Goal: Task Accomplishment & Management: Manage account settings

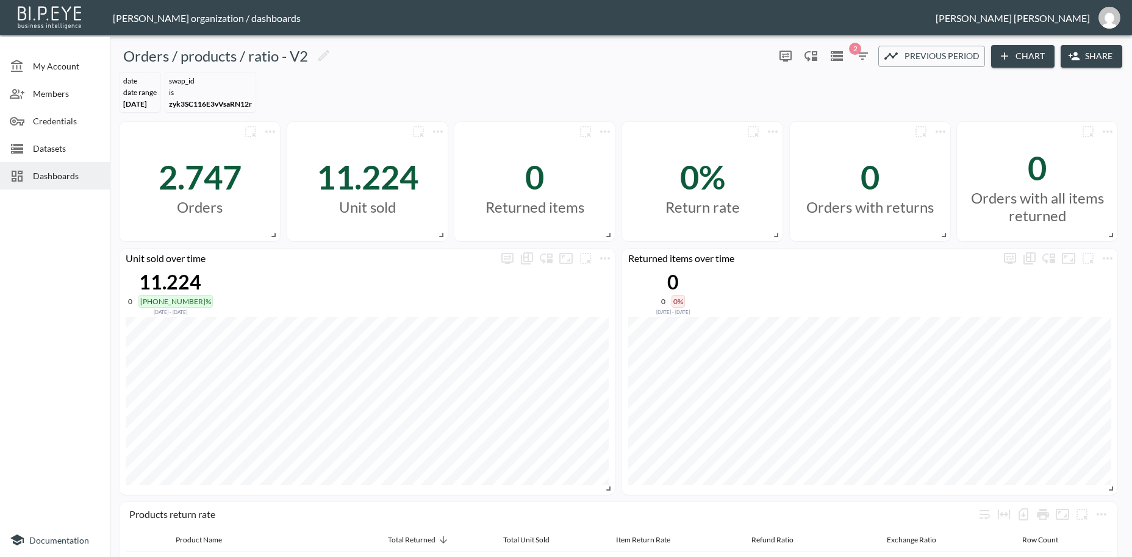
click at [63, 176] on span "Dashboards" at bounding box center [66, 176] width 67 height 13
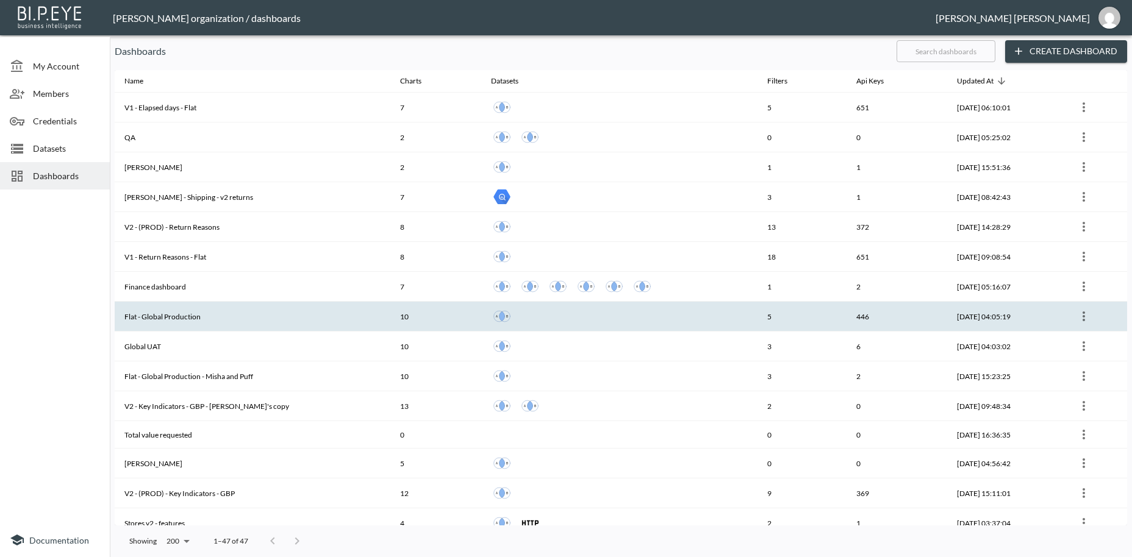
click at [182, 317] on th "Flat - Global Production" at bounding box center [253, 317] width 276 height 30
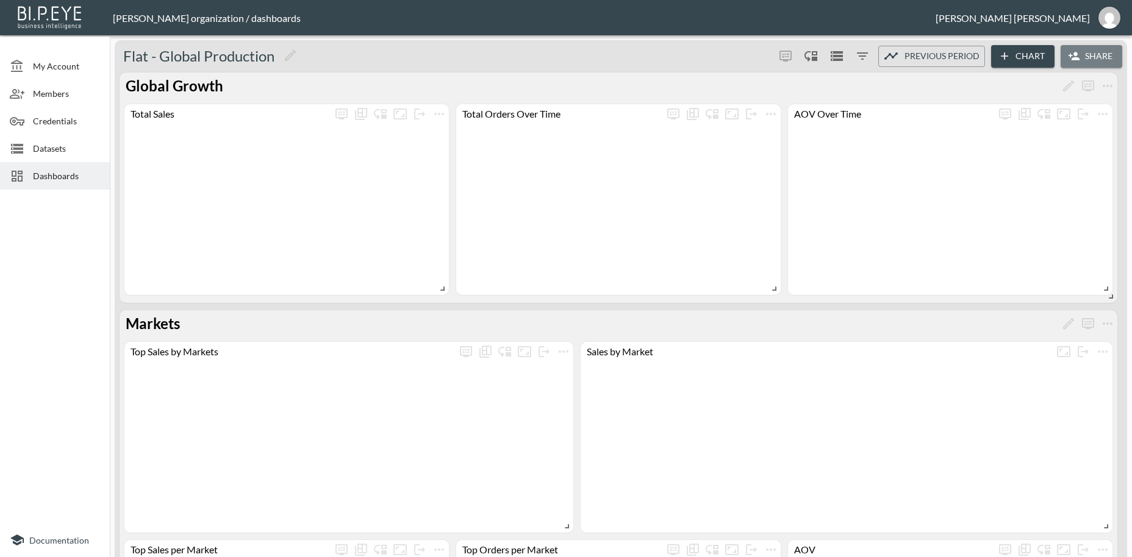
click at [1083, 57] on button "Share" at bounding box center [1092, 56] width 62 height 23
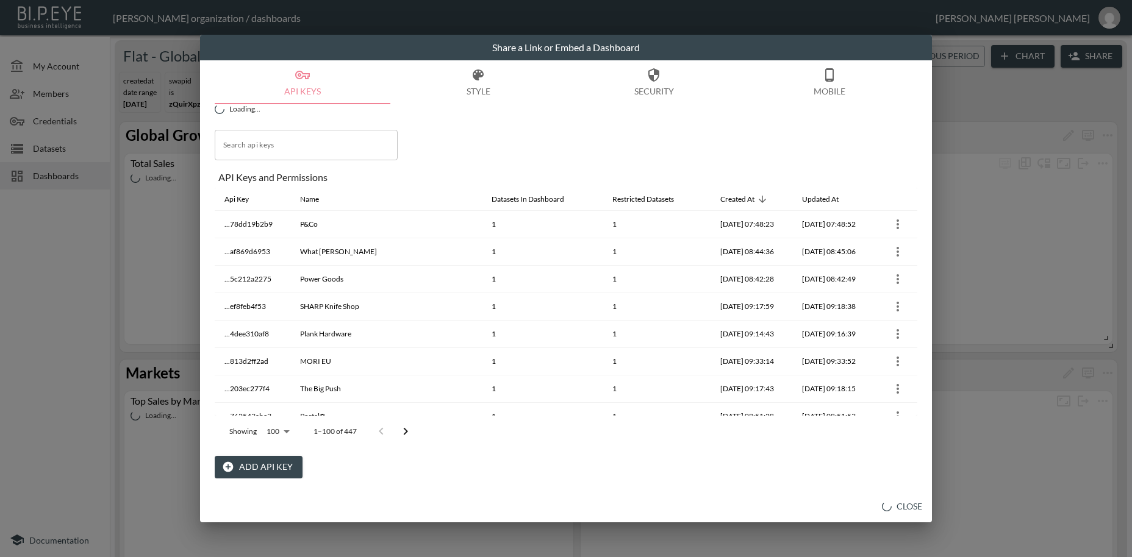
click at [264, 468] on button "Add API Key" at bounding box center [259, 467] width 88 height 23
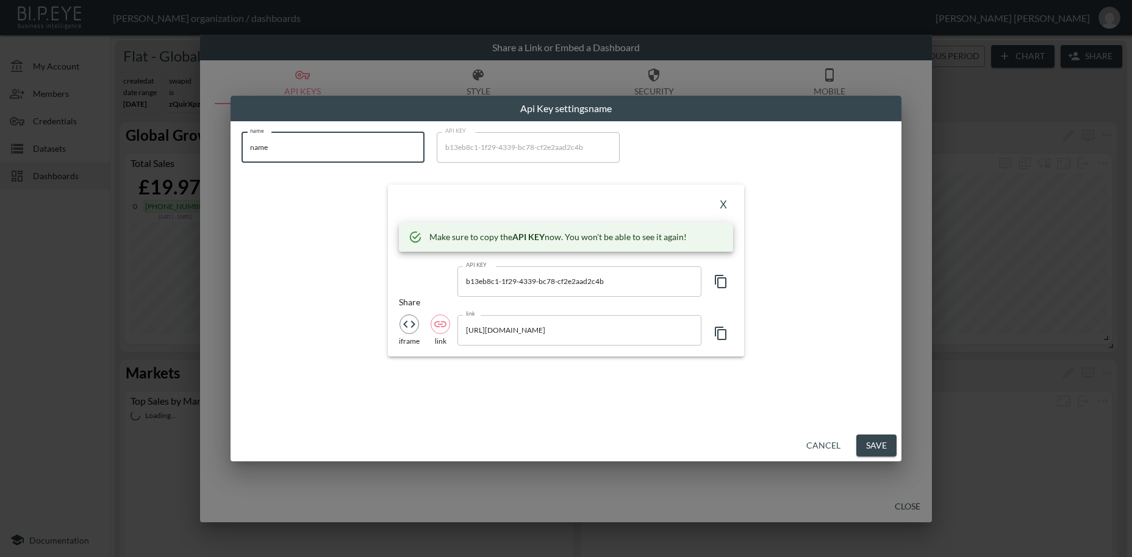
drag, startPoint x: 239, startPoint y: 140, endPoint x: 363, endPoint y: 194, distance: 135.2
click at [241, 136] on input "name" at bounding box center [332, 147] width 183 height 30
paste input "[PERSON_NAME]"
type input "[PERSON_NAME]"
click at [719, 281] on icon "button" at bounding box center [721, 281] width 15 height 15
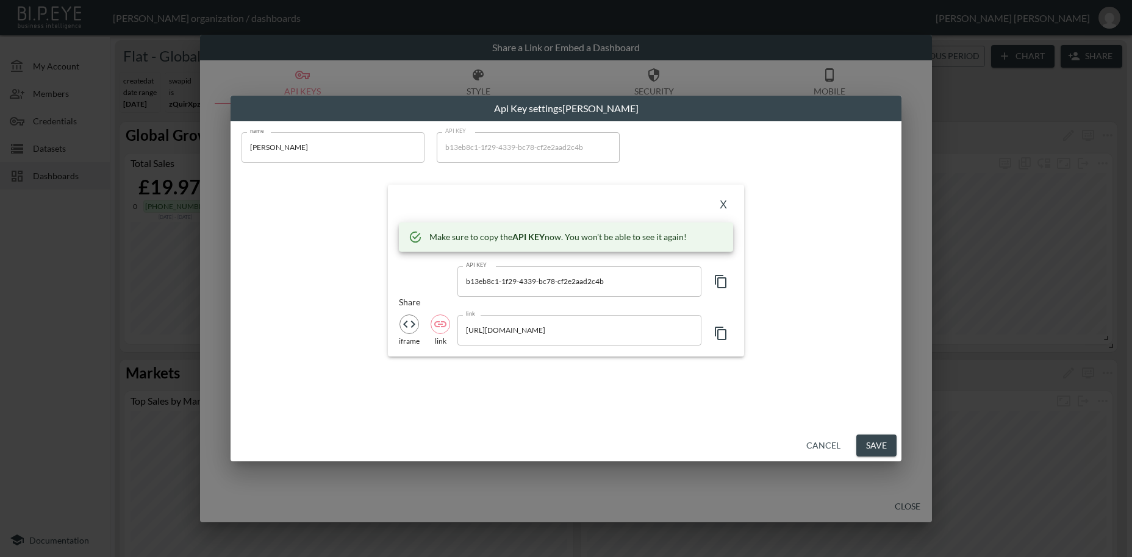
click at [721, 207] on button "X" at bounding box center [724, 206] width 20 height 20
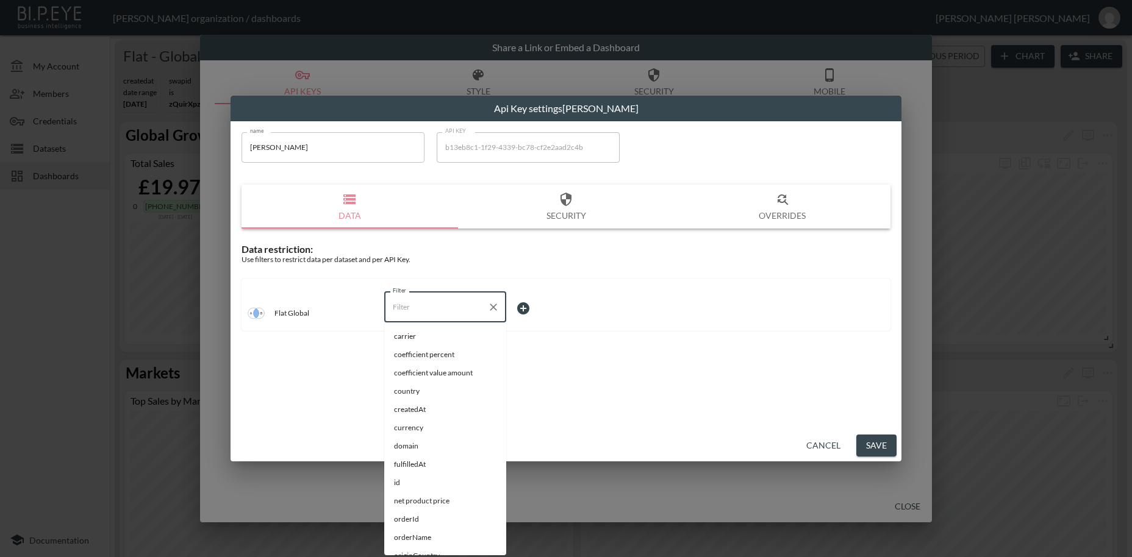
click at [428, 313] on input "Filter" at bounding box center [436, 308] width 93 height 20
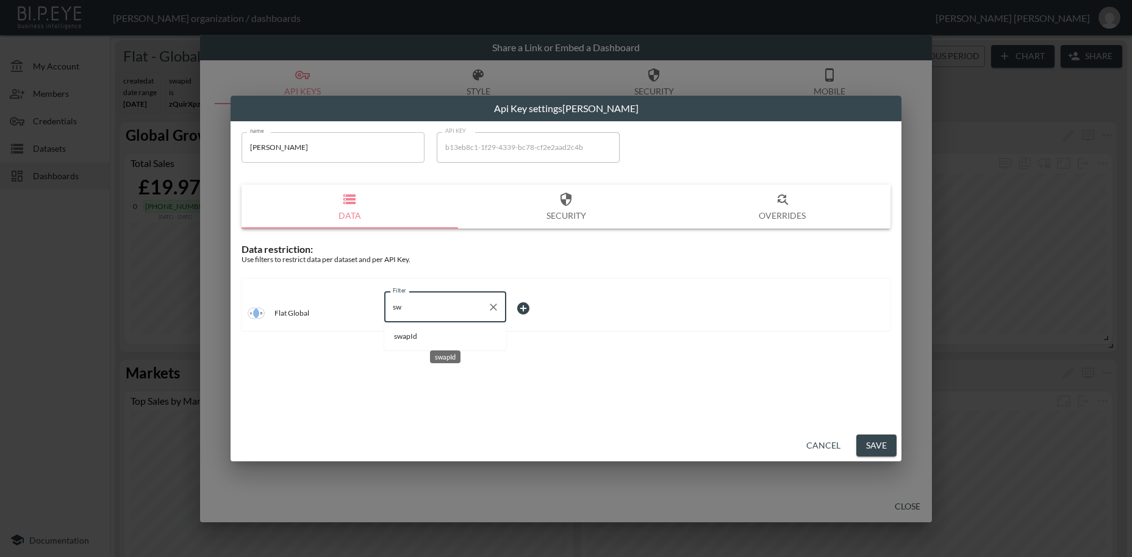
click at [424, 339] on span "swapId" at bounding box center [445, 336] width 102 height 11
type input "swapId"
click at [522, 306] on body "BI.P.EYE, Interactive Analytics Dashboards - app [PERSON_NAME] organization / d…" at bounding box center [566, 278] width 1132 height 557
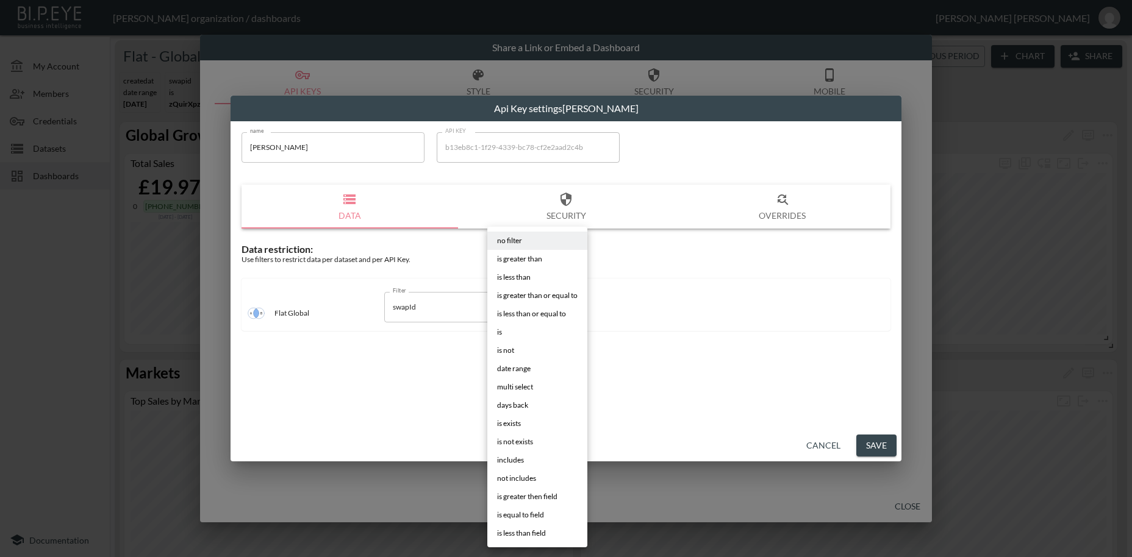
click at [504, 334] on li "is" at bounding box center [537, 332] width 100 height 18
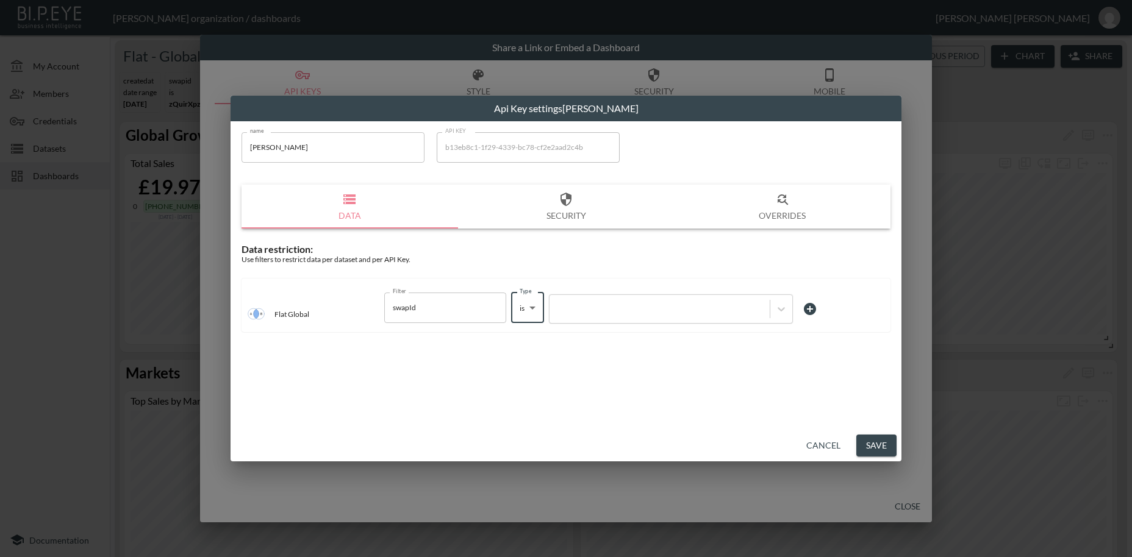
type input "is"
click at [607, 312] on div at bounding box center [660, 309] width 208 height 12
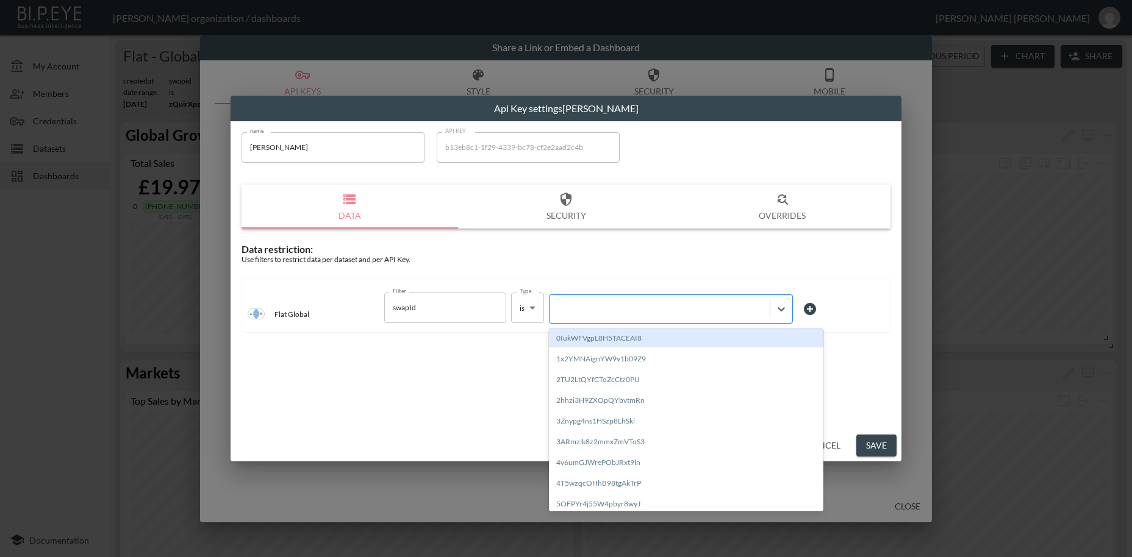
paste input "4XIREkIvCOC3Nru75yxS"
type input "4XIREkIvCOC3Nru75yxS"
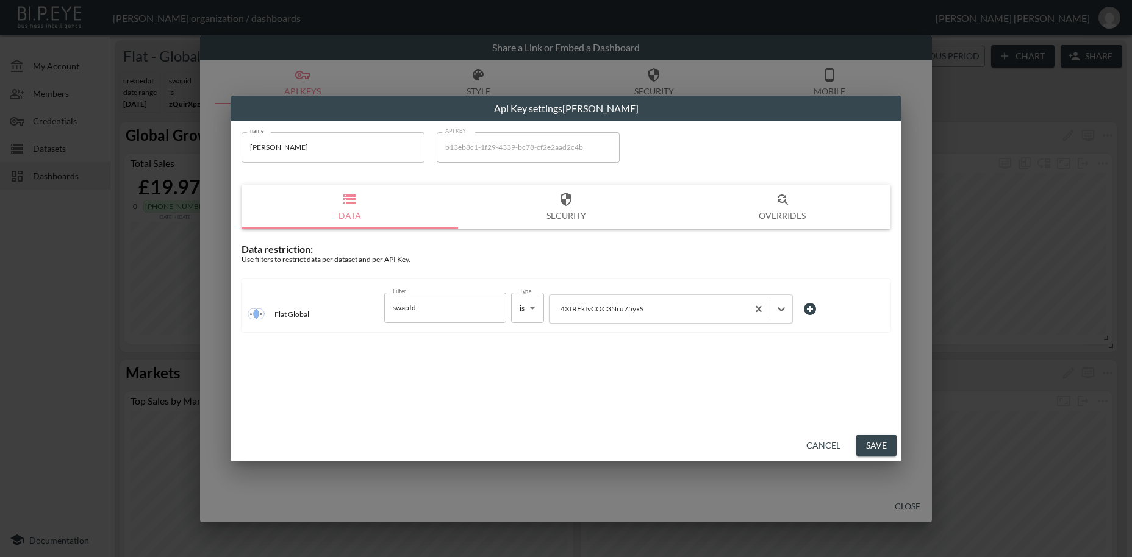
click at [877, 446] on button "Save" at bounding box center [876, 446] width 40 height 23
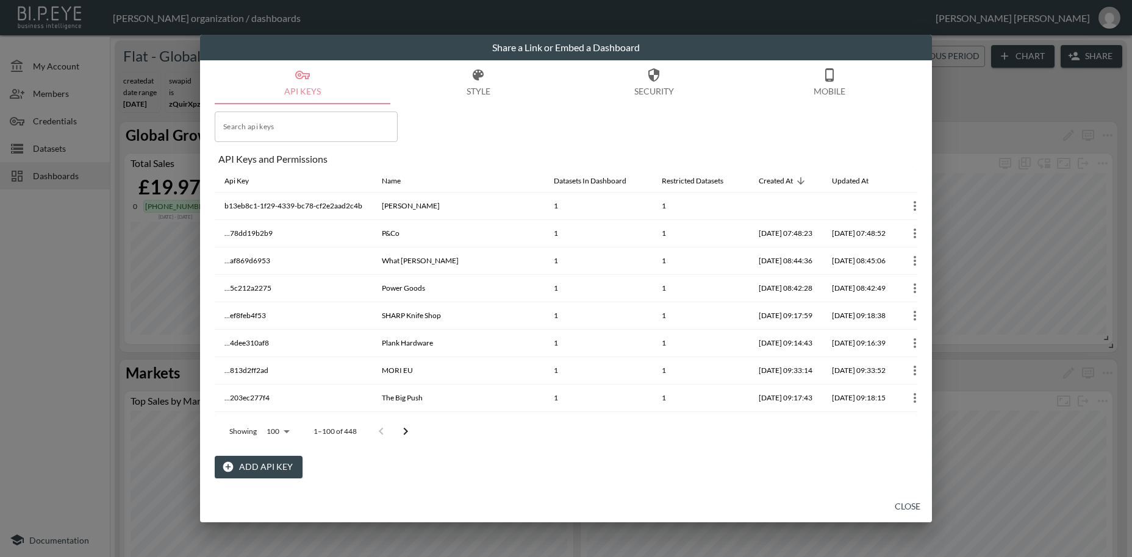
click at [915, 506] on button "Close" at bounding box center [907, 507] width 39 height 23
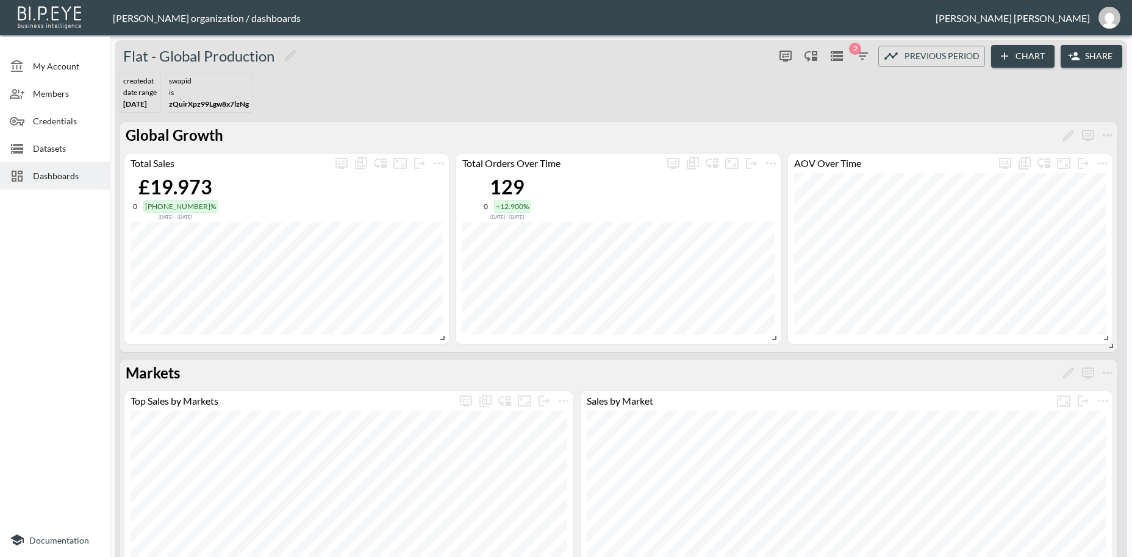
click at [63, 170] on span "Dashboards" at bounding box center [66, 176] width 67 height 13
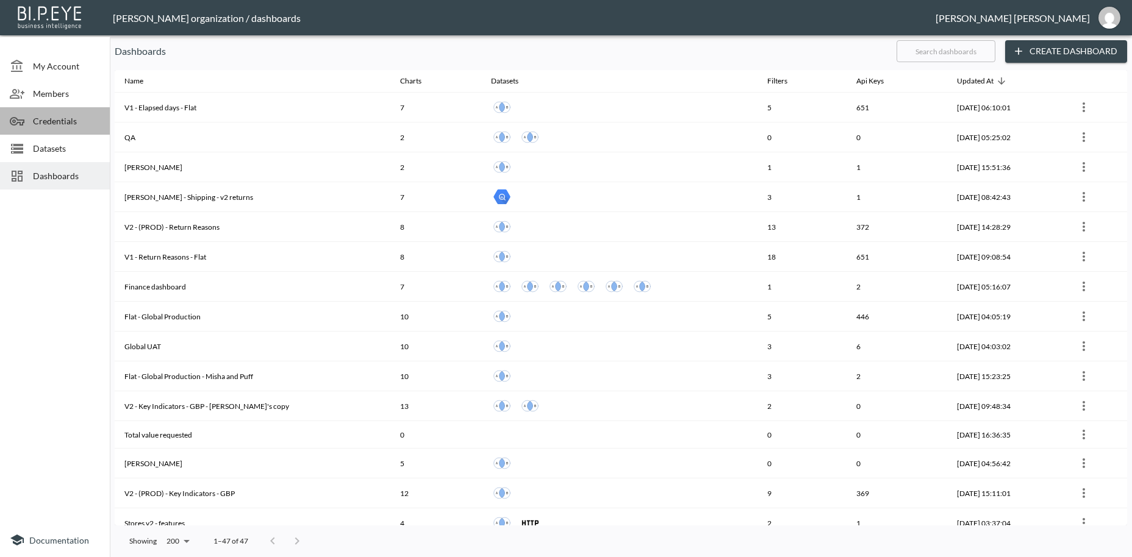
click at [66, 122] on span "Credentials" at bounding box center [66, 121] width 67 height 13
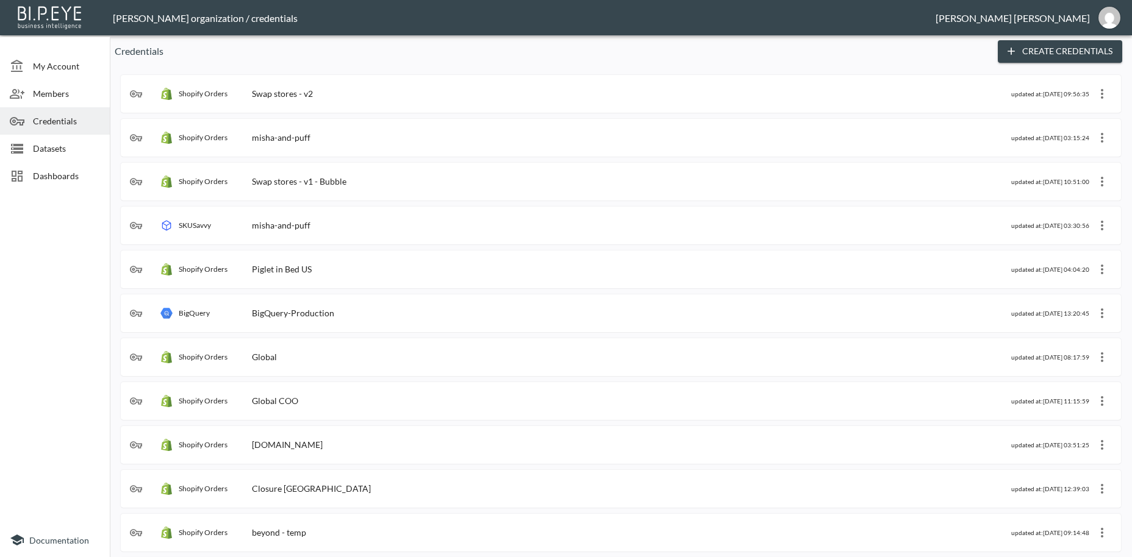
click at [323, 99] on div "Shopify Orders Swap stores - v2" at bounding box center [570, 94] width 881 height 12
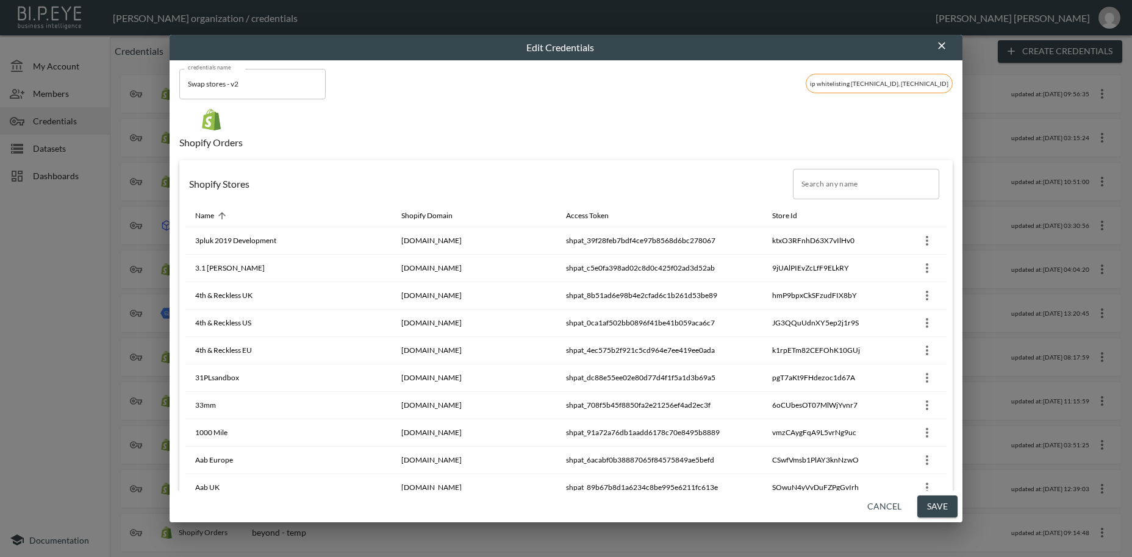
click at [812, 185] on input "Search any name" at bounding box center [866, 184] width 146 height 30
paste input "Sink Swimwear"
type input "Sink Swimwear"
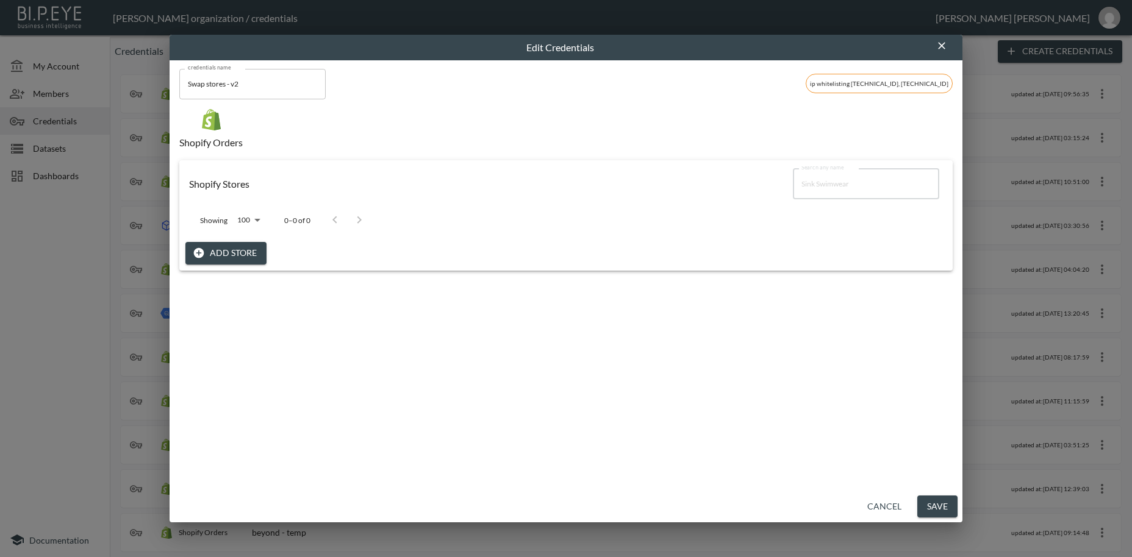
click at [234, 257] on button "Add Store" at bounding box center [225, 253] width 81 height 23
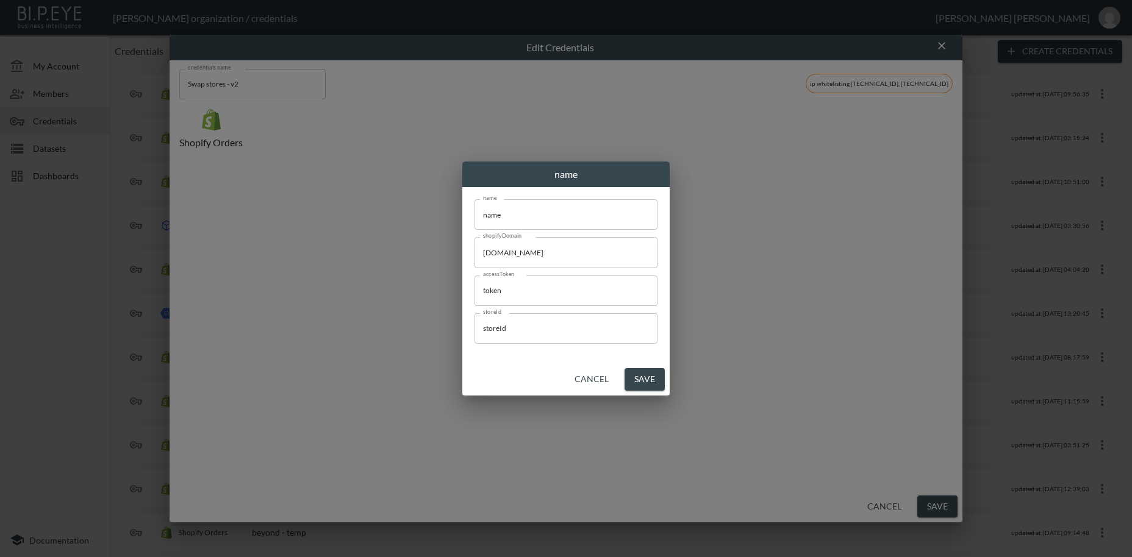
drag, startPoint x: 515, startPoint y: 216, endPoint x: 404, endPoint y: 208, distance: 111.3
click at [474, 208] on input "name" at bounding box center [565, 214] width 183 height 30
paste input "Sink Swimwear"
type input "Sink Swimwear"
drag, startPoint x: 558, startPoint y: 249, endPoint x: 436, endPoint y: 247, distance: 122.0
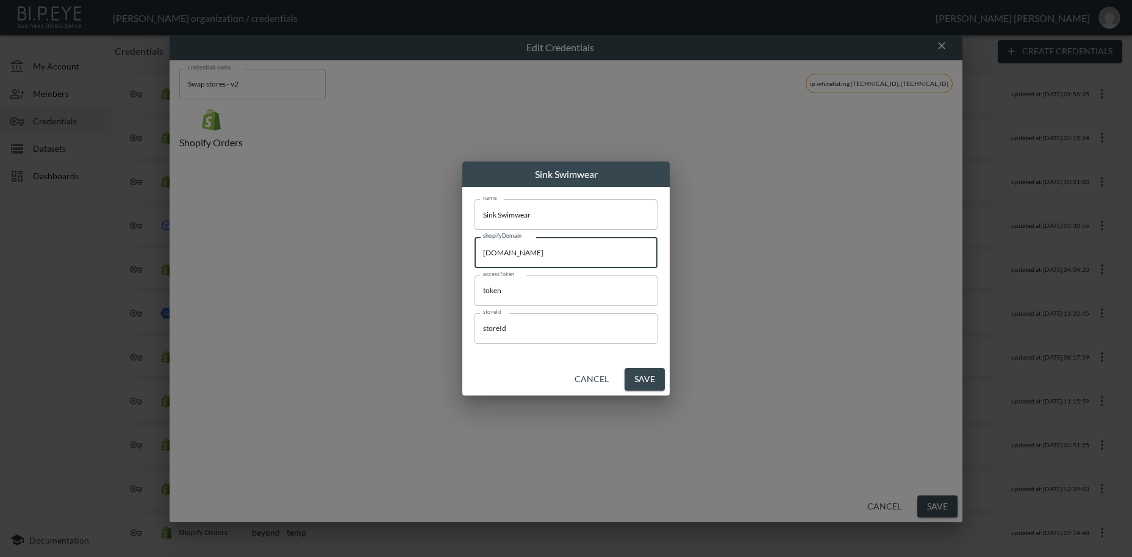
click at [474, 247] on input "[DOMAIN_NAME]" at bounding box center [565, 252] width 183 height 30
paste input "sinkswimwear"
type input "[DOMAIN_NAME]"
drag, startPoint x: 535, startPoint y: 294, endPoint x: 413, endPoint y: 285, distance: 122.9
click at [474, 285] on input "token" at bounding box center [565, 291] width 183 height 30
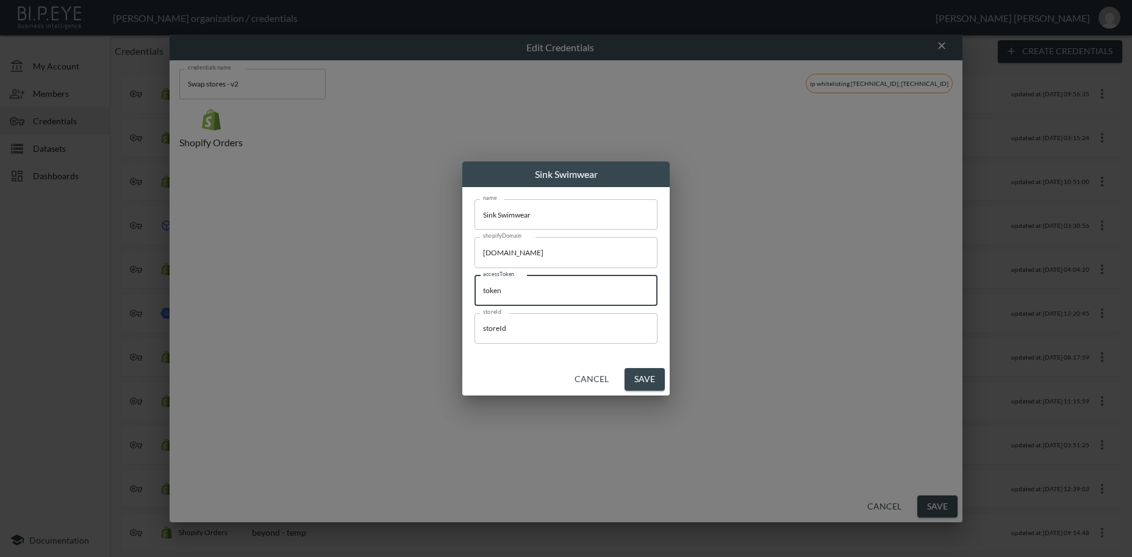
paste input "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"
type input "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"
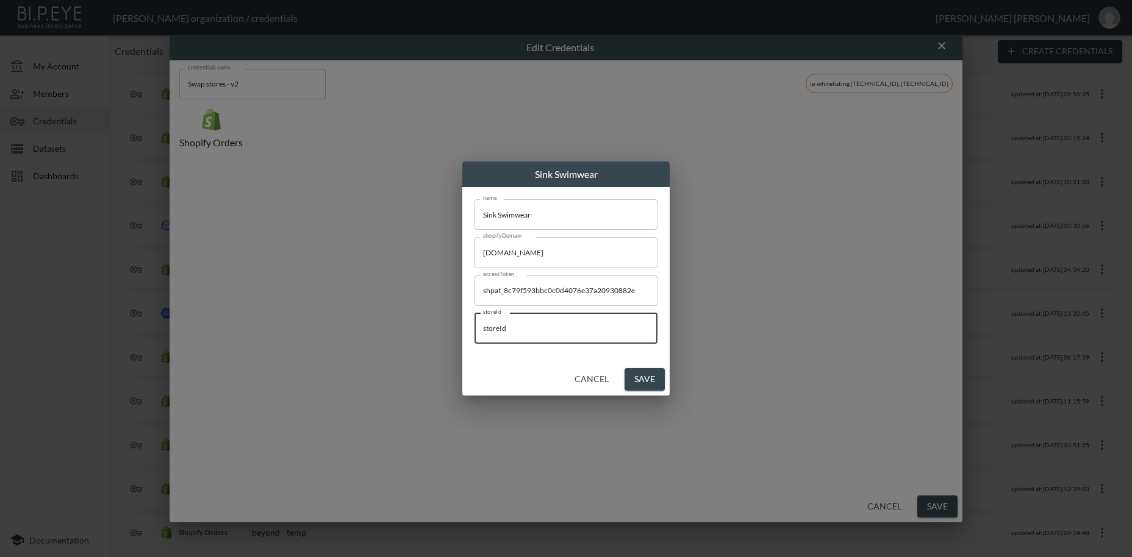
drag, startPoint x: 457, startPoint y: 321, endPoint x: 440, endPoint y: 320, distance: 16.5
click at [474, 320] on input "storeId" at bounding box center [565, 328] width 183 height 30
paste input "MFN36MRwoXJiyy7HTQNY"
type input "MFN36MRwoXJiyy7HTQNY"
click at [647, 381] on button "Save" at bounding box center [644, 379] width 40 height 23
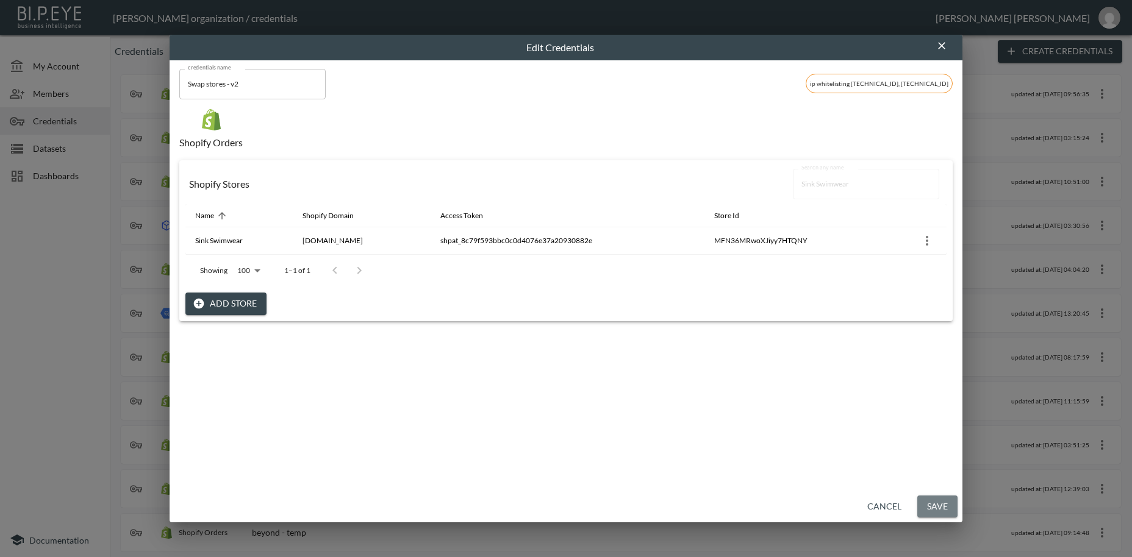
click at [938, 504] on button "Save" at bounding box center [937, 507] width 40 height 23
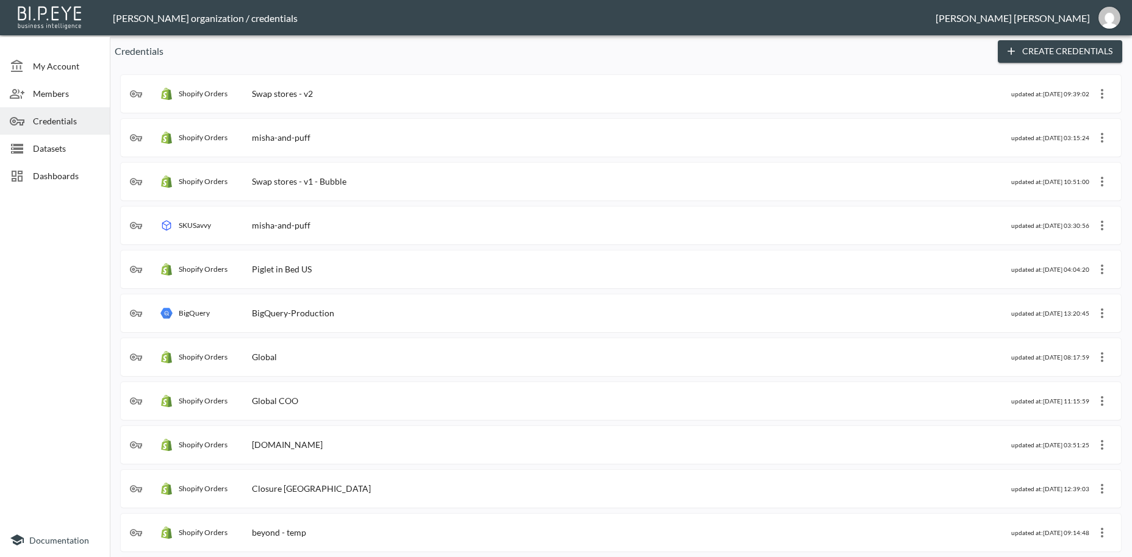
click at [317, 94] on div "Shopify Orders Swap stores - v2" at bounding box center [570, 94] width 881 height 12
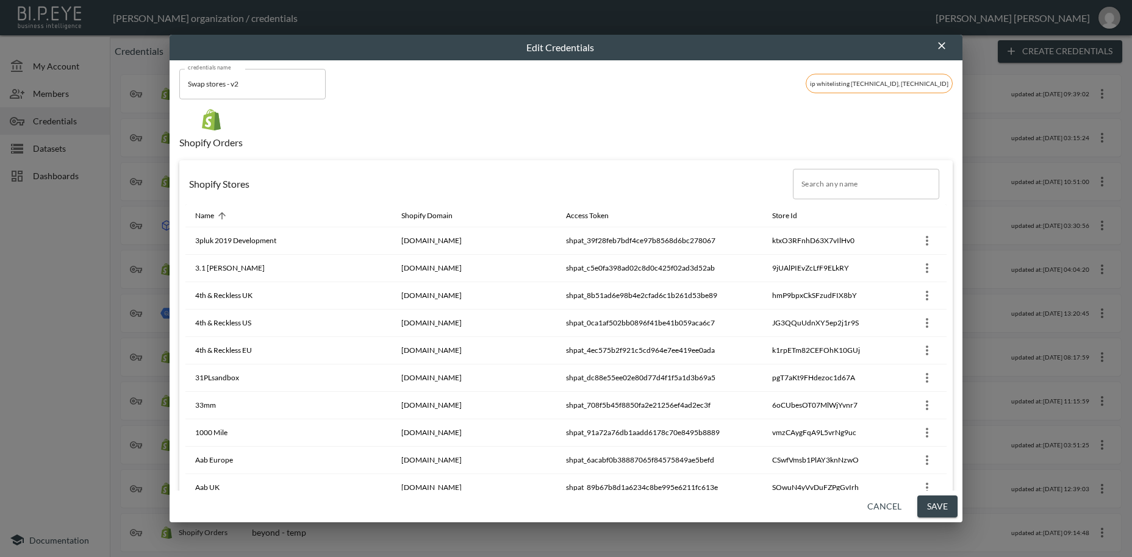
click at [817, 187] on input "Search any name" at bounding box center [866, 184] width 146 height 30
paste input "MattsSnowboards"
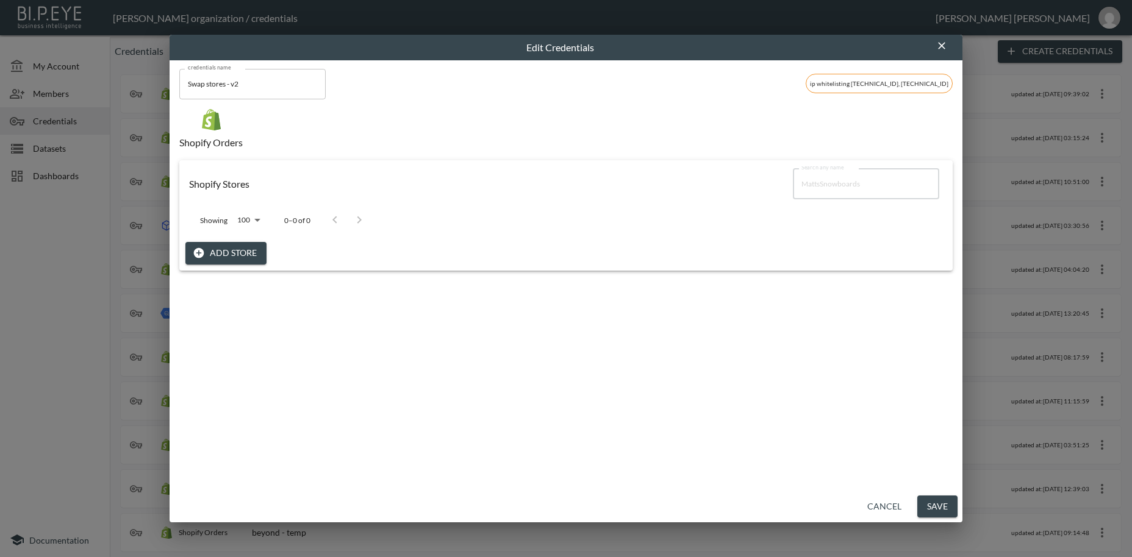
type input "MattsSnowboards"
click at [237, 251] on button "Add Store" at bounding box center [225, 253] width 81 height 23
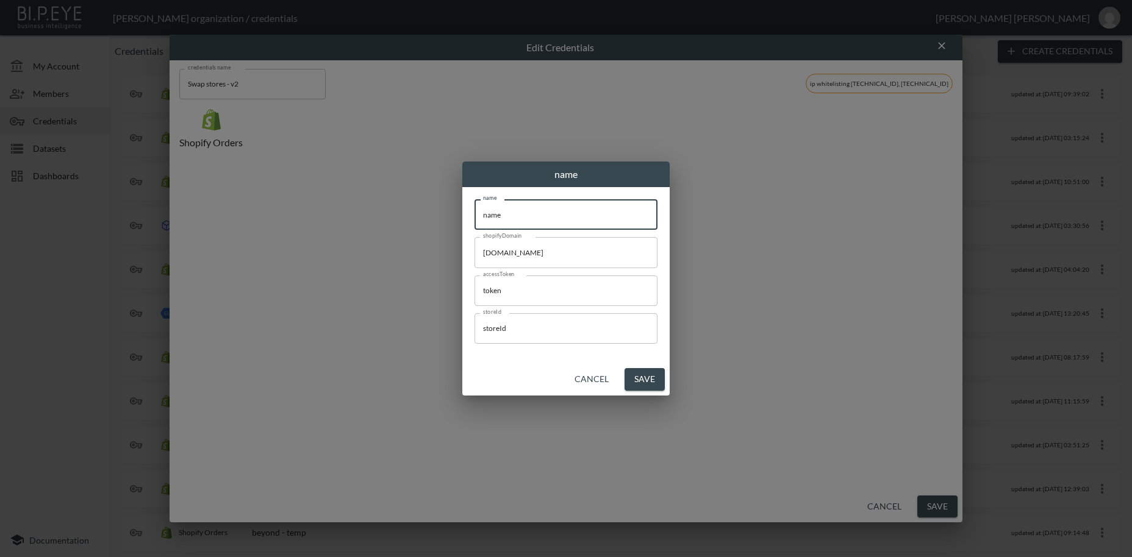
drag, startPoint x: 493, startPoint y: 213, endPoint x: 462, endPoint y: 212, distance: 31.1
click at [474, 210] on input "name" at bounding box center [565, 214] width 183 height 30
paste input "MattsSnowboards"
type input "MattsSnowboards"
drag, startPoint x: 584, startPoint y: 250, endPoint x: 440, endPoint y: 239, distance: 143.7
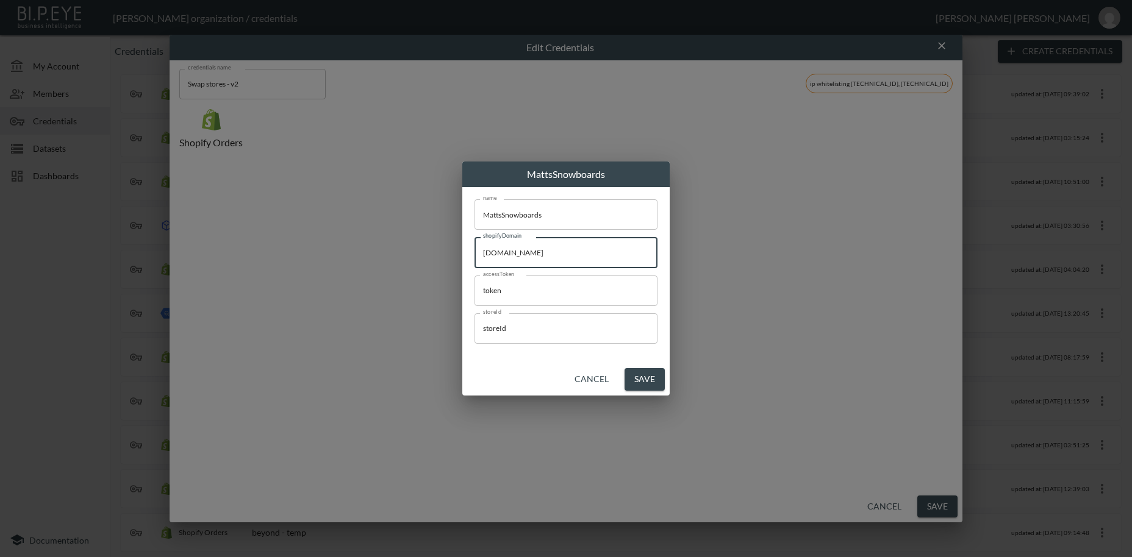
click at [474, 239] on input "[DOMAIN_NAME]" at bounding box center [565, 252] width 183 height 30
paste input "mattssnowboards"
type input "[DOMAIN_NAME]"
drag, startPoint x: 509, startPoint y: 293, endPoint x: 446, endPoint y: 302, distance: 63.0
click at [474, 290] on input "token" at bounding box center [565, 291] width 183 height 30
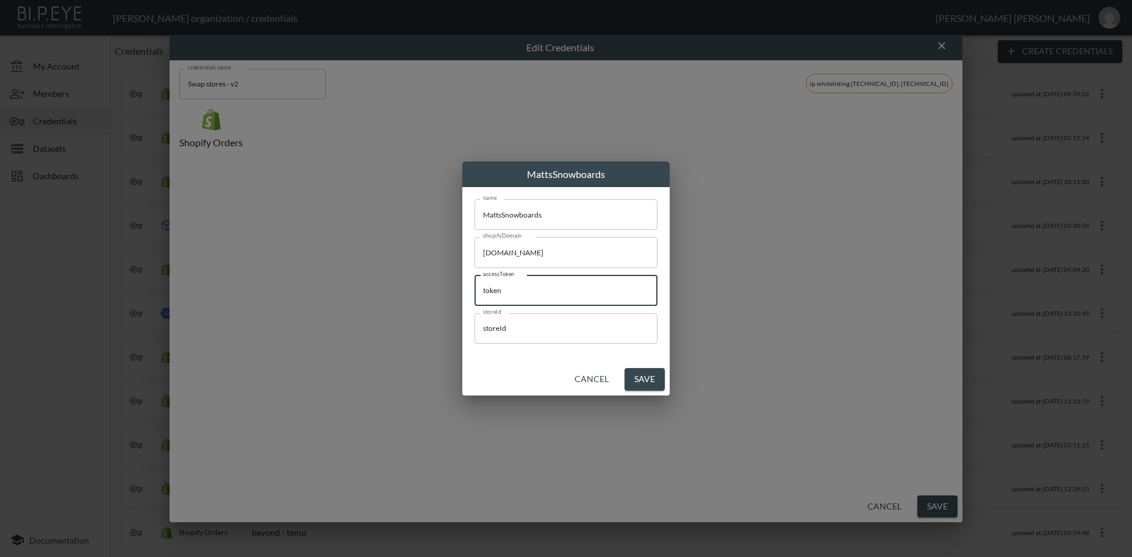
paste input "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"
type input "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"
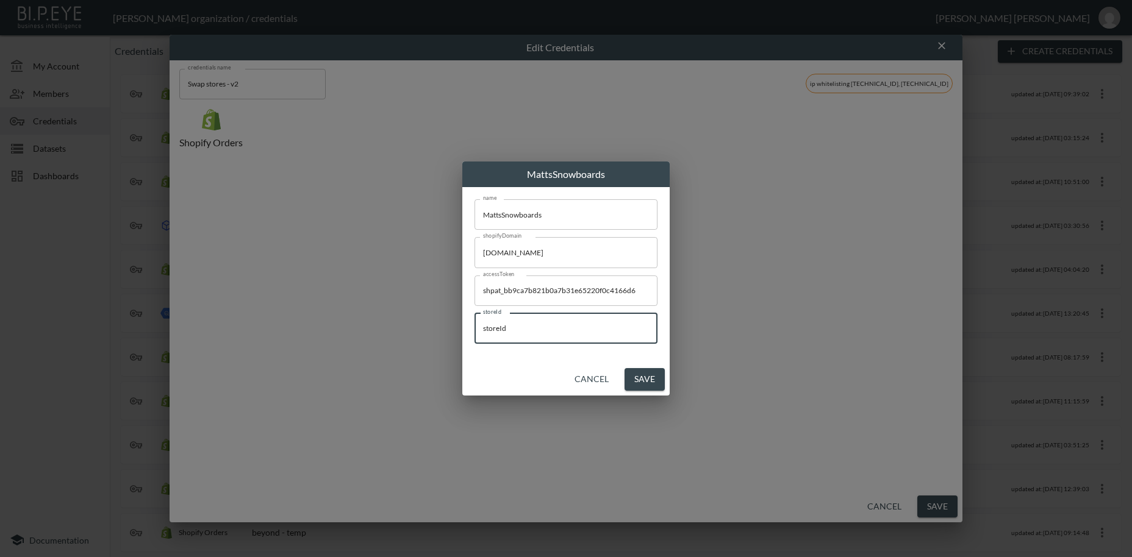
drag, startPoint x: 511, startPoint y: 333, endPoint x: 463, endPoint y: 346, distance: 50.0
click at [474, 329] on input "storeId" at bounding box center [565, 328] width 183 height 30
paste input "qUfAc241BODYXEmVIWAl"
type input "qUfAc241BODYXEmVIWAl"
click at [651, 379] on button "Save" at bounding box center [644, 379] width 40 height 23
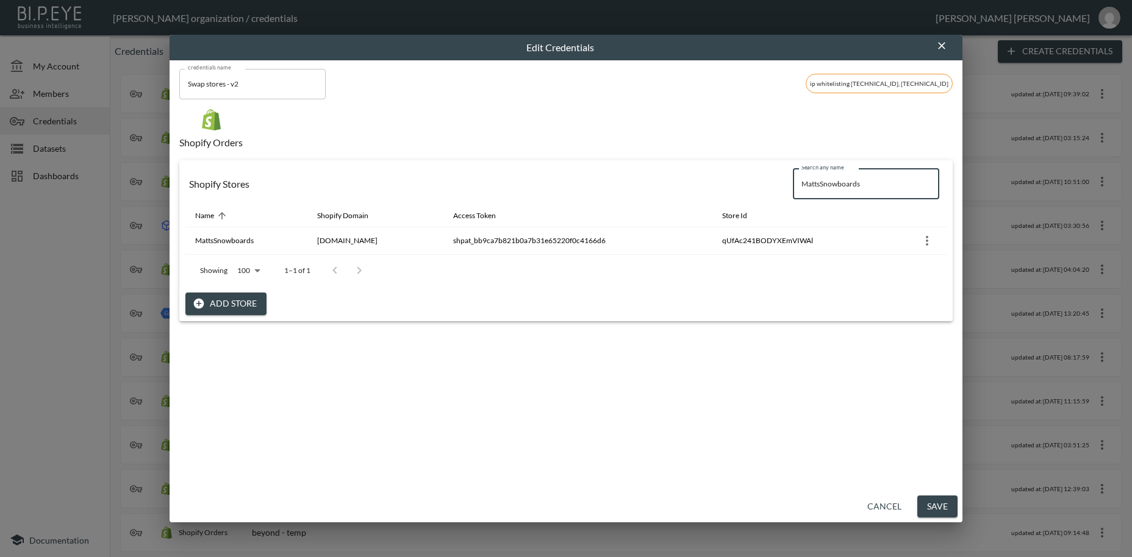
drag, startPoint x: 879, startPoint y: 184, endPoint x: 761, endPoint y: 172, distance: 118.9
click at [793, 172] on input "MattsSnowboards" at bounding box center [866, 184] width 146 height 30
paste input "ddleboards US"
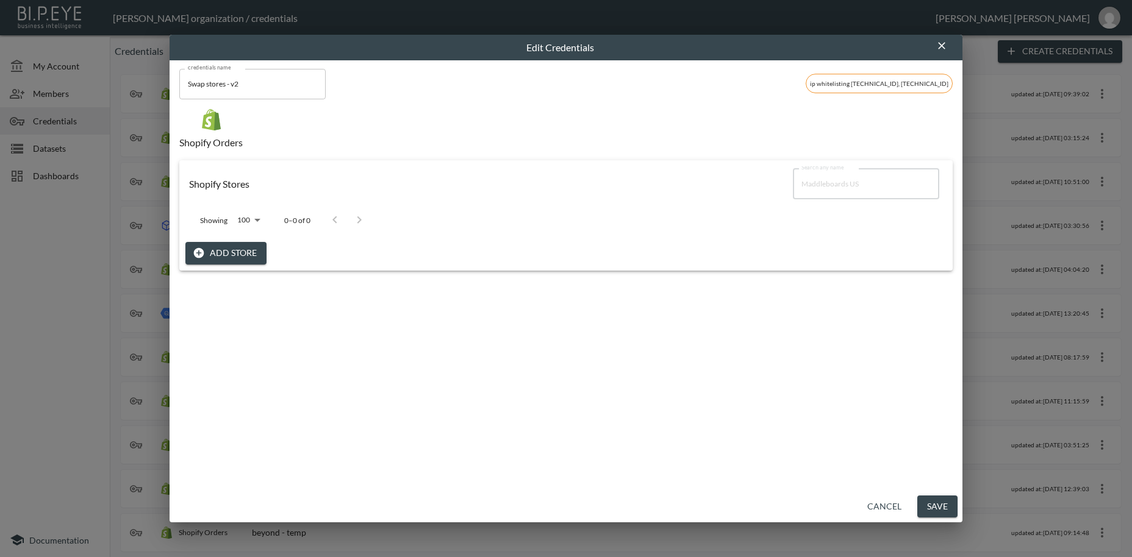
type input "Maddleboards US"
click at [248, 254] on button "Add Store" at bounding box center [225, 253] width 81 height 23
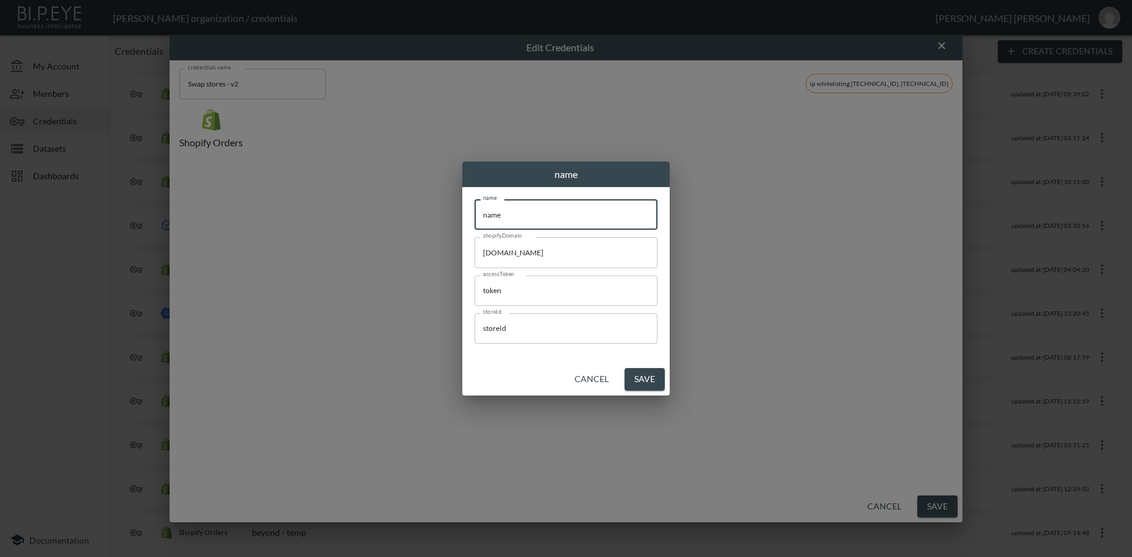
drag, startPoint x: 540, startPoint y: 216, endPoint x: 437, endPoint y: 207, distance: 104.1
click at [474, 207] on input "name" at bounding box center [565, 214] width 183 height 30
paste input "Maddleboards US"
type input "Maddleboards US"
drag, startPoint x: 596, startPoint y: 256, endPoint x: 434, endPoint y: 252, distance: 162.3
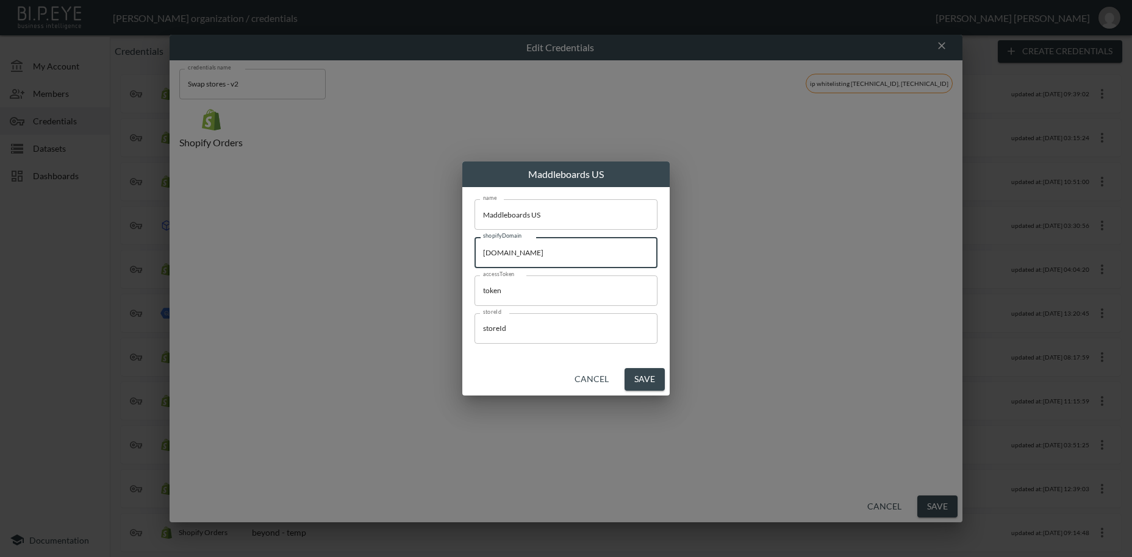
click at [474, 246] on input "[DOMAIN_NAME]" at bounding box center [565, 252] width 183 height 30
paste input "usa-maddleboards"
type input "[DOMAIN_NAME]"
drag, startPoint x: 526, startPoint y: 294, endPoint x: 457, endPoint y: 286, distance: 68.8
click at [474, 286] on input "token" at bounding box center [565, 291] width 183 height 30
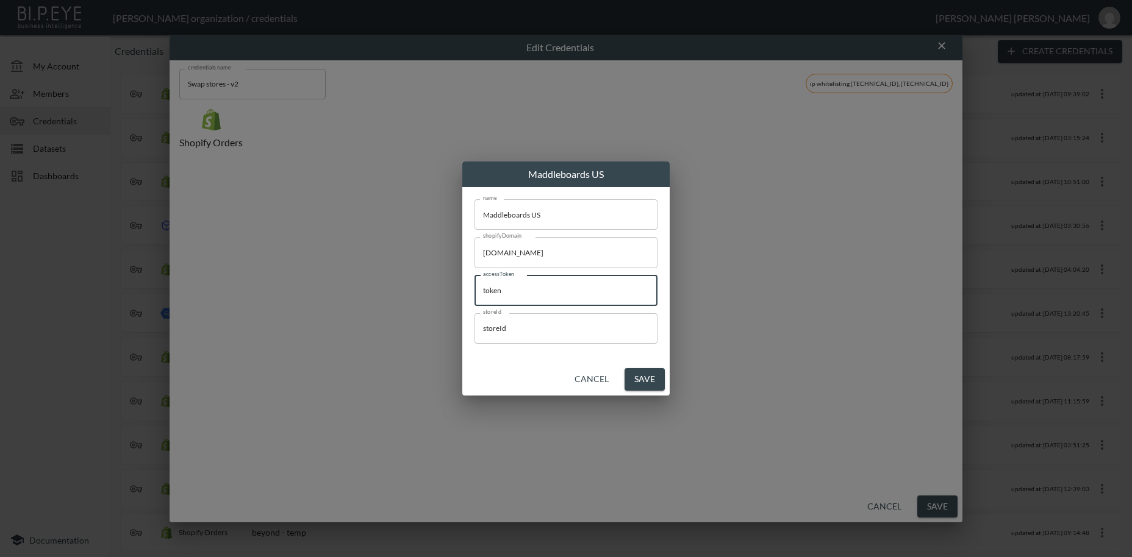
paste input "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"
type input "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"
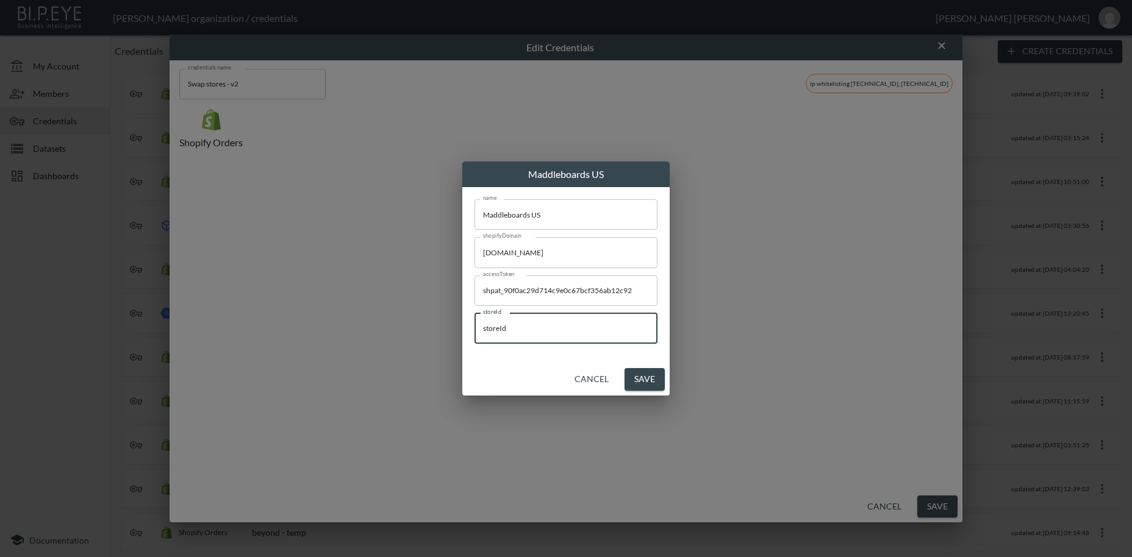
drag, startPoint x: 548, startPoint y: 334, endPoint x: 463, endPoint y: 323, distance: 84.9
click at [474, 323] on input "storeId" at bounding box center [565, 328] width 183 height 30
paste input "xJnAtG6hshRta0MQ5d9V"
type input "xJnAtG6hshRta0MQ5d9V"
click at [651, 379] on button "Save" at bounding box center [644, 379] width 40 height 23
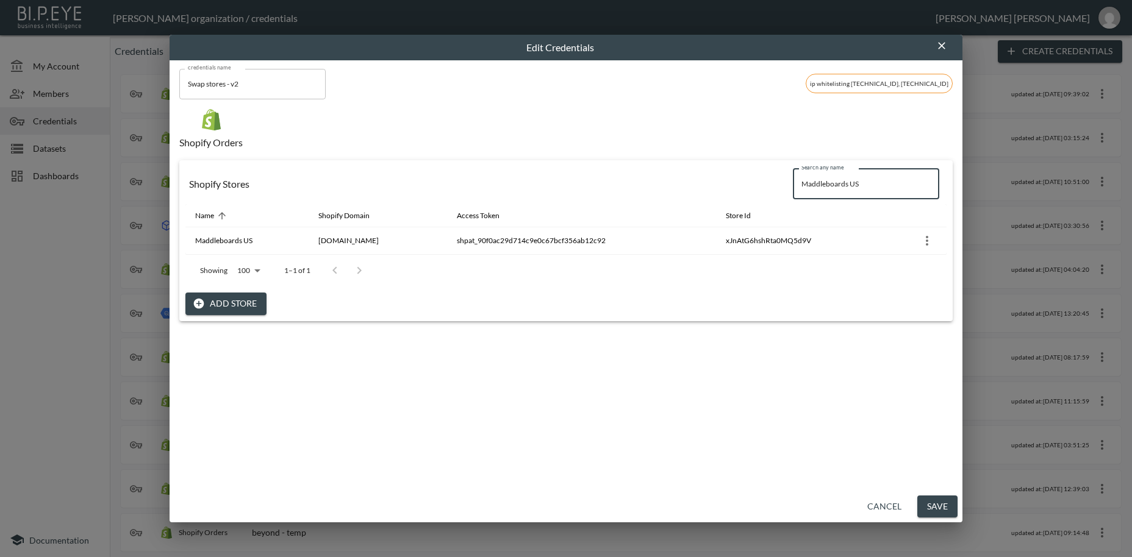
drag, startPoint x: 869, startPoint y: 185, endPoint x: 784, endPoint y: 180, distance: 85.6
click at [793, 180] on input "Maddleboards US" at bounding box center [866, 184] width 146 height 30
paste input "Nordik Recovery"
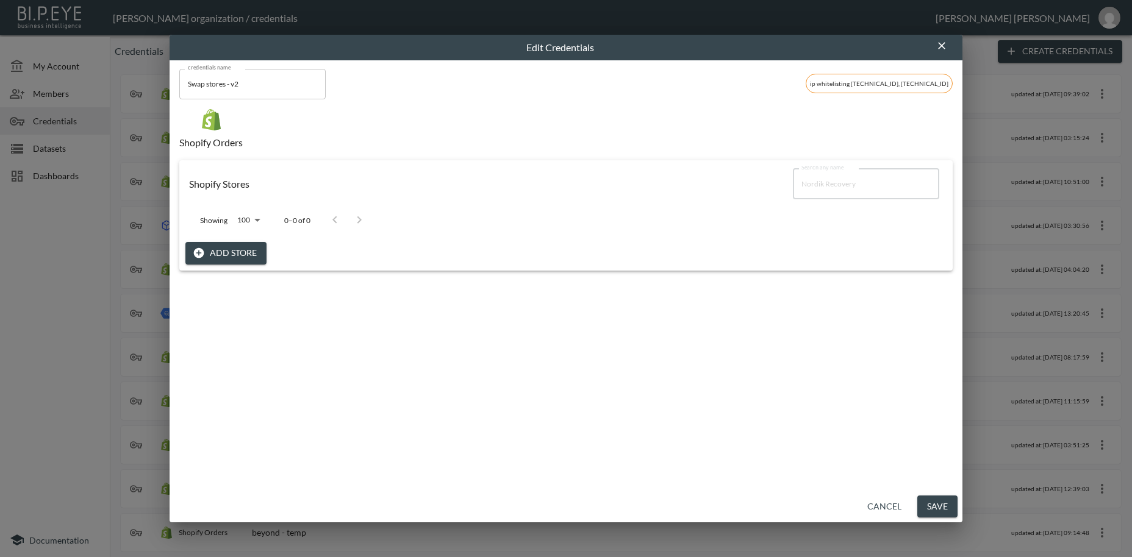
type input "Nordik Recovery"
click at [243, 252] on button "Add Store" at bounding box center [225, 253] width 81 height 23
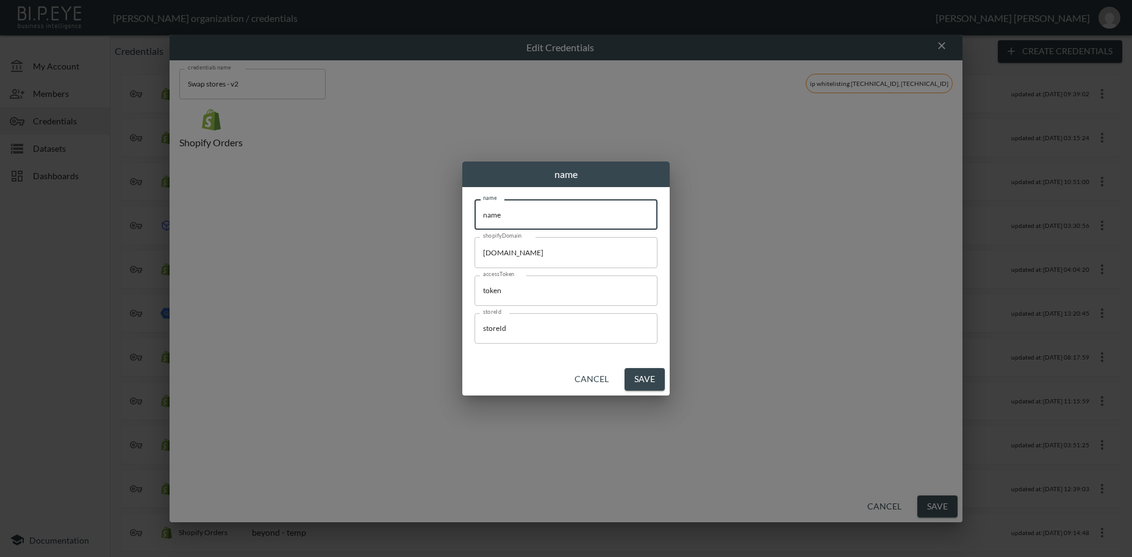
drag, startPoint x: 536, startPoint y: 216, endPoint x: 424, endPoint y: 205, distance: 112.2
click at [474, 205] on input "name" at bounding box center [565, 214] width 183 height 30
paste input "Nordik Recovery"
type input "Nordik Recovery"
drag, startPoint x: 590, startPoint y: 254, endPoint x: 440, endPoint y: 245, distance: 149.7
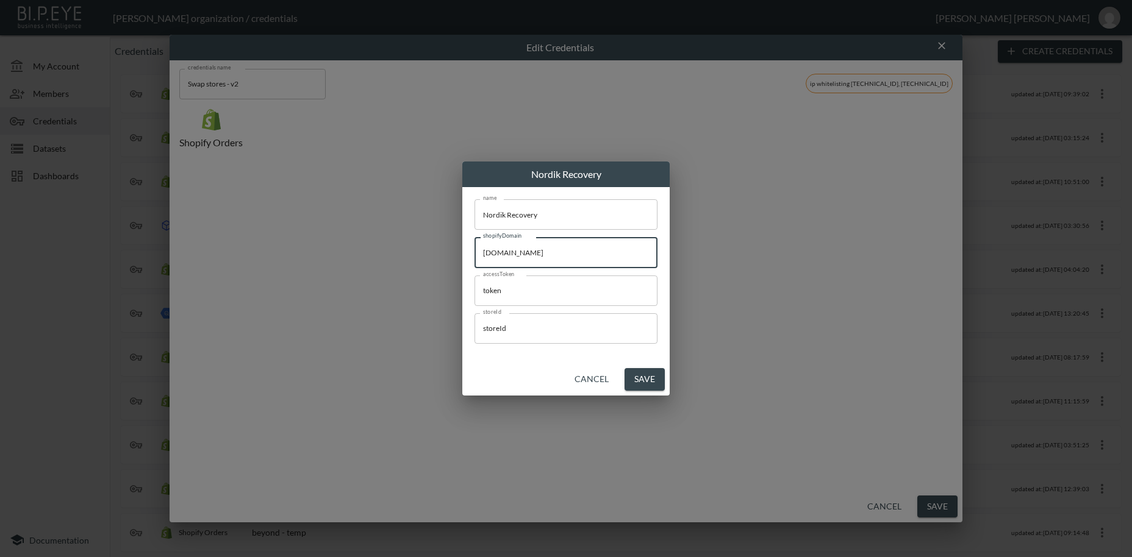
click at [474, 245] on input "[DOMAIN_NAME]" at bounding box center [565, 252] width 183 height 30
paste input "801983"
type input "[DOMAIN_NAME]"
drag, startPoint x: 523, startPoint y: 292, endPoint x: 468, endPoint y: 290, distance: 55.5
click at [474, 290] on input "token" at bounding box center [565, 291] width 183 height 30
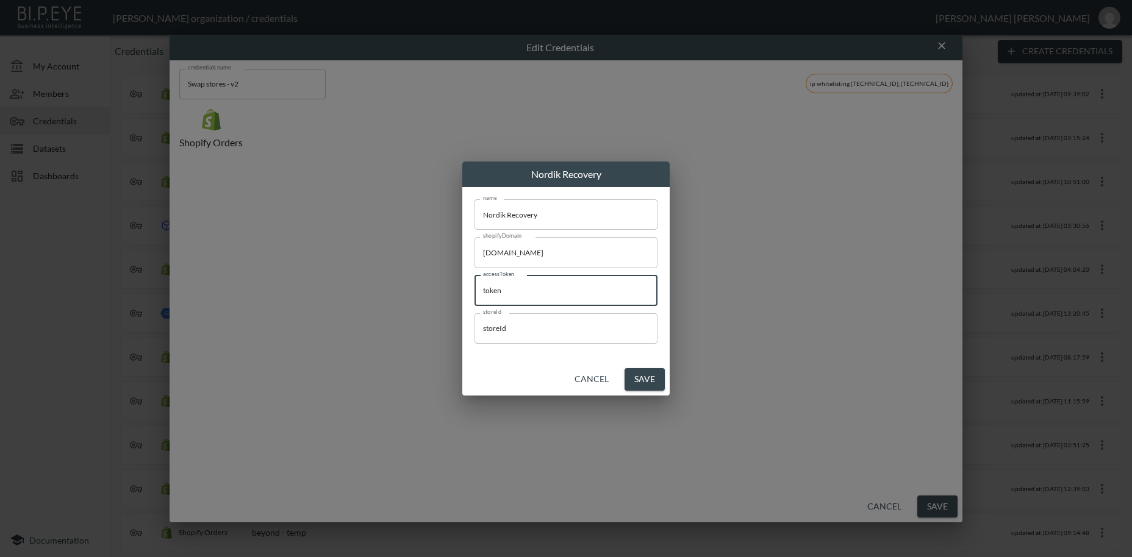
paste input "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"
type input "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"
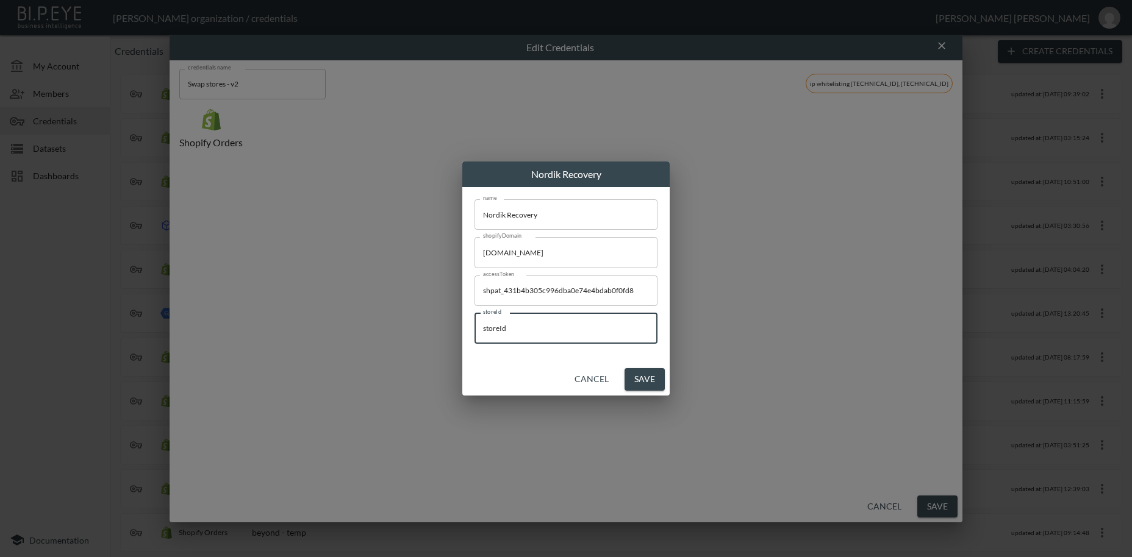
drag, startPoint x: 523, startPoint y: 332, endPoint x: 462, endPoint y: 324, distance: 61.4
click at [474, 324] on input "storeId" at bounding box center [565, 328] width 183 height 30
paste input "f24DOdIb2Iaq5ouvgCSW"
type input "f24DOdIb2Iaq5ouvgCSW"
click at [643, 382] on button "Save" at bounding box center [644, 379] width 40 height 23
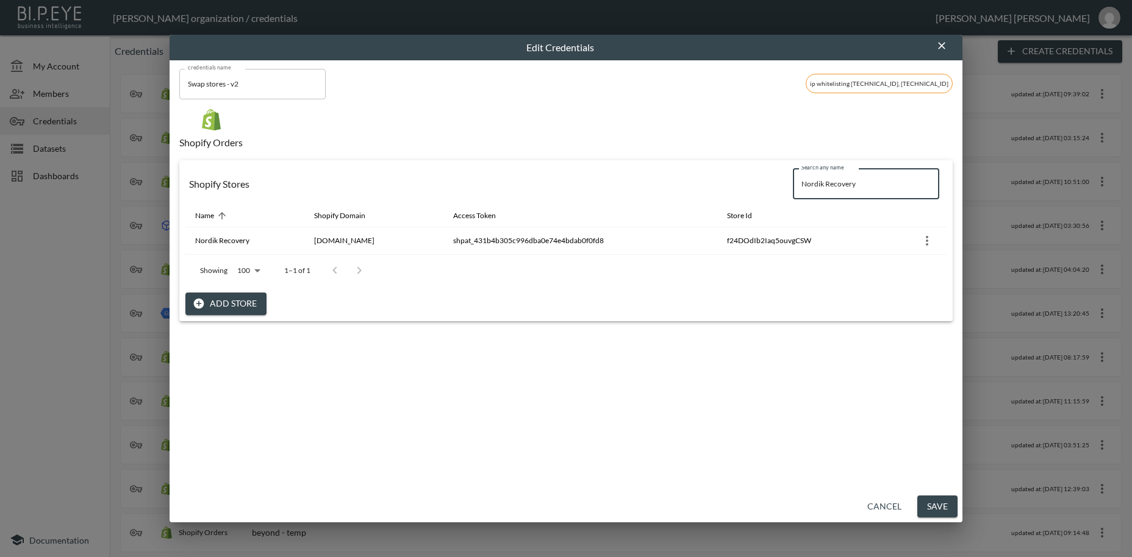
drag, startPoint x: 866, startPoint y: 186, endPoint x: 779, endPoint y: 182, distance: 87.3
click at [793, 182] on input "Nordik Recovery" at bounding box center [866, 184] width 146 height 30
paste input "[PERSON_NAME]"
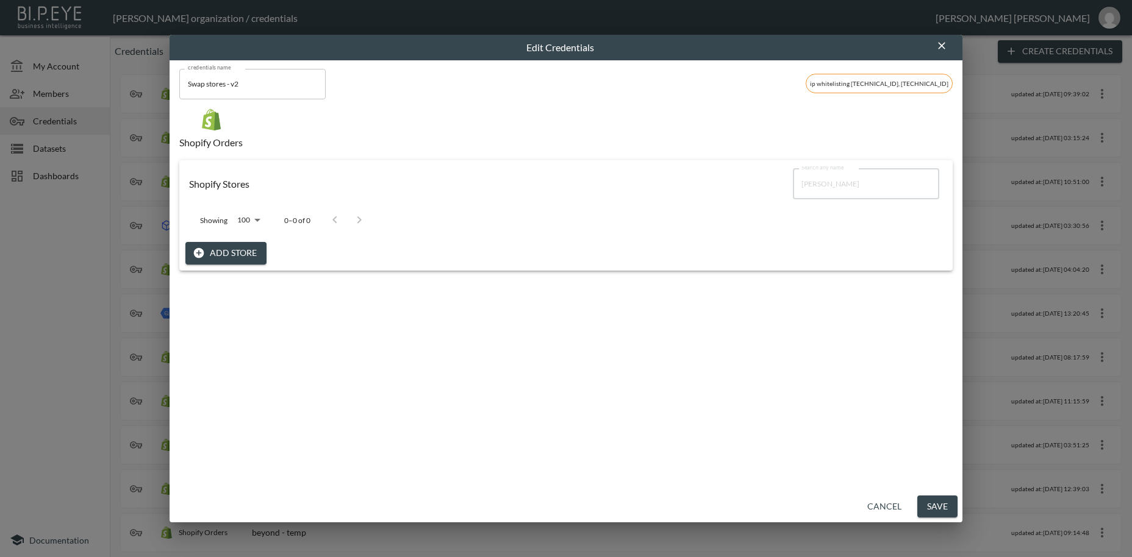
type input "[PERSON_NAME]"
click at [238, 253] on button "Add Store" at bounding box center [225, 253] width 81 height 23
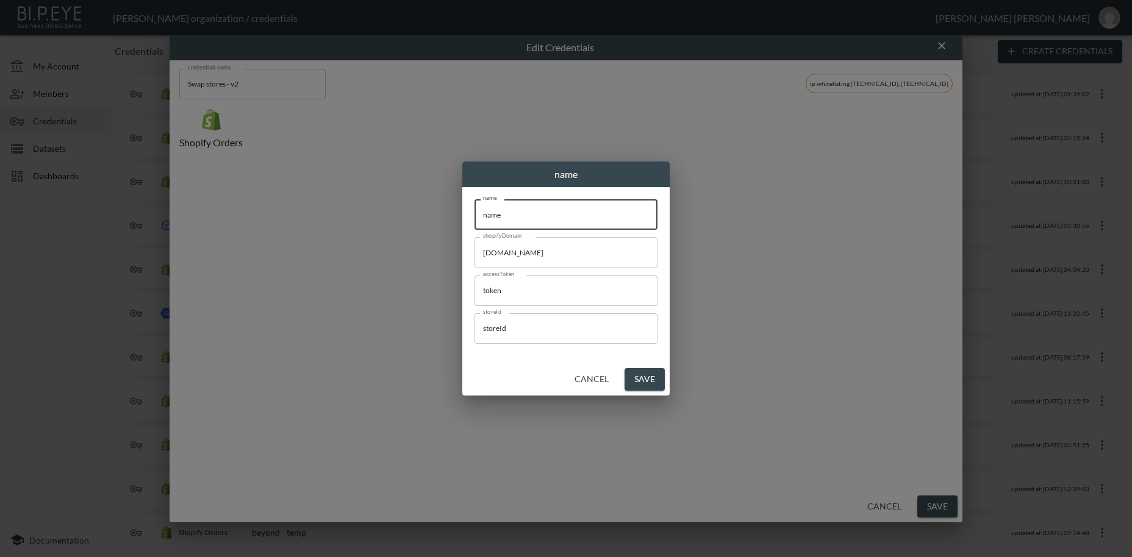
drag, startPoint x: 543, startPoint y: 216, endPoint x: 417, endPoint y: 207, distance: 126.6
click at [474, 204] on input "name" at bounding box center [565, 214] width 183 height 30
paste input "[PERSON_NAME]"
type input "[PERSON_NAME]"
drag, startPoint x: 588, startPoint y: 254, endPoint x: 420, endPoint y: 246, distance: 168.5
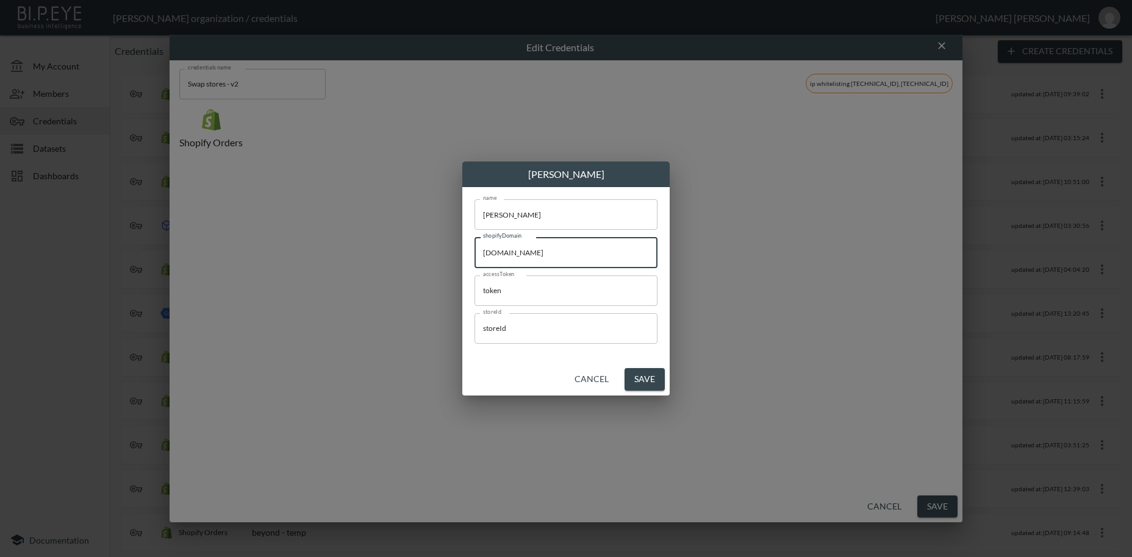
click at [474, 246] on input "[DOMAIN_NAME]" at bounding box center [565, 252] width 183 height 30
paste input "[PERSON_NAME]"
type input "[DOMAIN_NAME]"
drag, startPoint x: 505, startPoint y: 293, endPoint x: 457, endPoint y: 287, distance: 48.0
click at [474, 287] on input "token" at bounding box center [565, 291] width 183 height 30
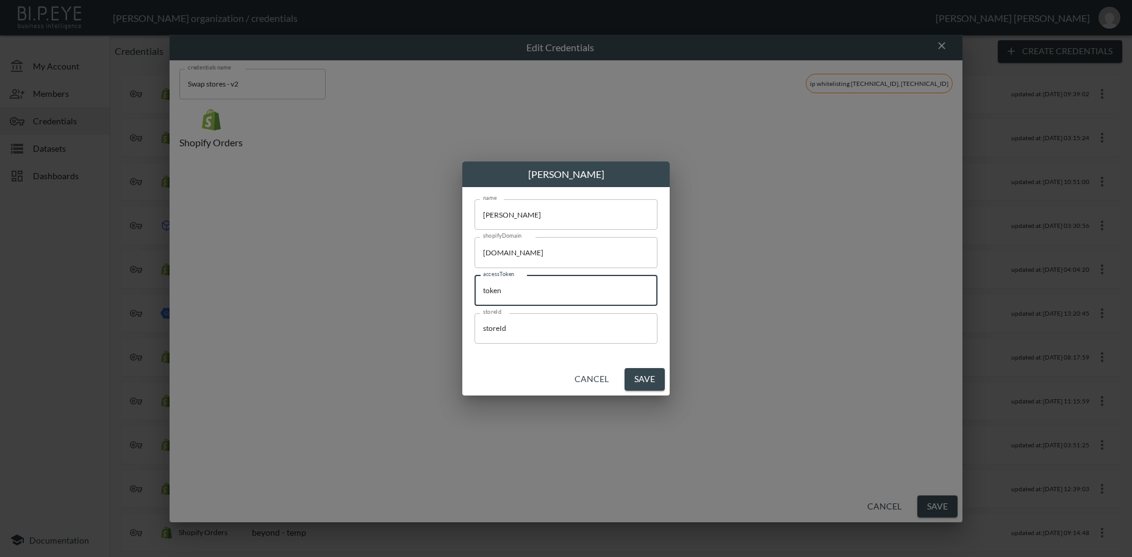
paste input "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"
type input "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"
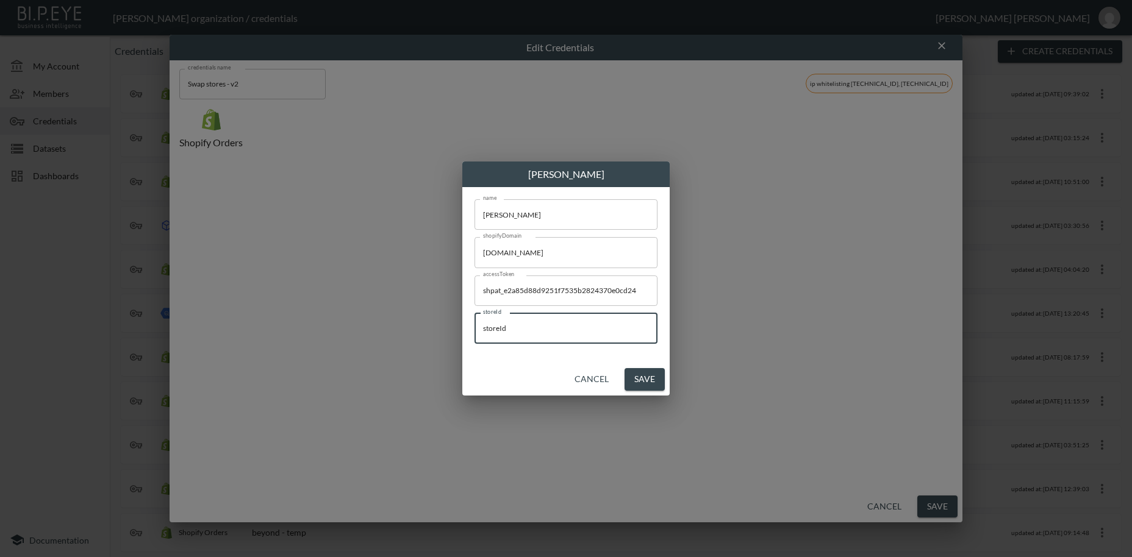
drag, startPoint x: 524, startPoint y: 327, endPoint x: 459, endPoint y: 351, distance: 70.0
click at [474, 323] on input "storeId" at bounding box center [565, 328] width 183 height 30
paste input "vxKmWQzERWO53idE8hp4"
type input "vxKmWQzERWO53idE8hp4"
click at [647, 383] on button "Save" at bounding box center [644, 379] width 40 height 23
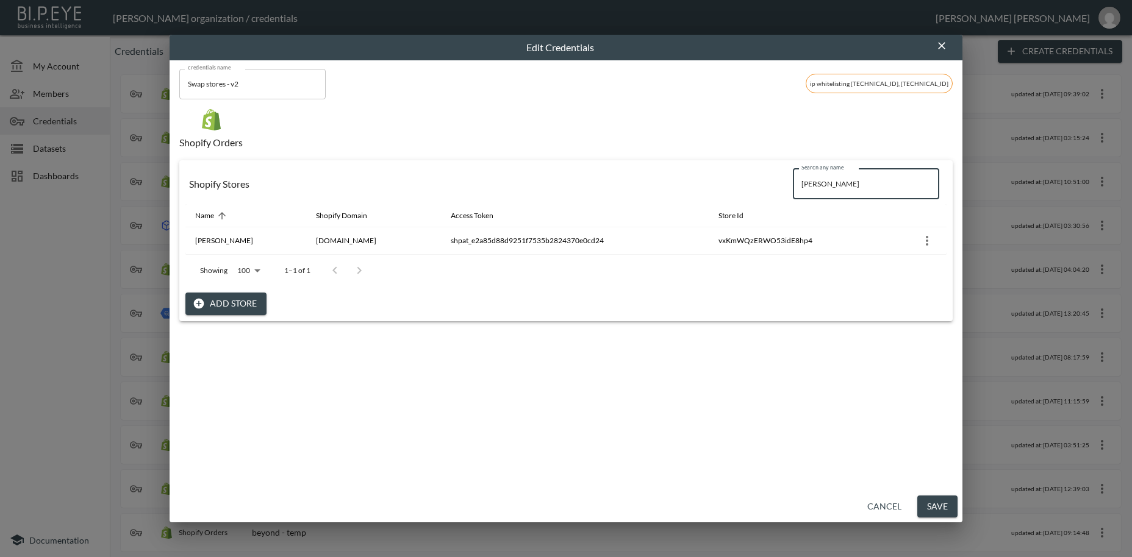
drag, startPoint x: 863, startPoint y: 188, endPoint x: 778, endPoint y: 180, distance: 85.1
click at [793, 180] on input "[PERSON_NAME]" at bounding box center [866, 184] width 146 height 30
paste input "[PERSON_NAME]"
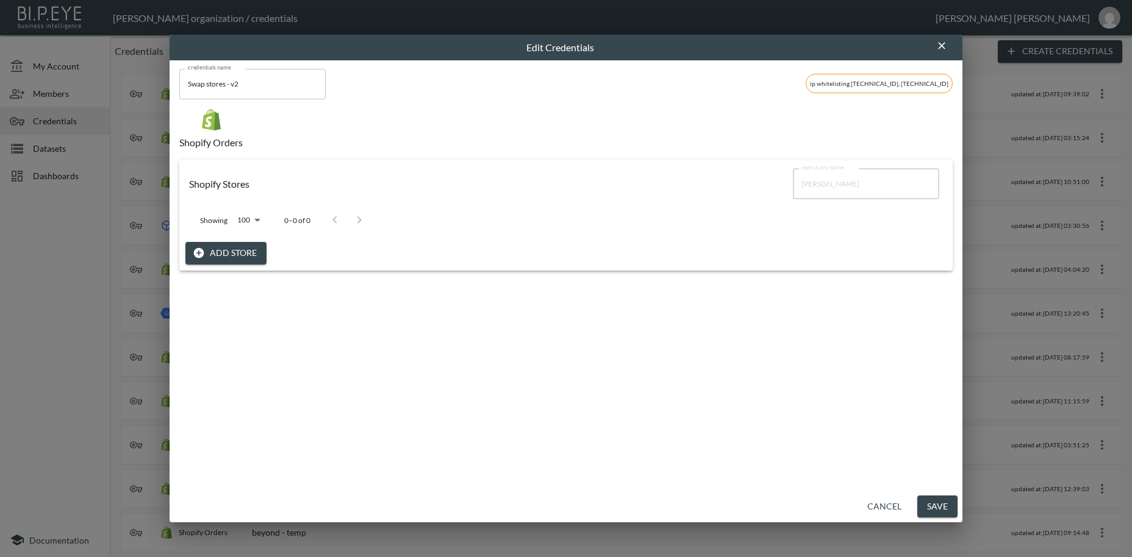
type input "[PERSON_NAME]"
click at [248, 252] on button "Add Store" at bounding box center [225, 253] width 81 height 23
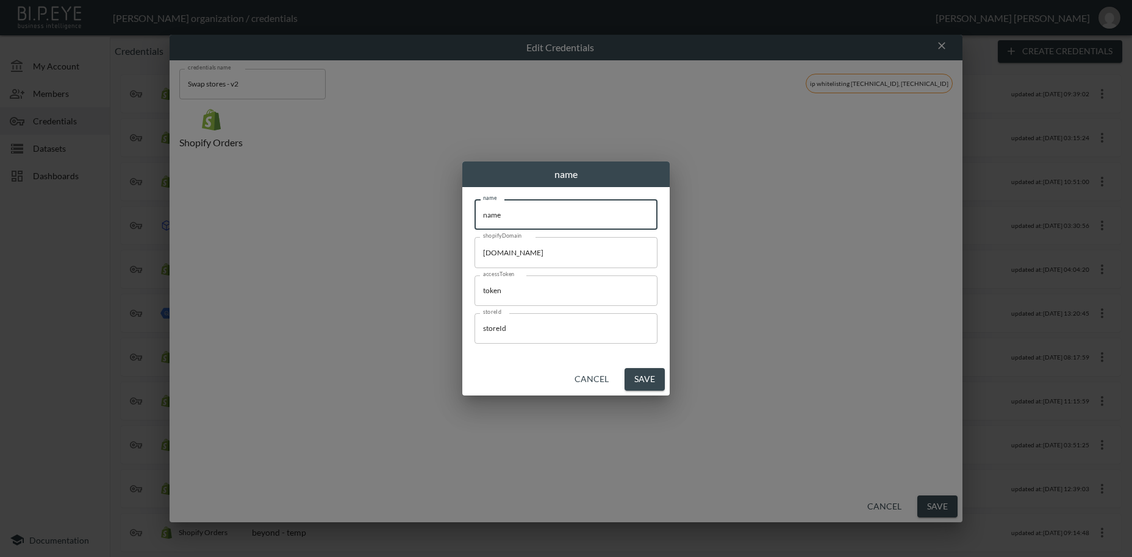
drag, startPoint x: 517, startPoint y: 212, endPoint x: 443, endPoint y: 205, distance: 74.2
click at [474, 205] on input "name" at bounding box center [565, 214] width 183 height 30
paste input "[PERSON_NAME]"
type input "[PERSON_NAME]"
drag, startPoint x: 590, startPoint y: 255, endPoint x: 507, endPoint y: 299, distance: 93.8
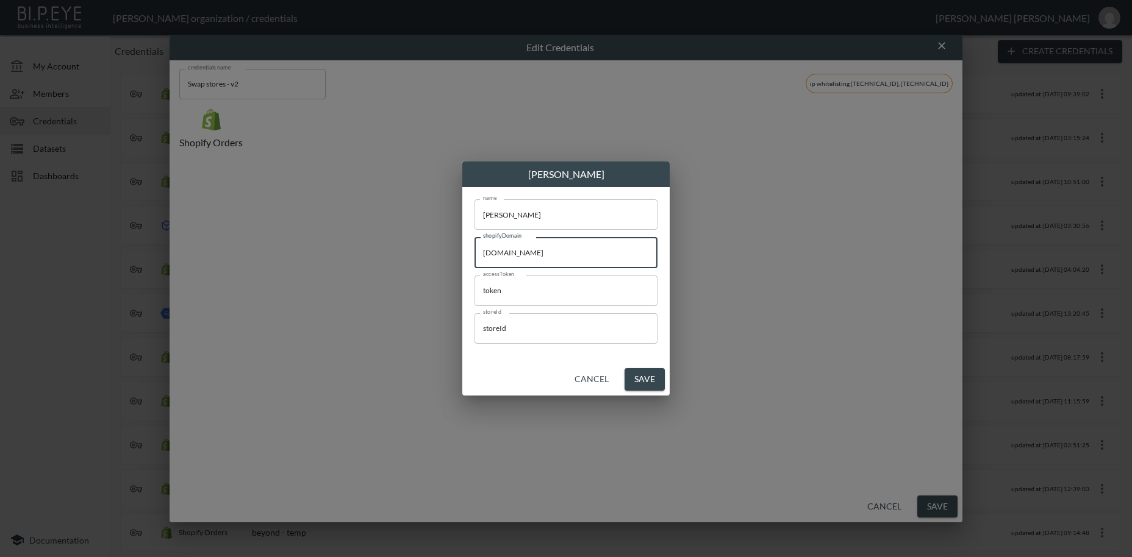
click at [474, 246] on input "[DOMAIN_NAME]" at bounding box center [565, 252] width 183 height 30
paste input "sc-v-jewellery"
type input "[DOMAIN_NAME]"
drag, startPoint x: 482, startPoint y: 293, endPoint x: 441, endPoint y: 299, distance: 41.9
click at [474, 288] on input "token" at bounding box center [565, 291] width 183 height 30
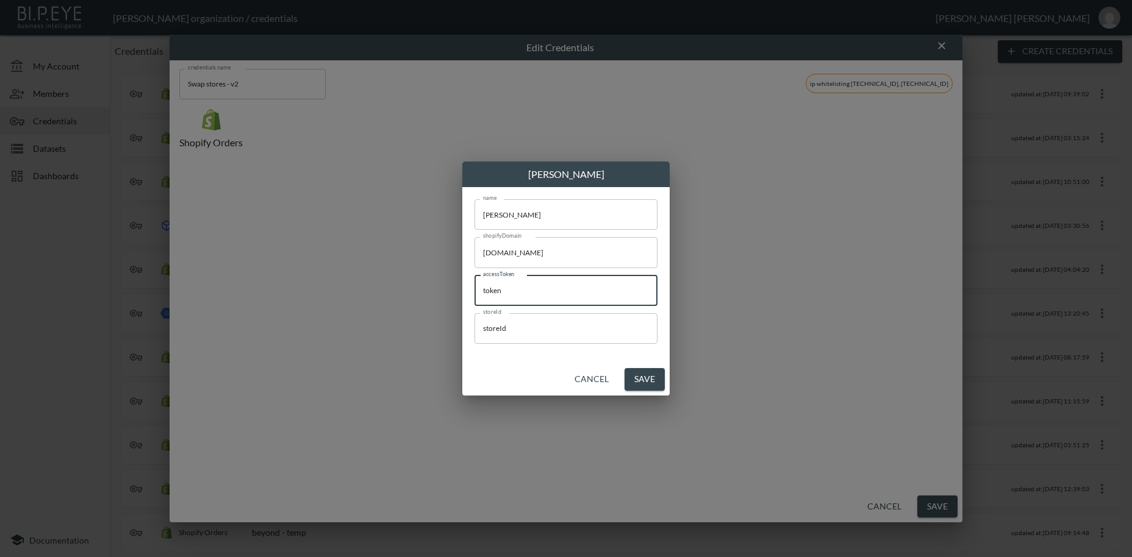
paste input "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"
type input "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"
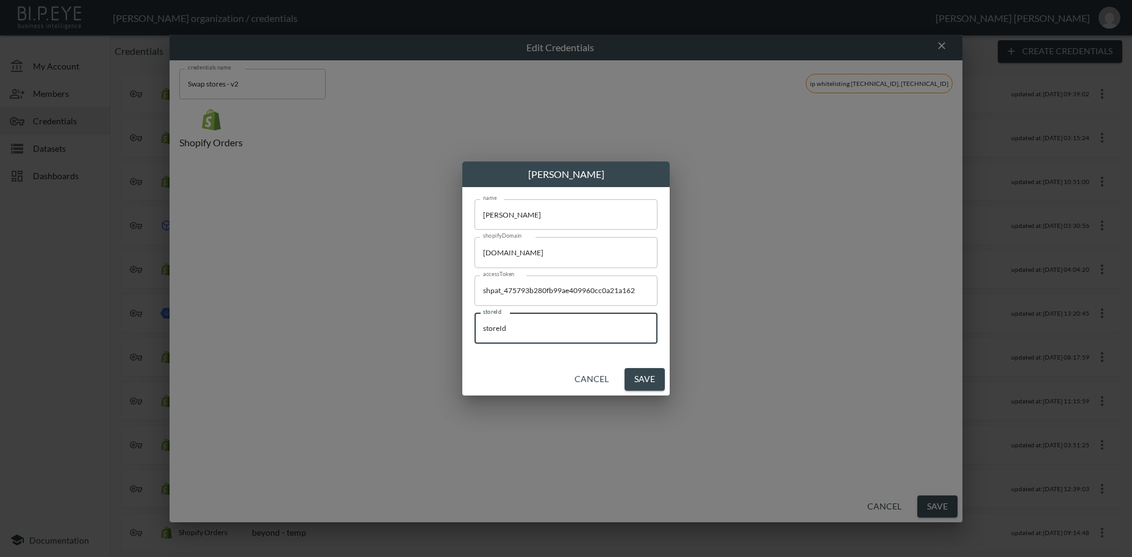
drag, startPoint x: 528, startPoint y: 332, endPoint x: 457, endPoint y: 327, distance: 71.5
click at [474, 327] on input "storeId" at bounding box center [565, 328] width 183 height 30
paste input "JySVFV2tH7QyRQt658Vg"
type input "JySVFV2tH7QyRQt658Vg"
click at [658, 381] on button "Save" at bounding box center [644, 379] width 40 height 23
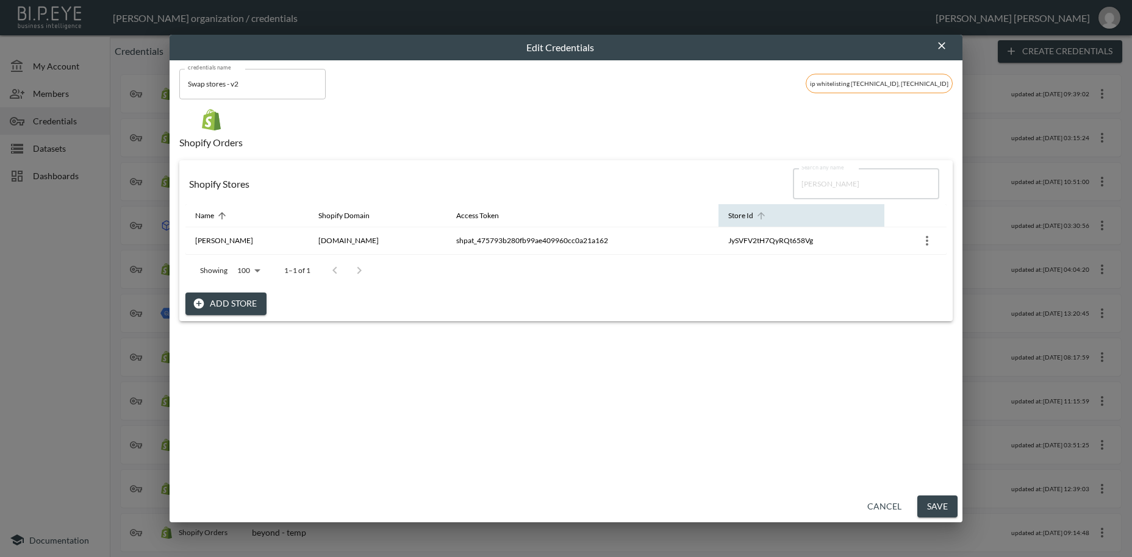
drag, startPoint x: 846, startPoint y: 187, endPoint x: 762, endPoint y: 218, distance: 89.5
click at [793, 182] on input "[PERSON_NAME]" at bounding box center [866, 184] width 146 height 30
paste input "Glow For It"
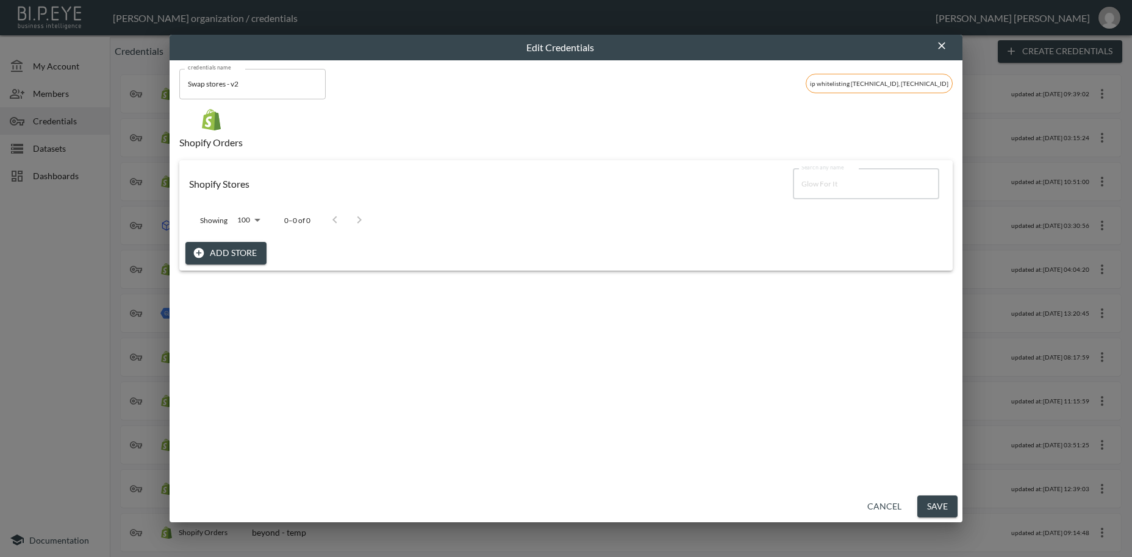
type input "Glow For It"
click at [244, 244] on button "Add Store" at bounding box center [225, 253] width 81 height 23
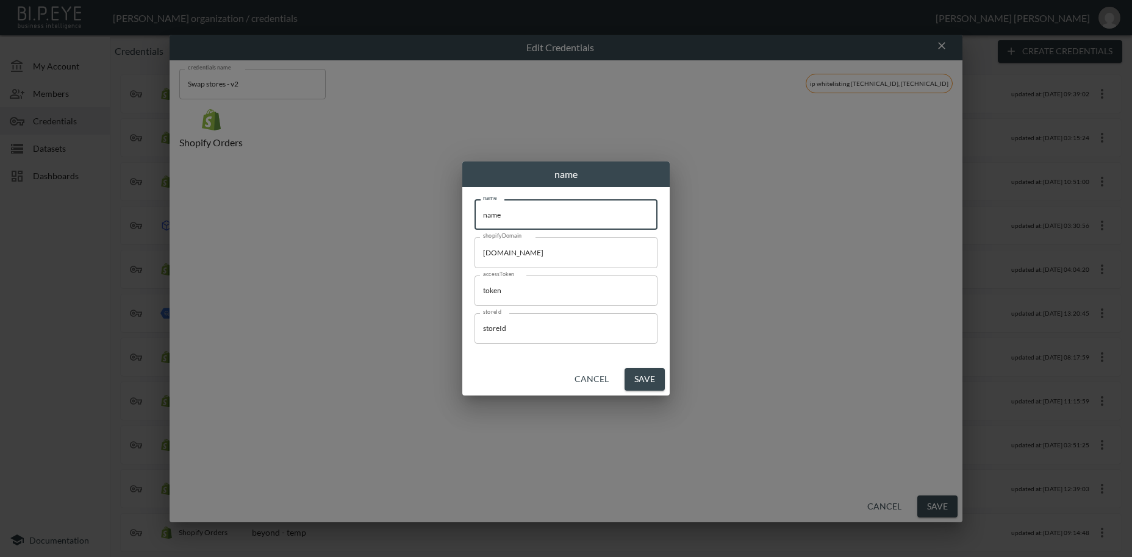
drag, startPoint x: 519, startPoint y: 218, endPoint x: 421, endPoint y: 209, distance: 98.0
click at [474, 206] on input "name" at bounding box center [565, 214] width 183 height 30
paste input "Glow For It"
type input "Glow For It"
drag, startPoint x: 567, startPoint y: 252, endPoint x: 449, endPoint y: 249, distance: 117.1
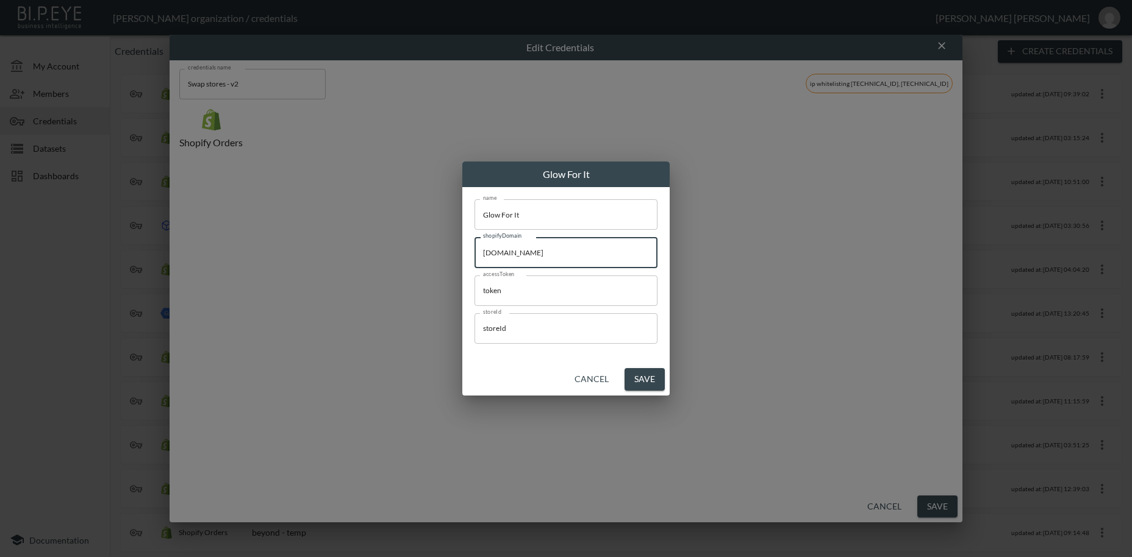
click at [474, 249] on input "[DOMAIN_NAME]" at bounding box center [565, 252] width 183 height 30
paste input "glow-for-it-girl"
type input "[DOMAIN_NAME]"
drag, startPoint x: 511, startPoint y: 289, endPoint x: 468, endPoint y: 291, distance: 42.7
click at [474, 291] on input "token" at bounding box center [565, 291] width 183 height 30
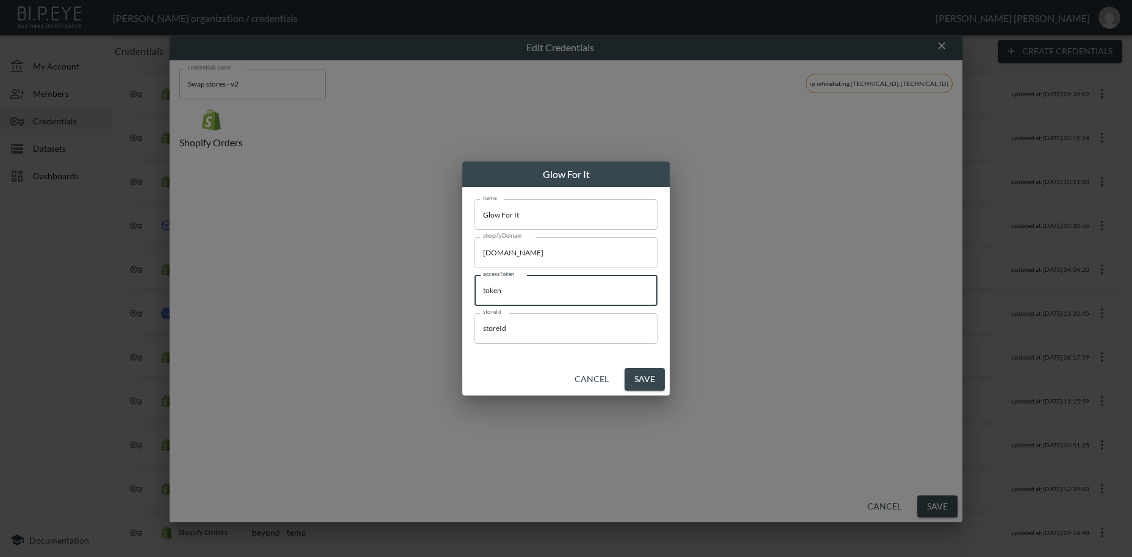
paste input "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"
type input "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"
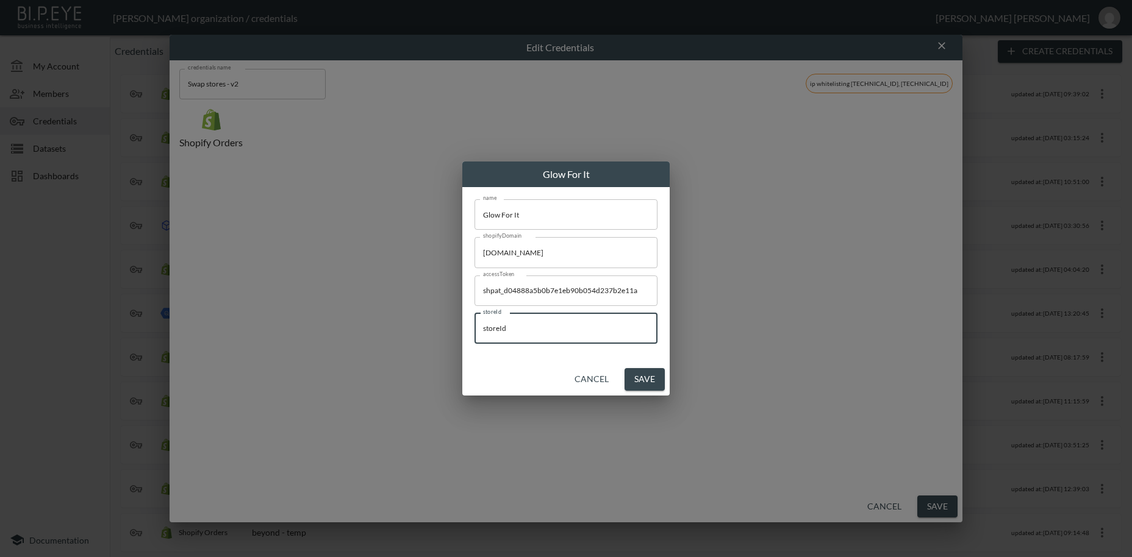
drag, startPoint x: 520, startPoint y: 330, endPoint x: 457, endPoint y: 329, distance: 63.4
click at [474, 329] on input "storeId" at bounding box center [565, 328] width 183 height 30
paste input "h1bjvrMQtJeHZuWCUuyj"
type input "h1bjvrMQtJeHZuWCUuyj"
click at [653, 377] on button "Save" at bounding box center [644, 379] width 40 height 23
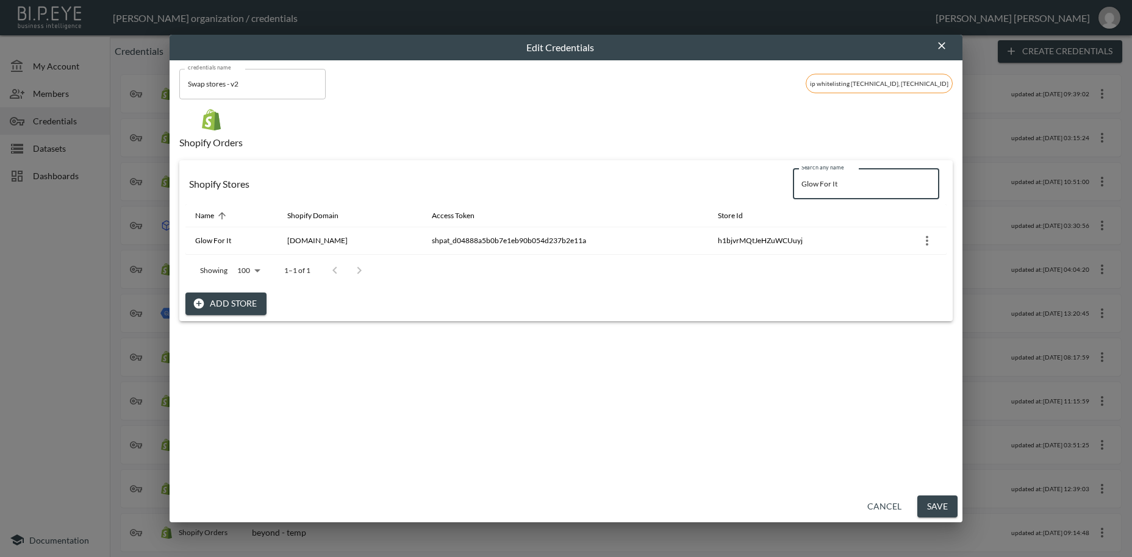
drag, startPoint x: 864, startPoint y: 182, endPoint x: 770, endPoint y: 178, distance: 94.0
click at [793, 177] on input "Glow For It" at bounding box center [866, 184] width 146 height 30
paste input "Cleens"
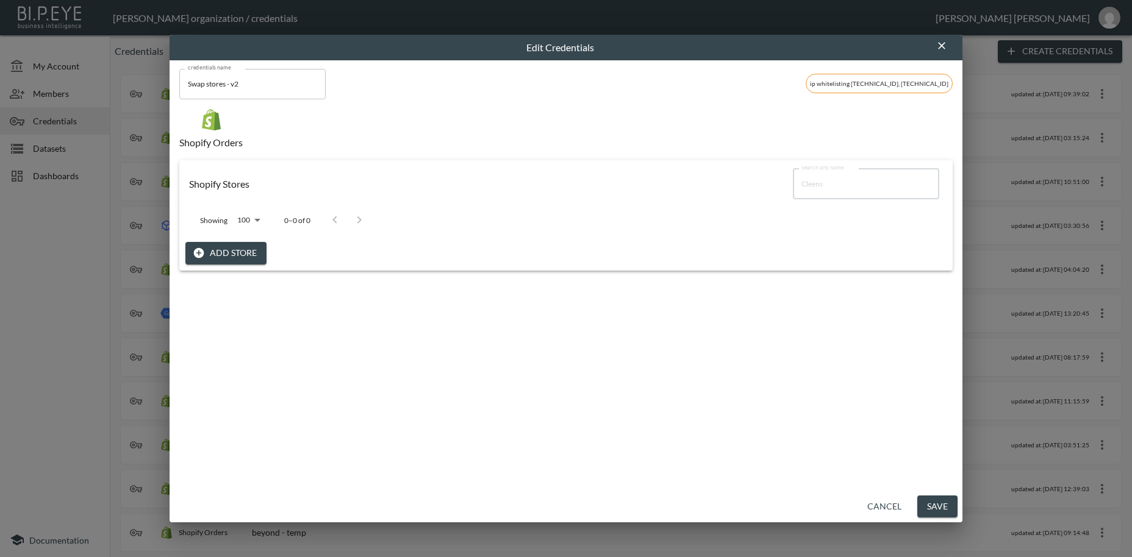
type input "Cleens"
click at [242, 249] on button "Add Store" at bounding box center [225, 253] width 81 height 23
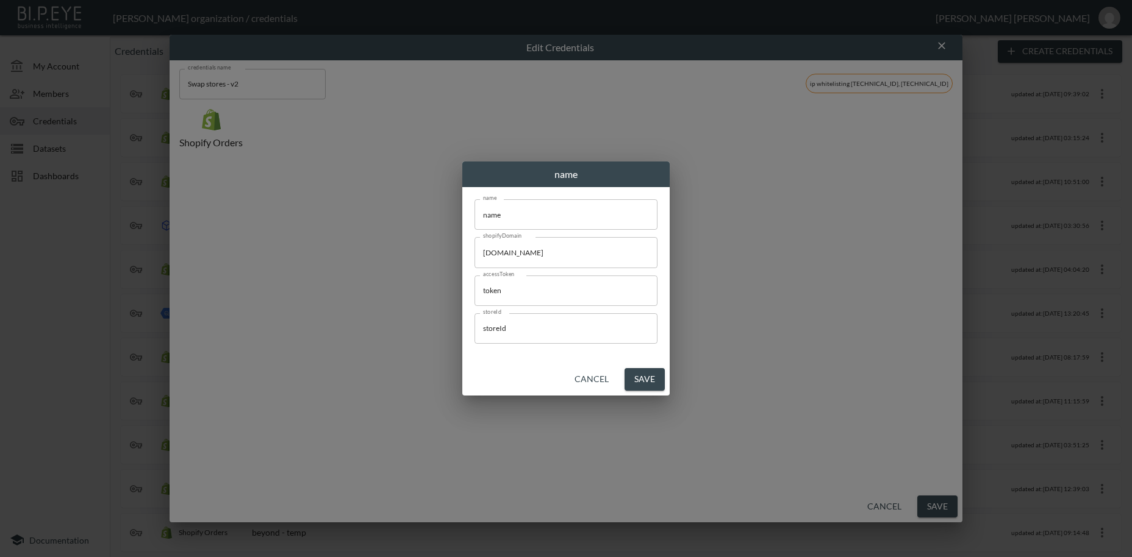
drag, startPoint x: 516, startPoint y: 212, endPoint x: 437, endPoint y: 205, distance: 79.6
click at [474, 205] on input "name" at bounding box center [565, 214] width 183 height 30
paste input "Cleens"
type input "Cleens"
drag, startPoint x: 579, startPoint y: 252, endPoint x: 434, endPoint y: 241, distance: 145.0
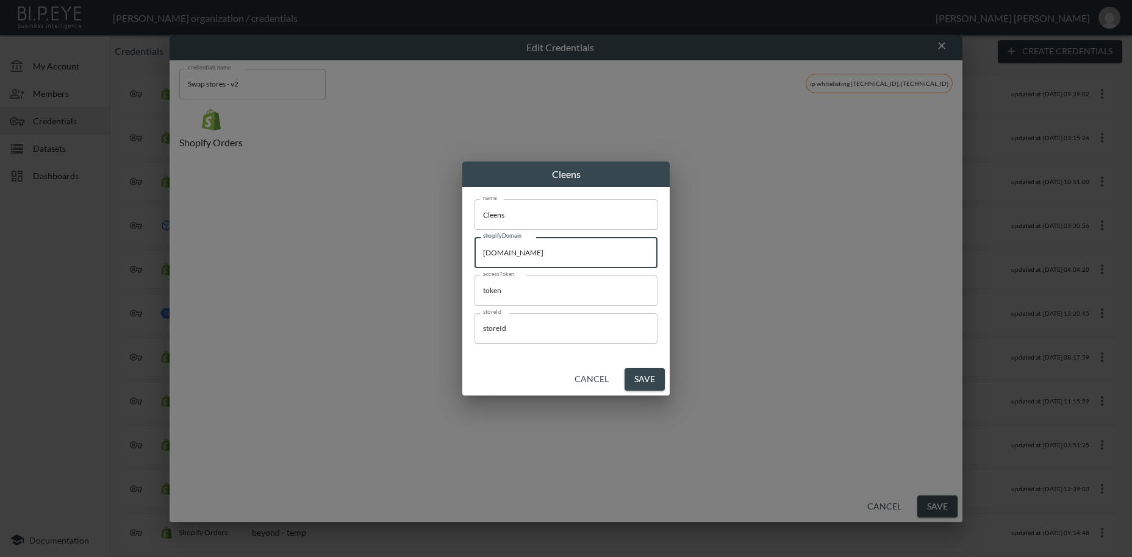
click at [474, 241] on input "[DOMAIN_NAME]" at bounding box center [565, 252] width 183 height 30
paste input "cleens-trainers"
type input "[DOMAIN_NAME]"
drag, startPoint x: 515, startPoint y: 290, endPoint x: 467, endPoint y: 288, distance: 48.2
click at [474, 288] on input "token" at bounding box center [565, 291] width 183 height 30
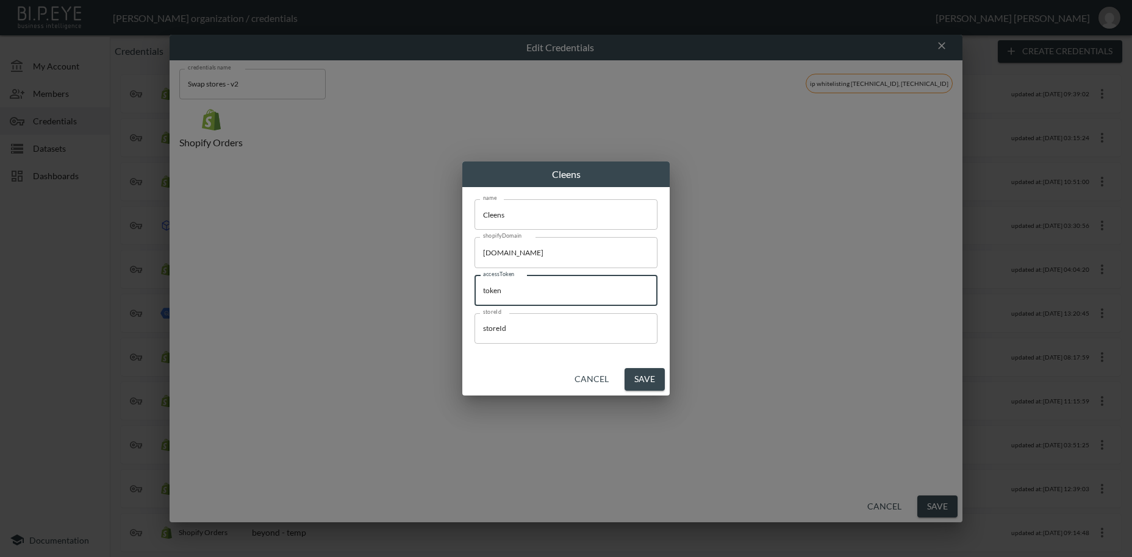
paste input "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"
type input "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"
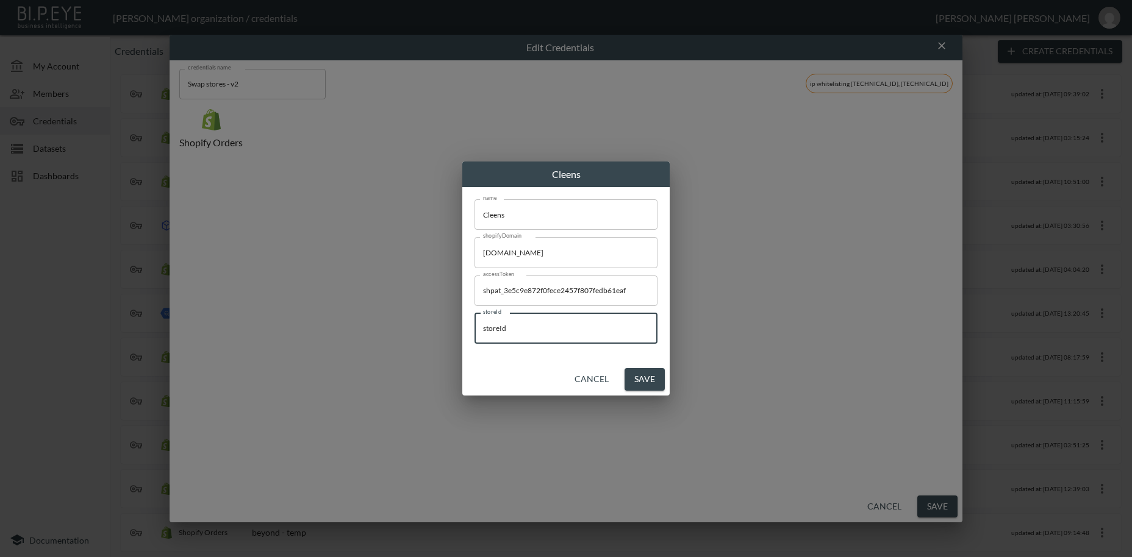
drag, startPoint x: 529, startPoint y: 335, endPoint x: 444, endPoint y: 327, distance: 85.7
click at [474, 324] on input "storeId" at bounding box center [565, 328] width 183 height 30
paste input "e0UK3p53OOZSEqrB8wE7"
type input "e0UK3p53OOZSEqrB8wE7"
click at [647, 382] on button "Save" at bounding box center [644, 379] width 40 height 23
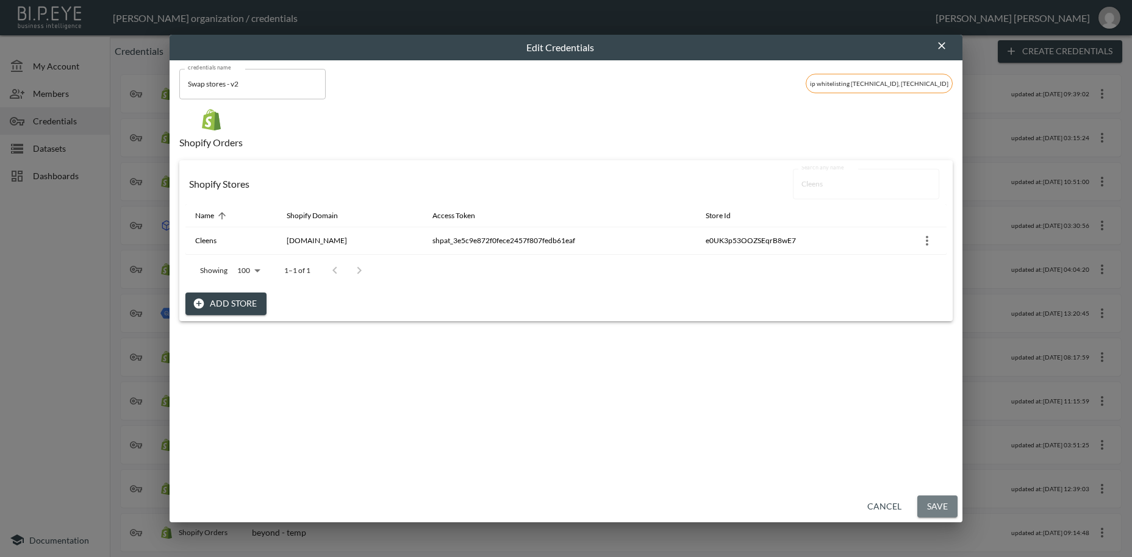
click at [943, 510] on button "Save" at bounding box center [937, 507] width 40 height 23
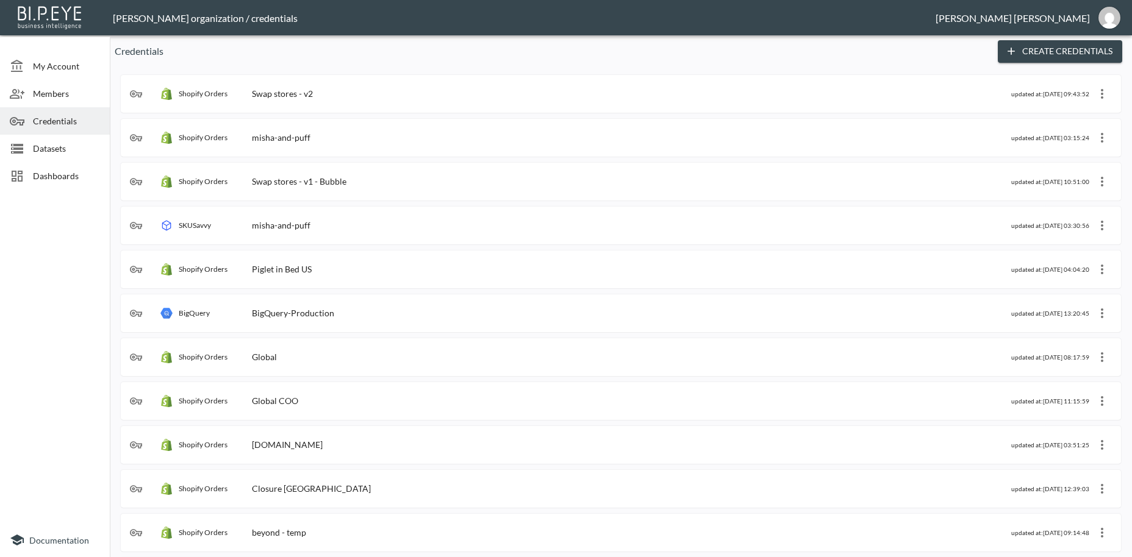
click at [66, 177] on span "Dashboards" at bounding box center [66, 176] width 67 height 13
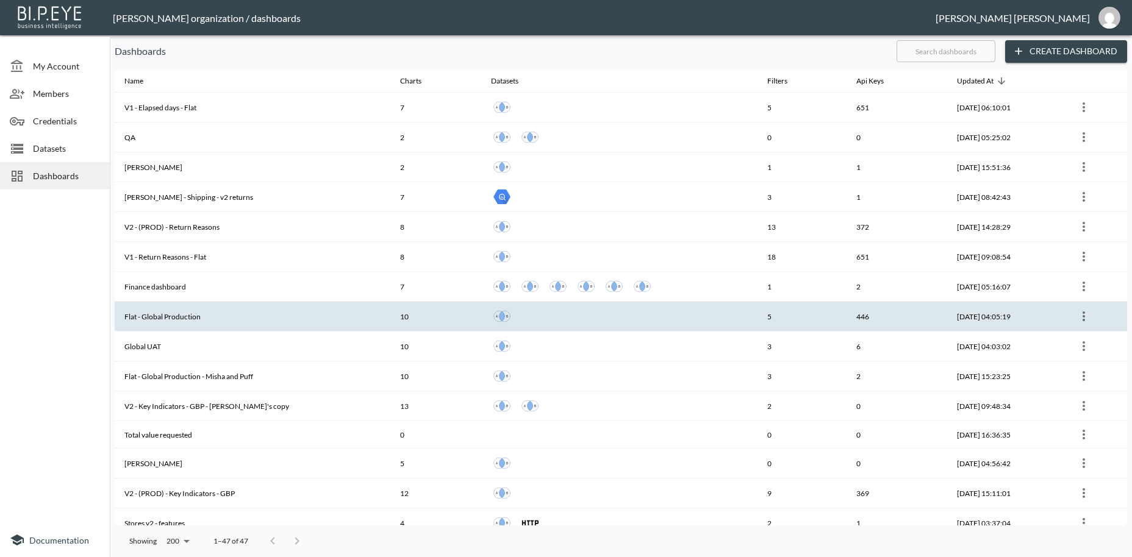
click at [146, 317] on th "Flat - Global Production" at bounding box center [253, 317] width 276 height 30
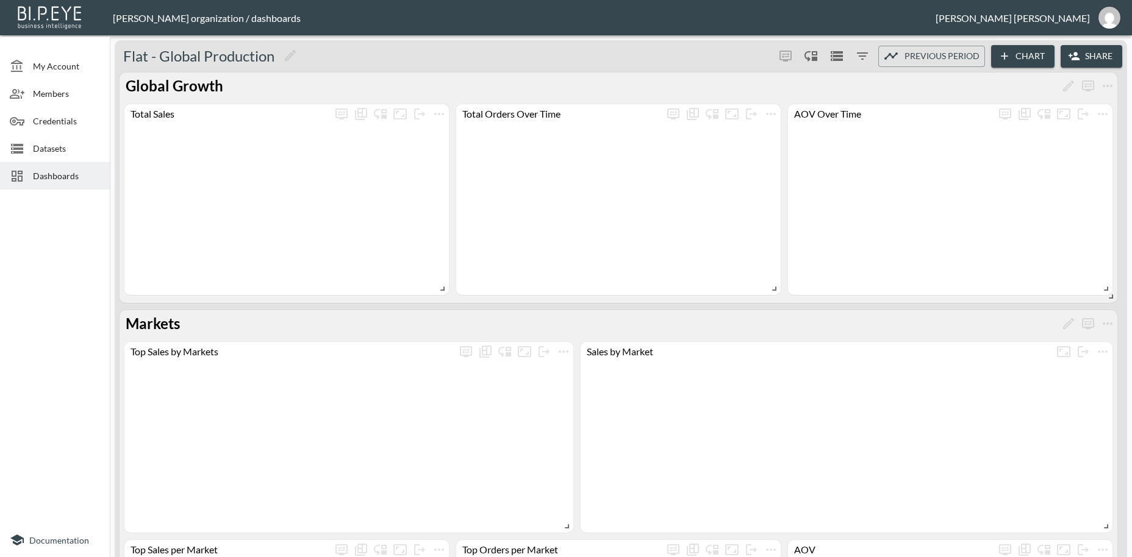
click at [1101, 59] on button "Share" at bounding box center [1092, 56] width 62 height 23
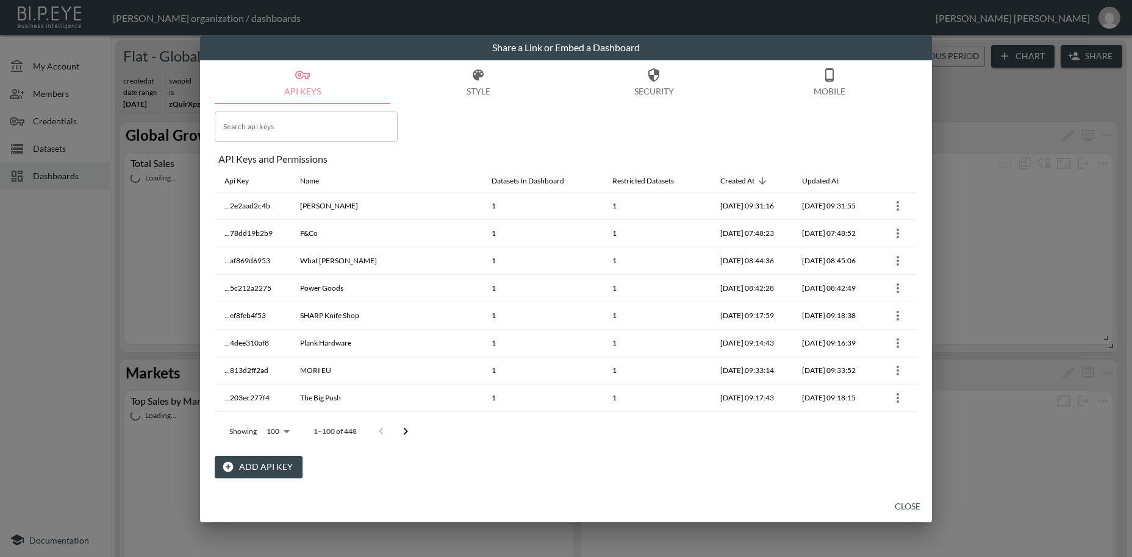
click at [271, 465] on button "Add API Key" at bounding box center [259, 467] width 88 height 23
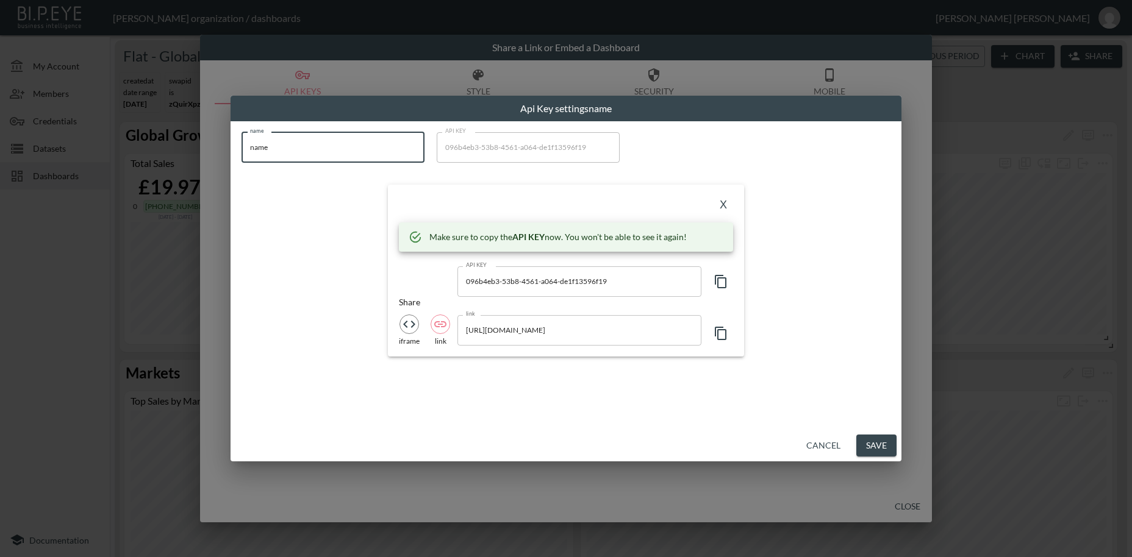
drag, startPoint x: 283, startPoint y: 154, endPoint x: 198, endPoint y: 145, distance: 85.2
click at [241, 145] on input "name" at bounding box center [332, 147] width 183 height 30
paste input "Anglo-Italian"
type input "Anglo-Italian"
click at [718, 278] on icon "button" at bounding box center [721, 281] width 12 height 13
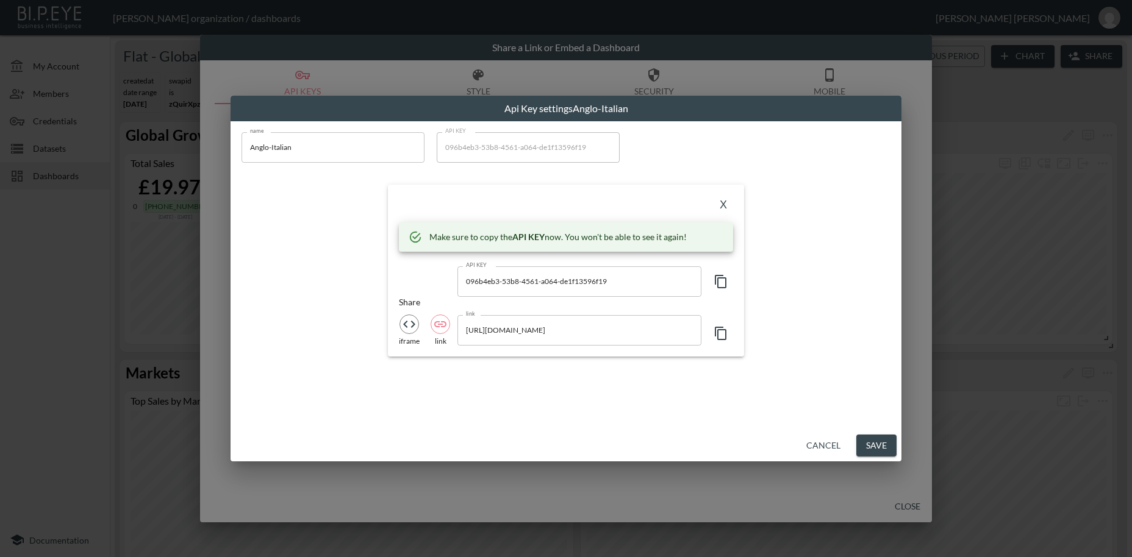
click at [718, 280] on icon "button" at bounding box center [721, 281] width 12 height 13
click at [721, 203] on button "X" at bounding box center [724, 206] width 20 height 20
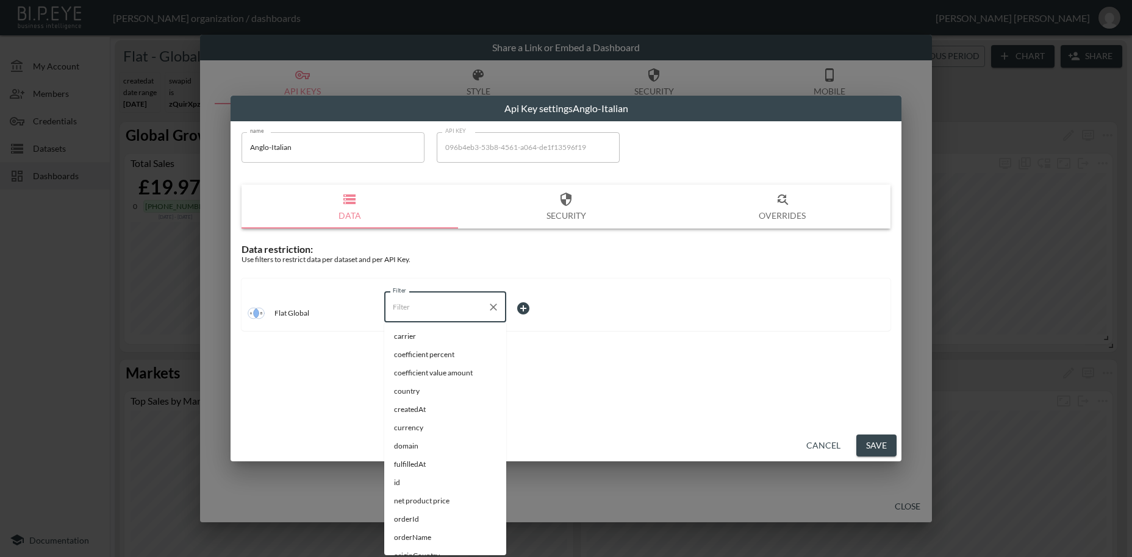
click at [404, 309] on input "Filter" at bounding box center [436, 308] width 93 height 20
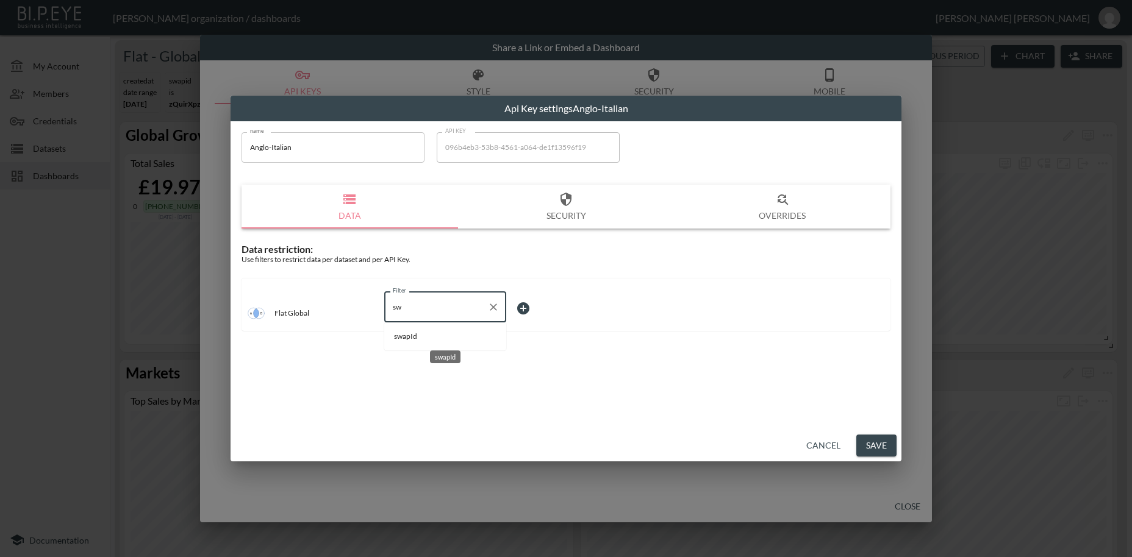
click at [402, 339] on span "swapId" at bounding box center [445, 336] width 102 height 11
type input "swapId"
click at [522, 306] on body "BI.P.EYE, Interactive Analytics Dashboards - app [PERSON_NAME] organization / d…" at bounding box center [566, 278] width 1132 height 557
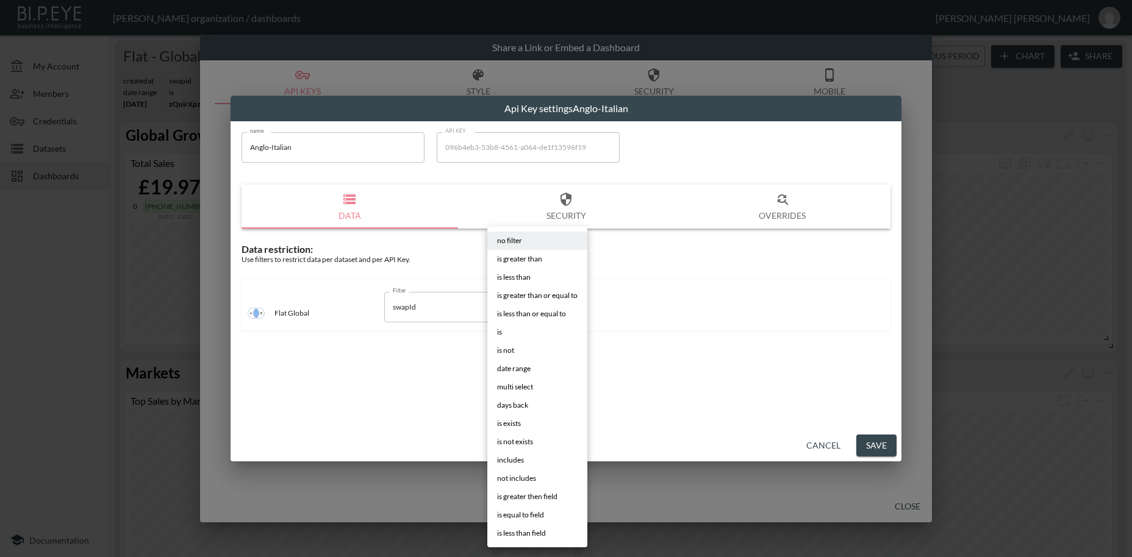
click at [502, 332] on span "is" at bounding box center [499, 332] width 5 height 11
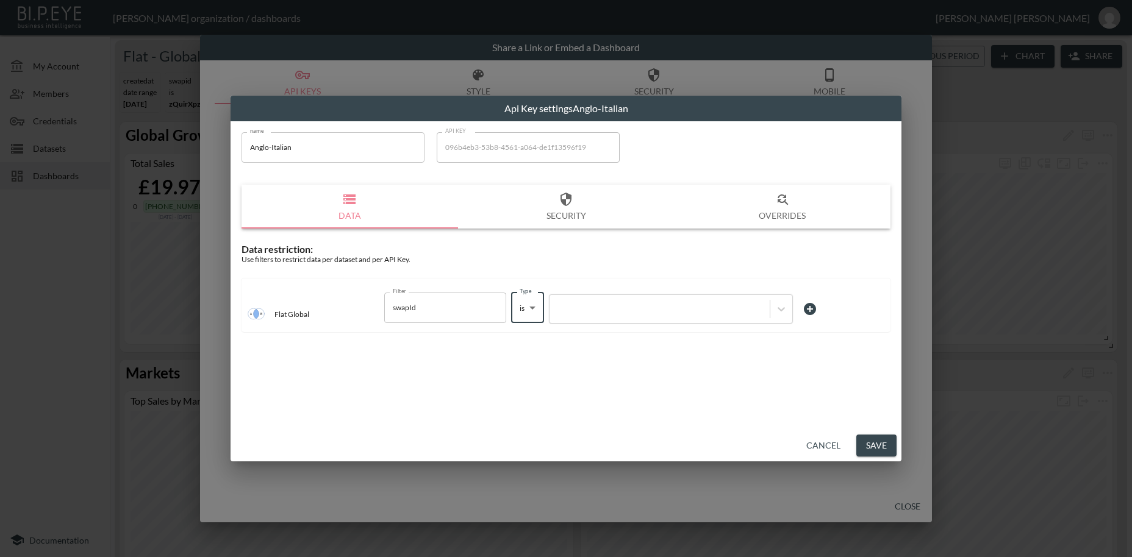
type input "is"
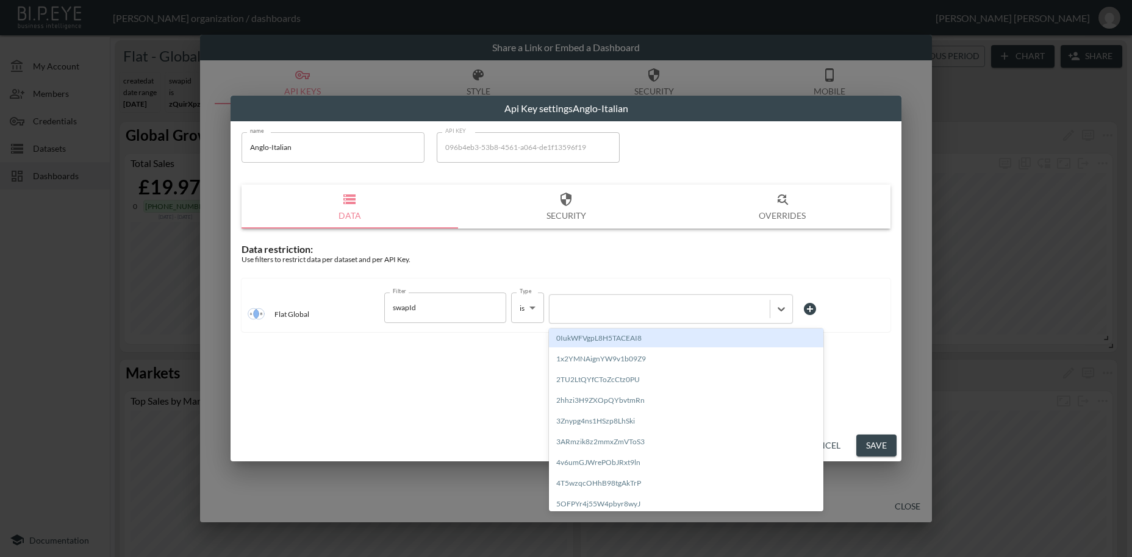
click at [595, 310] on div at bounding box center [660, 309] width 208 height 12
paste input "lyveH4QjYVo4uZ0V086n"
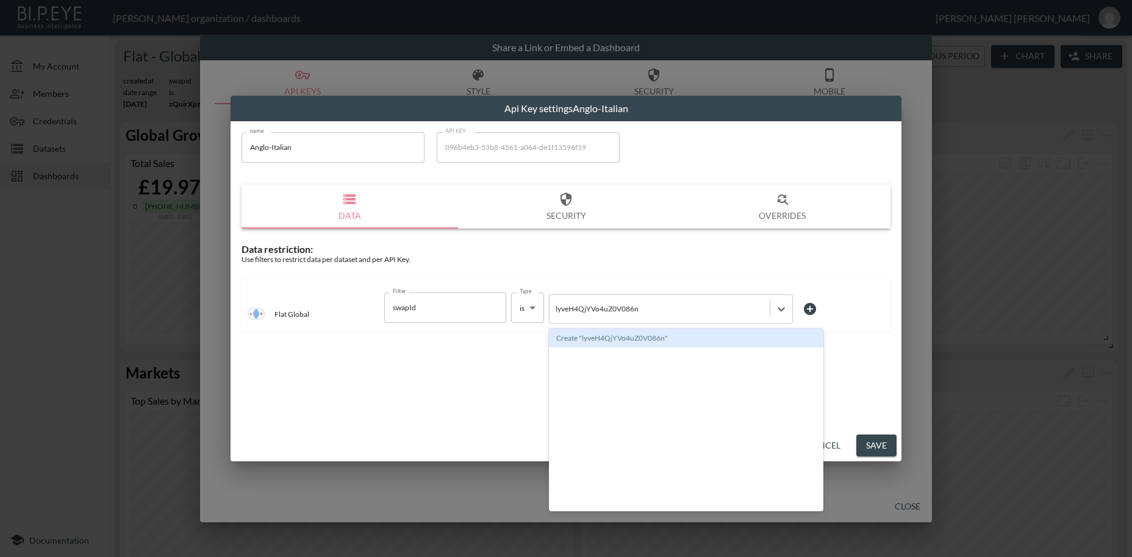
type input "lyveH4QjYVo4uZ0V086n"
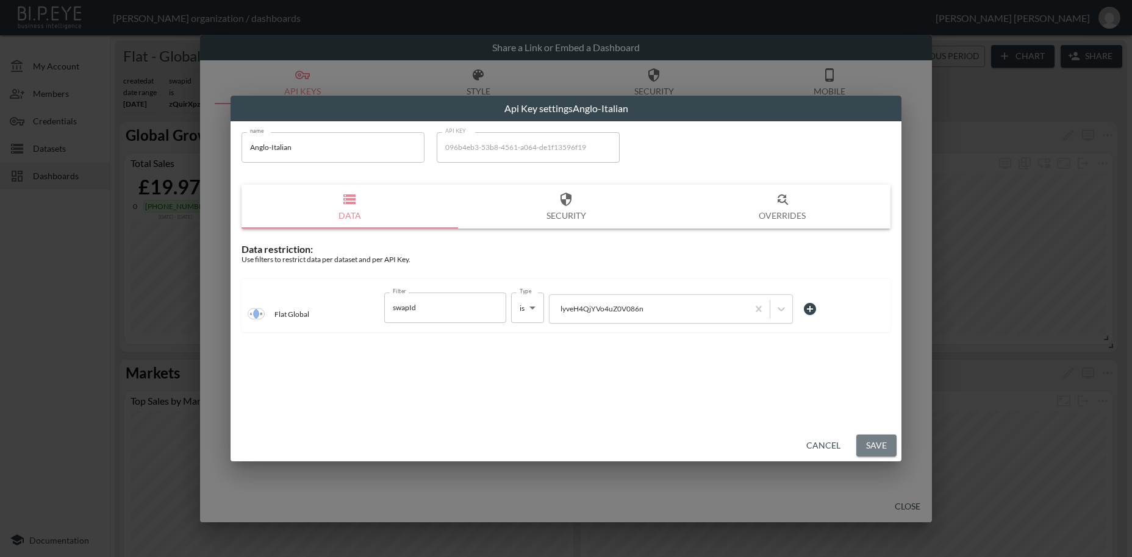
click at [878, 445] on button "Save" at bounding box center [876, 446] width 40 height 23
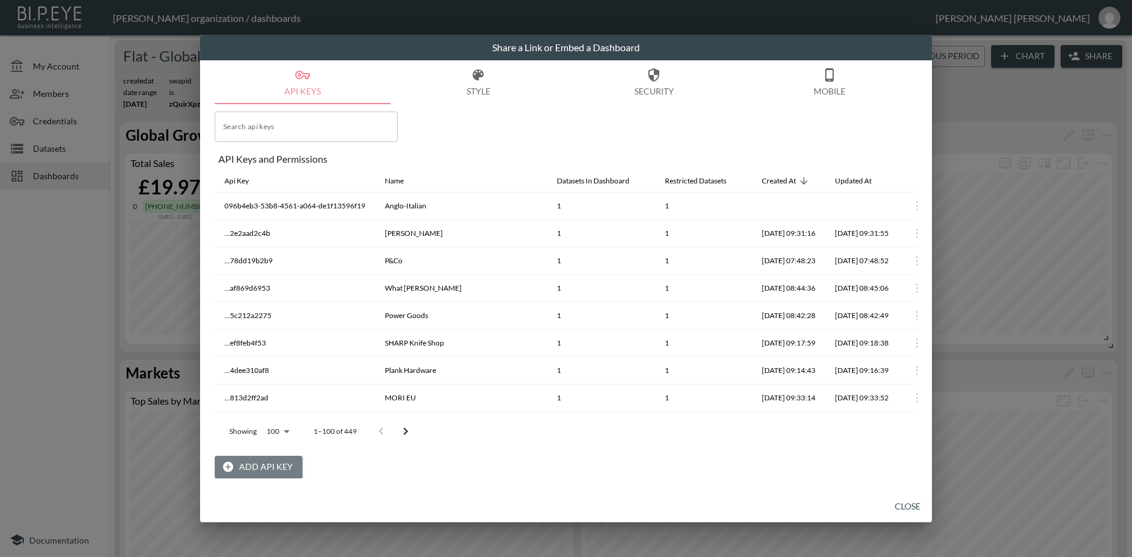
click at [257, 465] on button "Add API Key" at bounding box center [259, 467] width 88 height 23
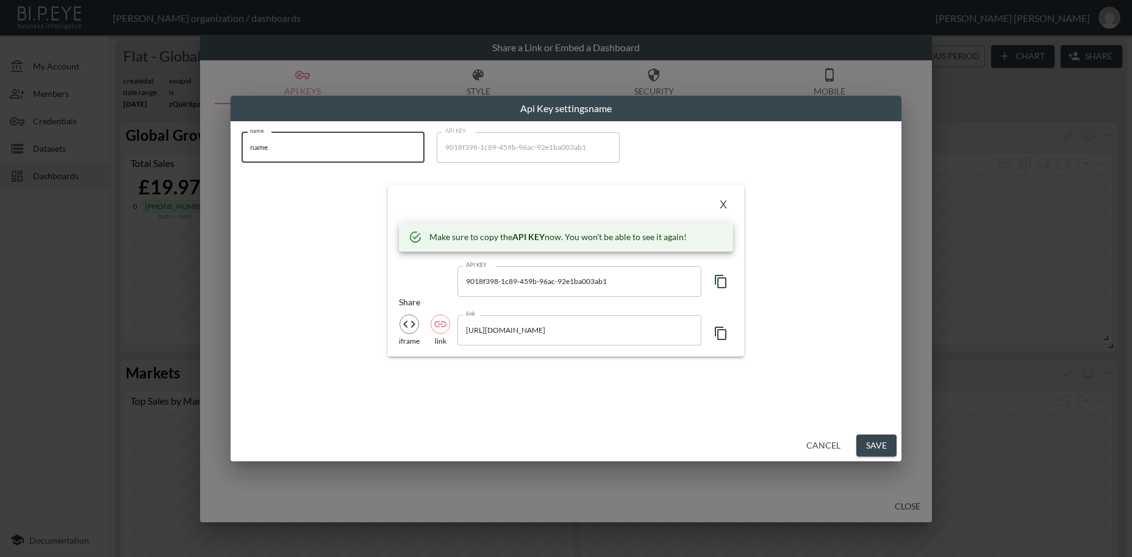
drag, startPoint x: 271, startPoint y: 147, endPoint x: 216, endPoint y: 141, distance: 55.2
click at [241, 141] on input "name" at bounding box center [332, 147] width 183 height 30
paste input "Missoma"
type input "Missoma"
click at [720, 281] on icon "button" at bounding box center [721, 281] width 15 height 15
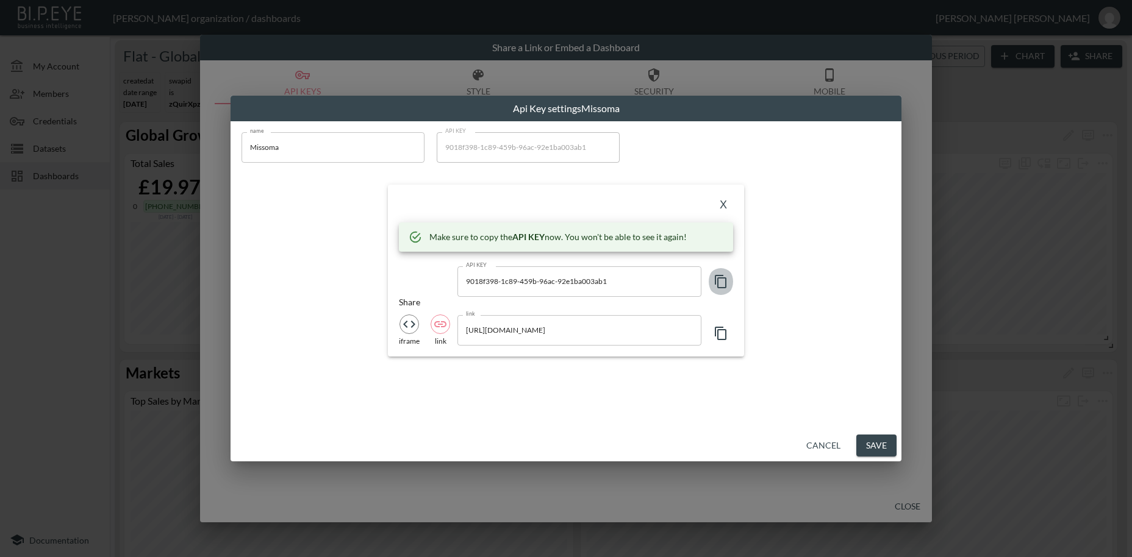
click at [720, 281] on icon "button" at bounding box center [721, 281] width 15 height 15
click at [723, 207] on button "X" at bounding box center [724, 206] width 20 height 20
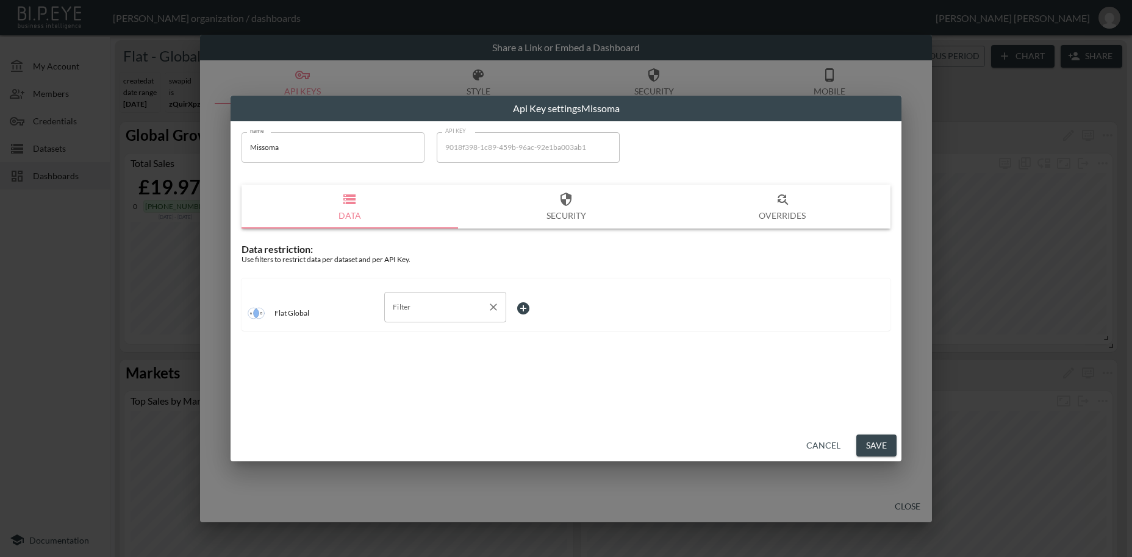
click at [403, 309] on input "Filter" at bounding box center [436, 308] width 93 height 20
click at [407, 338] on span "swapId" at bounding box center [445, 336] width 102 height 11
type input "swapId"
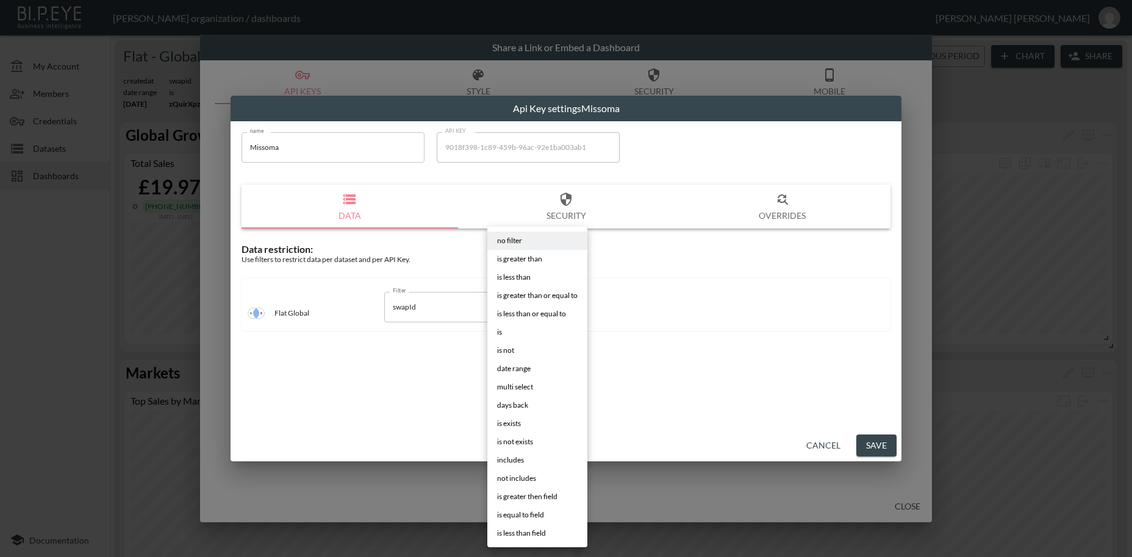
click at [525, 302] on body "BI.P.EYE, Interactive Analytics Dashboards - app [PERSON_NAME] organization / d…" at bounding box center [566, 278] width 1132 height 557
click at [510, 335] on li "is" at bounding box center [537, 332] width 100 height 18
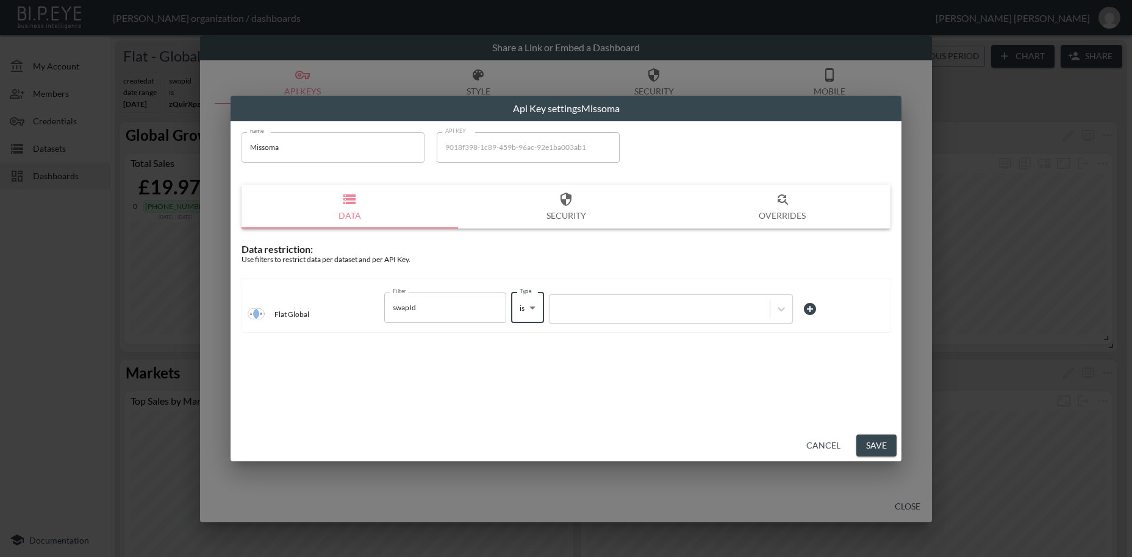
type input "is"
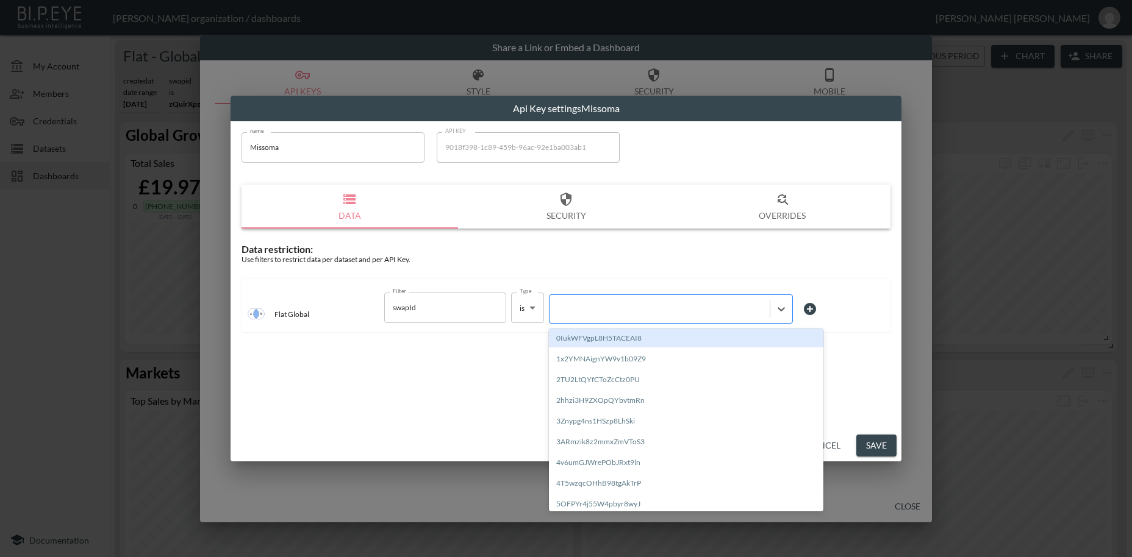
click at [603, 314] on div at bounding box center [660, 309] width 208 height 12
paste input "D049UIAeRH22qdgYMxyu"
type input "D049UIAeRH22qdgYMxyu"
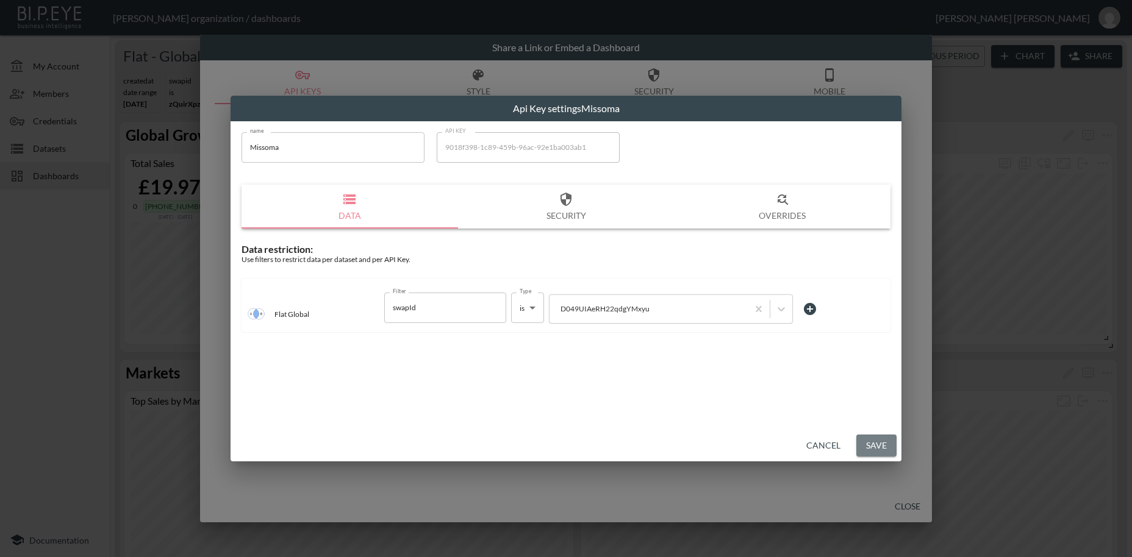
click at [872, 445] on button "Save" at bounding box center [876, 446] width 40 height 23
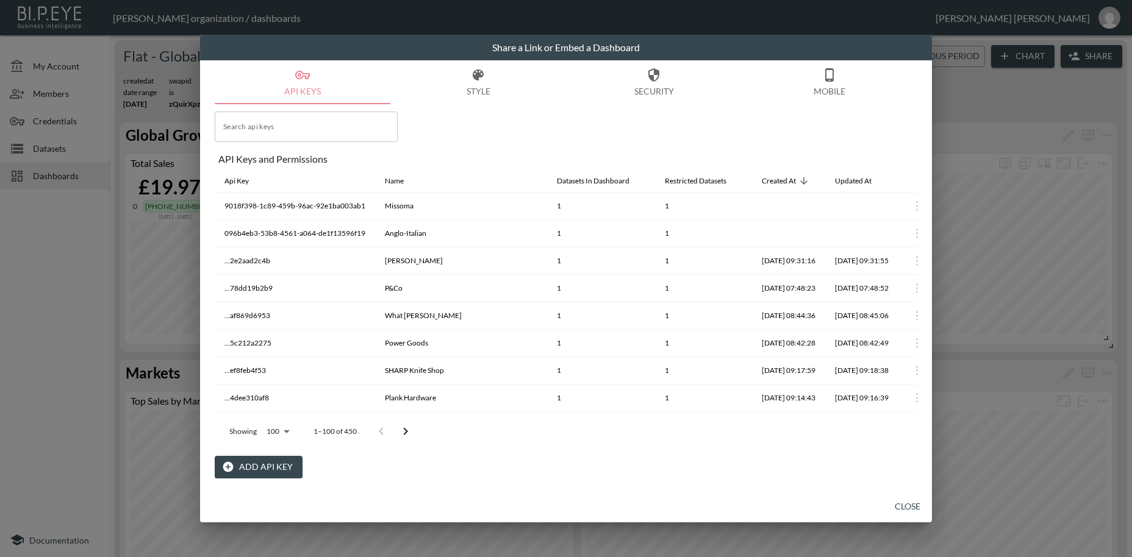
click at [254, 466] on button "Add API Key" at bounding box center [259, 467] width 88 height 23
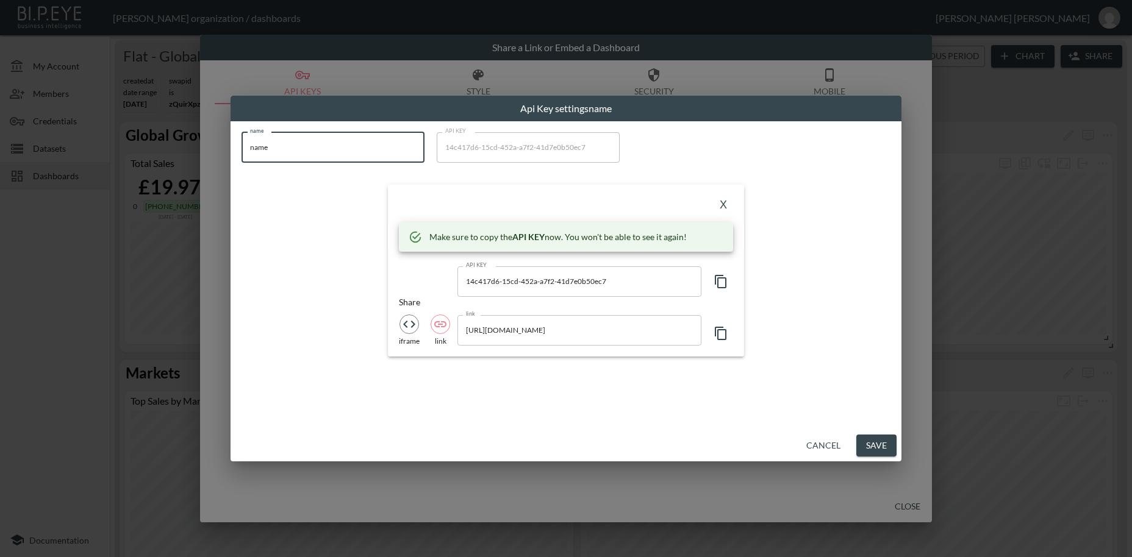
drag, startPoint x: 292, startPoint y: 156, endPoint x: 227, endPoint y: 147, distance: 65.9
click at [241, 147] on input "name" at bounding box center [332, 147] width 183 height 30
paste input "Missoma US Staging"
type input "Missoma US Staging"
click at [721, 281] on icon "button" at bounding box center [721, 281] width 15 height 15
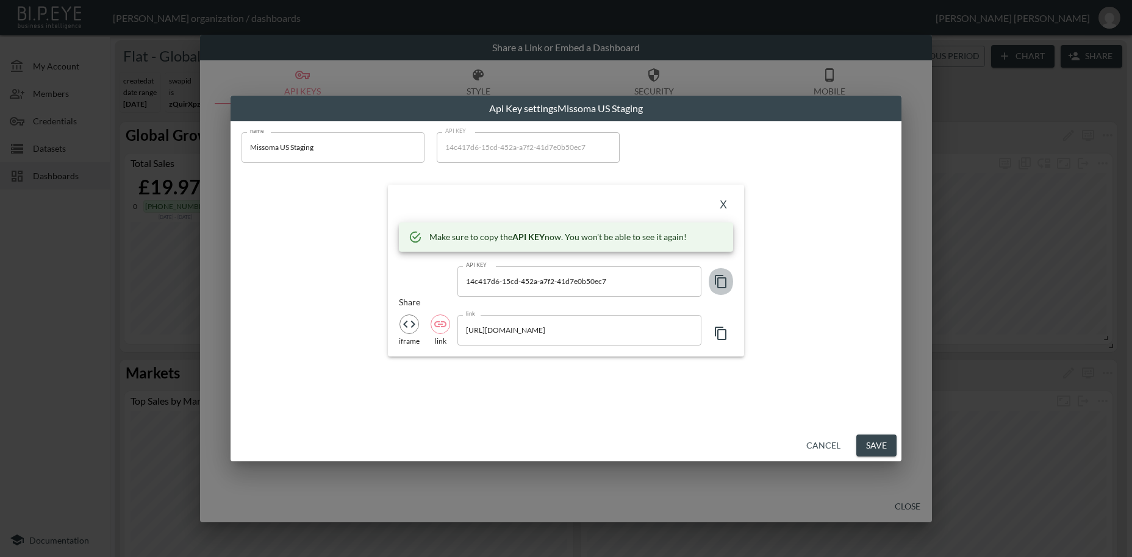
click at [721, 281] on icon "button" at bounding box center [721, 281] width 15 height 15
click at [721, 206] on button "X" at bounding box center [724, 206] width 20 height 20
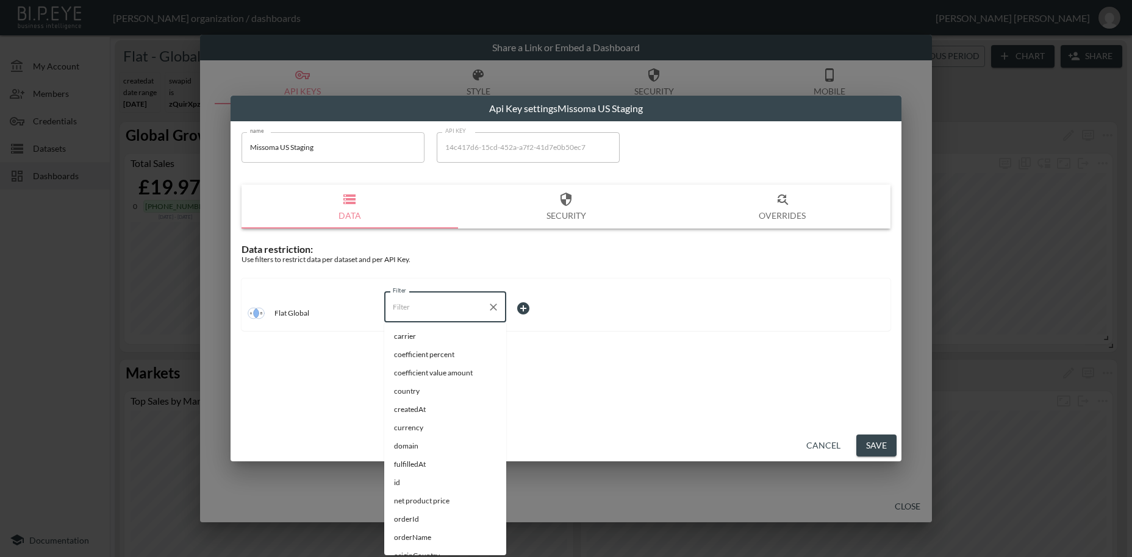
click at [400, 304] on input "Filter" at bounding box center [436, 308] width 93 height 20
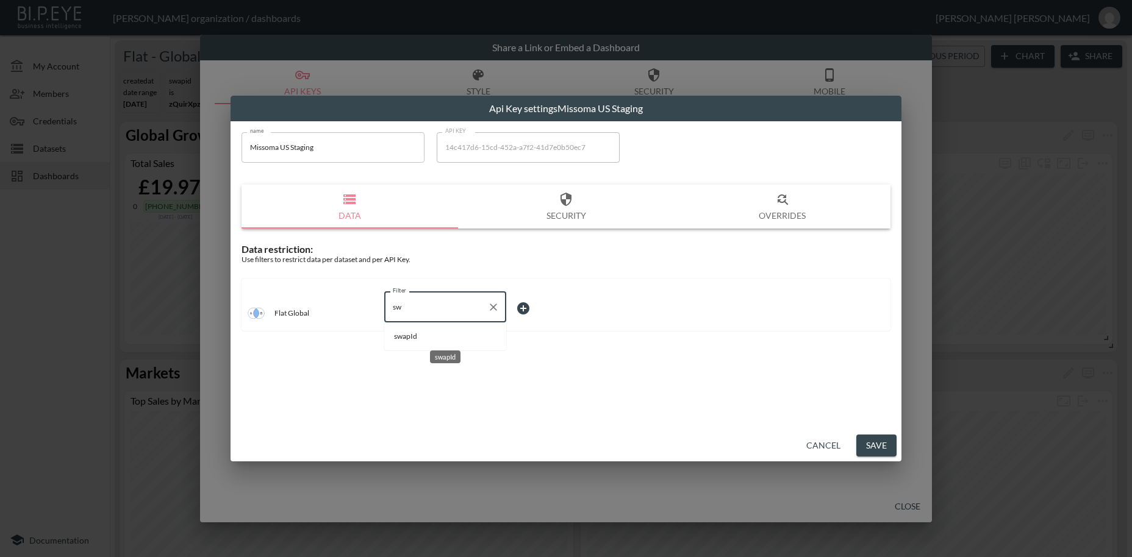
click at [412, 337] on span "swapId" at bounding box center [445, 336] width 102 height 11
type input "swapId"
click at [524, 305] on body "BI.P.EYE, Interactive Analytics Dashboards - app [PERSON_NAME] organization / d…" at bounding box center [566, 278] width 1132 height 557
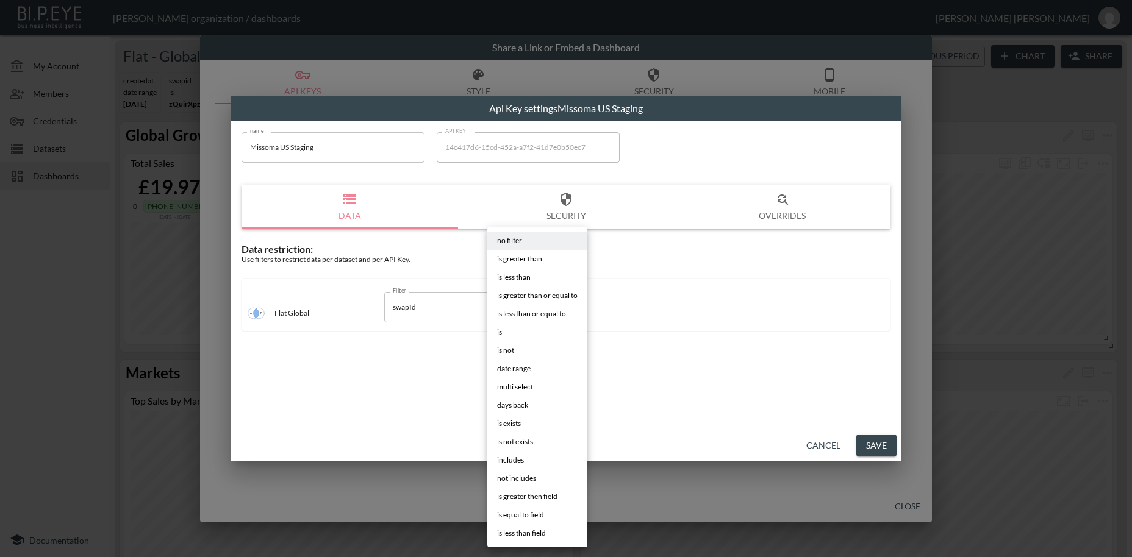
drag, startPoint x: 495, startPoint y: 332, endPoint x: 538, endPoint y: 327, distance: 43.6
click at [495, 332] on li "is" at bounding box center [537, 332] width 100 height 18
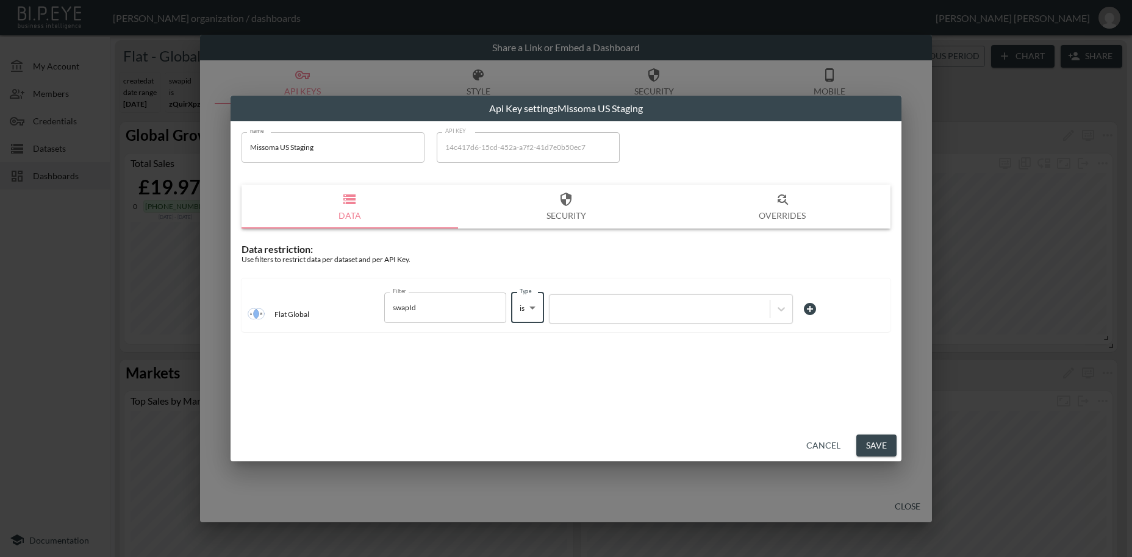
type input "is"
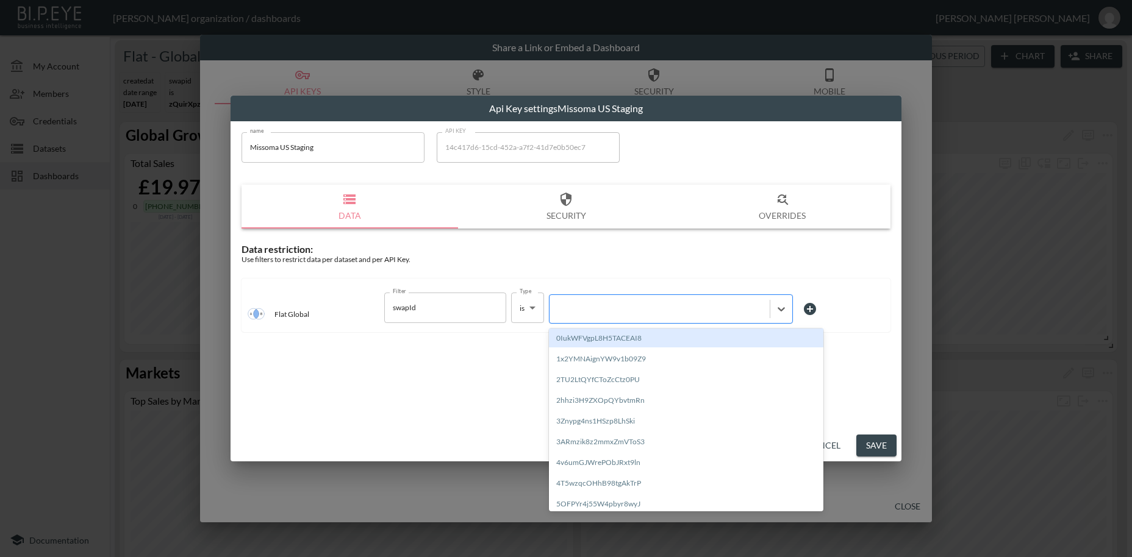
click at [599, 309] on div at bounding box center [660, 309] width 208 height 12
paste input "TOCZRp30t3gxvDSEjjyg"
type input "TOCZRp30t3gxvDSEjjyg"
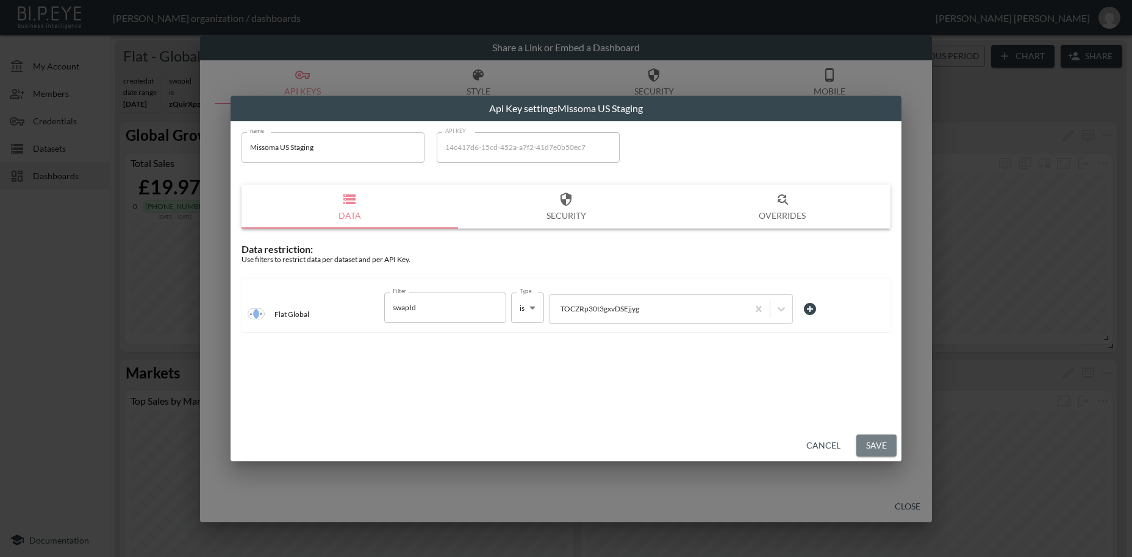
click at [871, 446] on button "Save" at bounding box center [876, 446] width 40 height 23
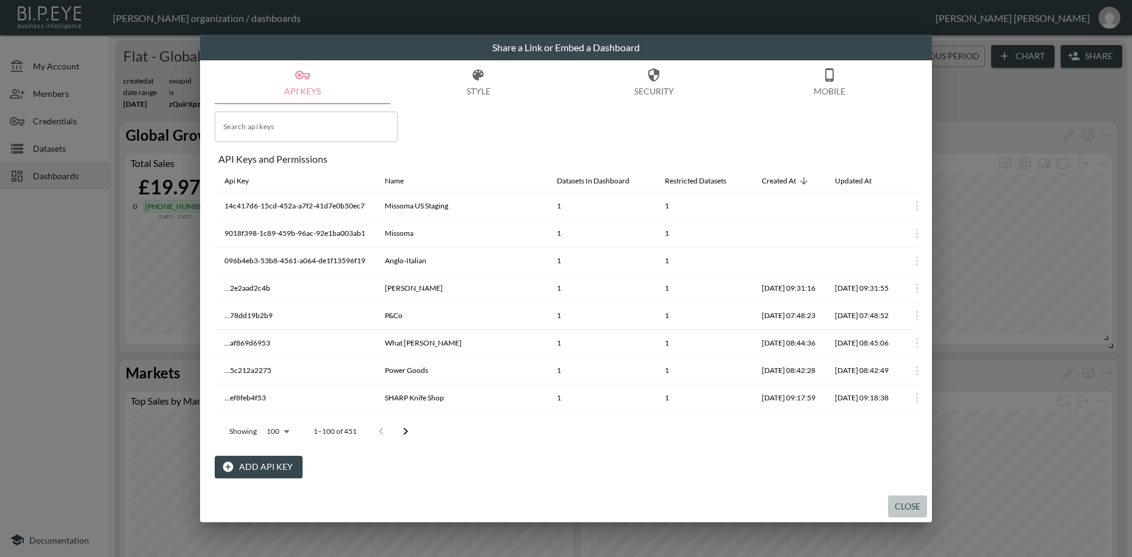
click at [903, 508] on button "Close" at bounding box center [907, 507] width 39 height 23
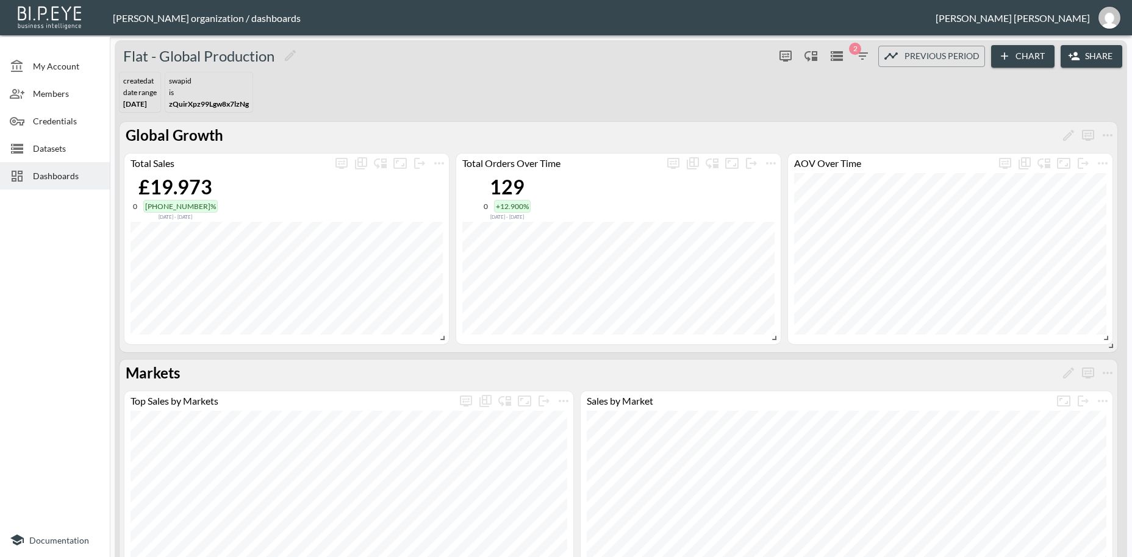
click at [51, 121] on span "Credentials" at bounding box center [66, 121] width 67 height 13
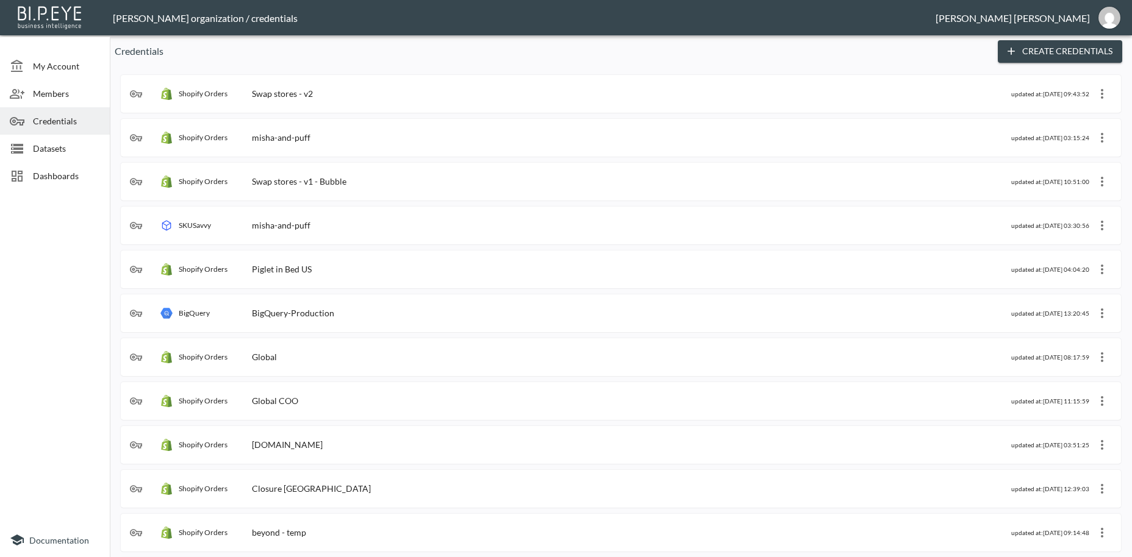
click at [309, 95] on div "Swap stores - v2" at bounding box center [282, 93] width 61 height 10
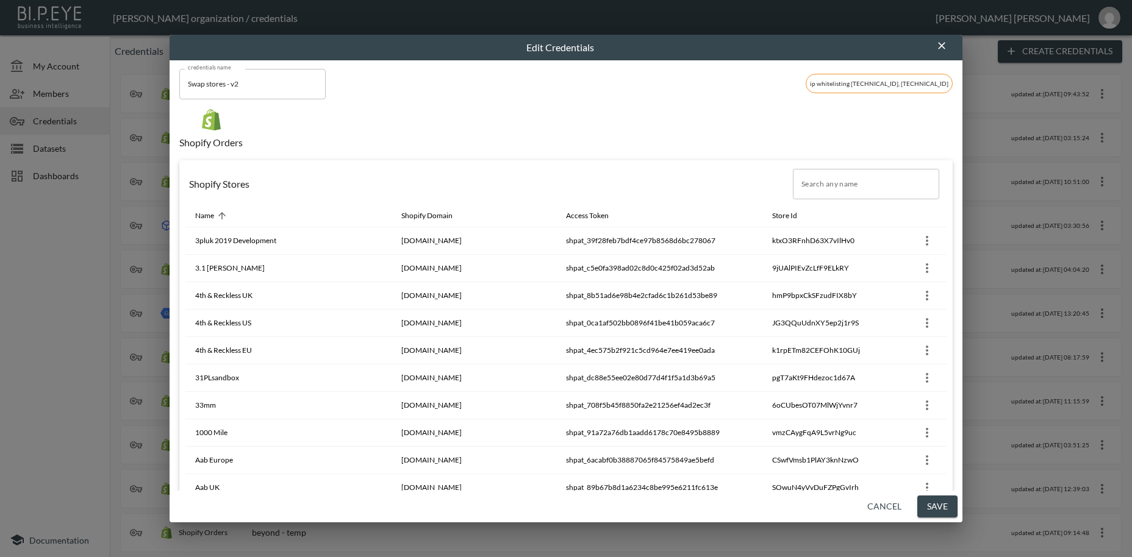
click at [825, 188] on input "Search any name" at bounding box center [866, 184] width 146 height 30
paste input "Avenue 85"
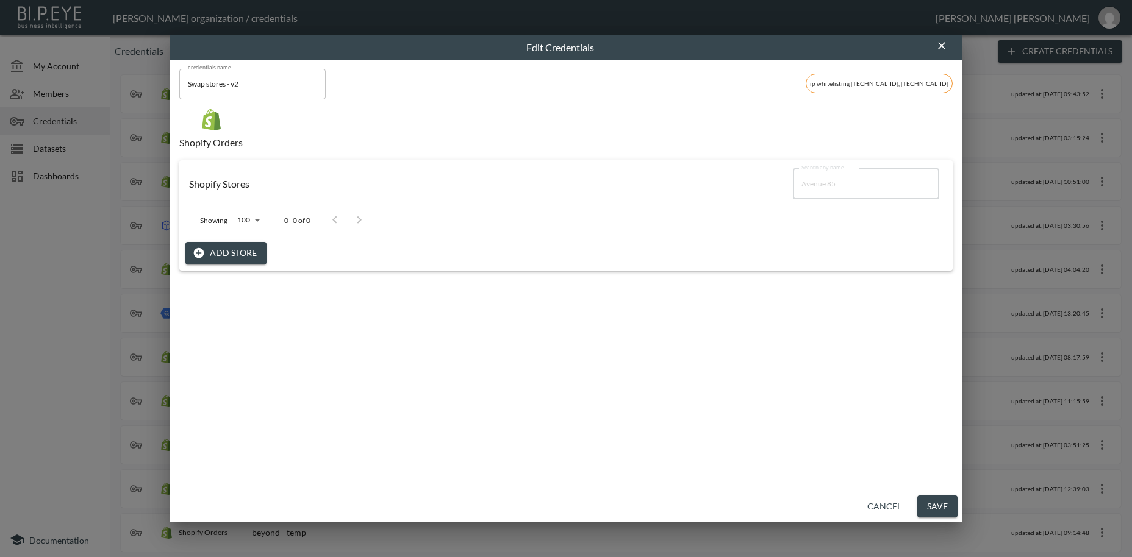
type input "Avenue 85"
click at [245, 251] on button "Add Store" at bounding box center [225, 253] width 81 height 23
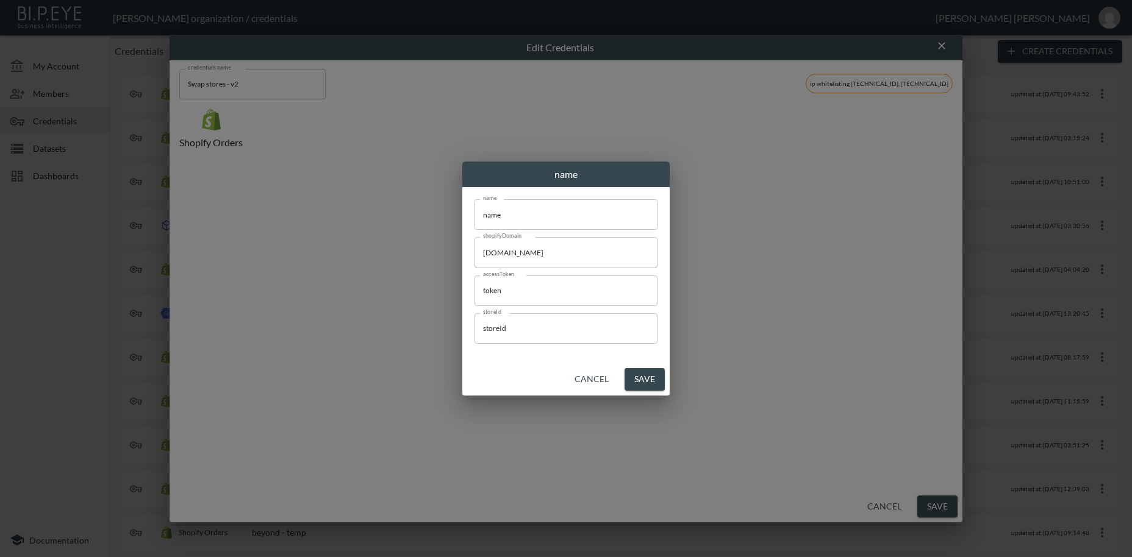
drag, startPoint x: 517, startPoint y: 213, endPoint x: 399, endPoint y: 214, distance: 117.7
click at [474, 214] on input "name" at bounding box center [565, 214] width 183 height 30
paste input "Avenue 85"
type input "Avenue 85"
drag, startPoint x: 592, startPoint y: 255, endPoint x: 438, endPoint y: 258, distance: 153.7
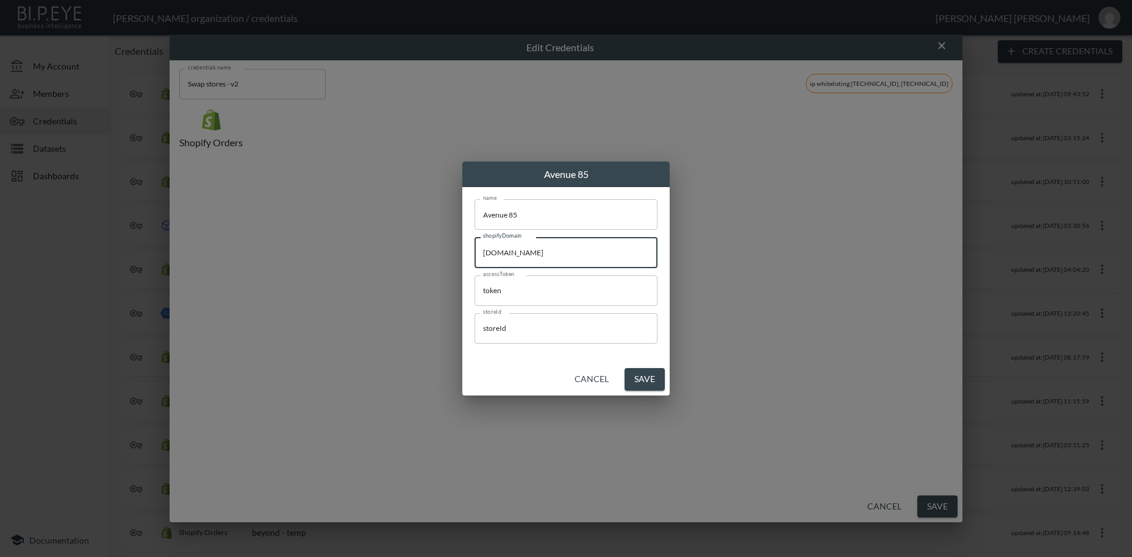
click at [474, 258] on input "[DOMAIN_NAME]" at bounding box center [565, 252] width 183 height 30
paste input "lesports"
type input "[DOMAIN_NAME]"
drag, startPoint x: 532, startPoint y: 293, endPoint x: 385, endPoint y: 284, distance: 146.7
click at [474, 284] on input "token" at bounding box center [565, 291] width 183 height 30
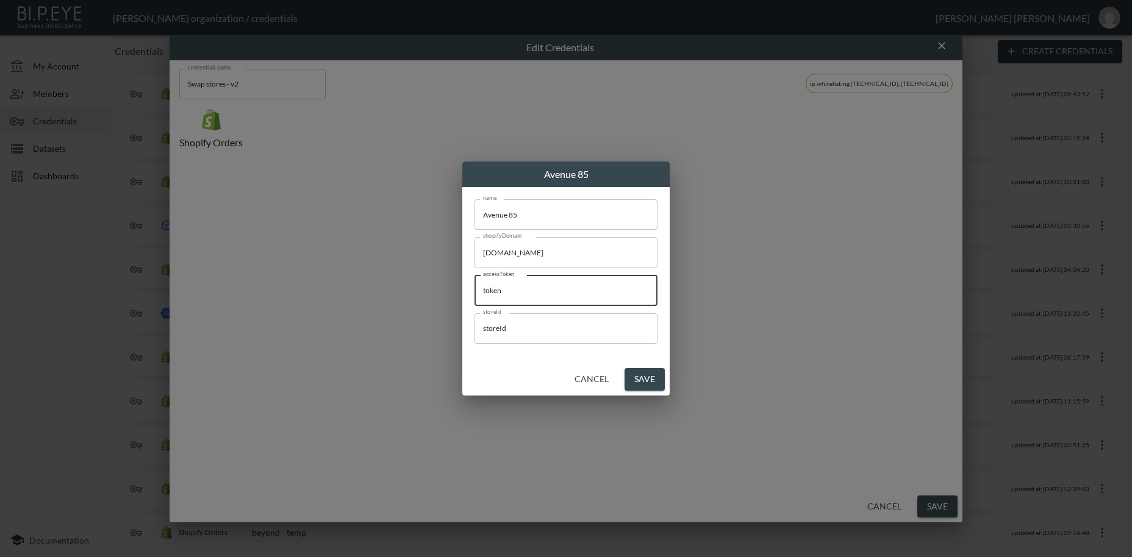
paste input "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"
type input "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"
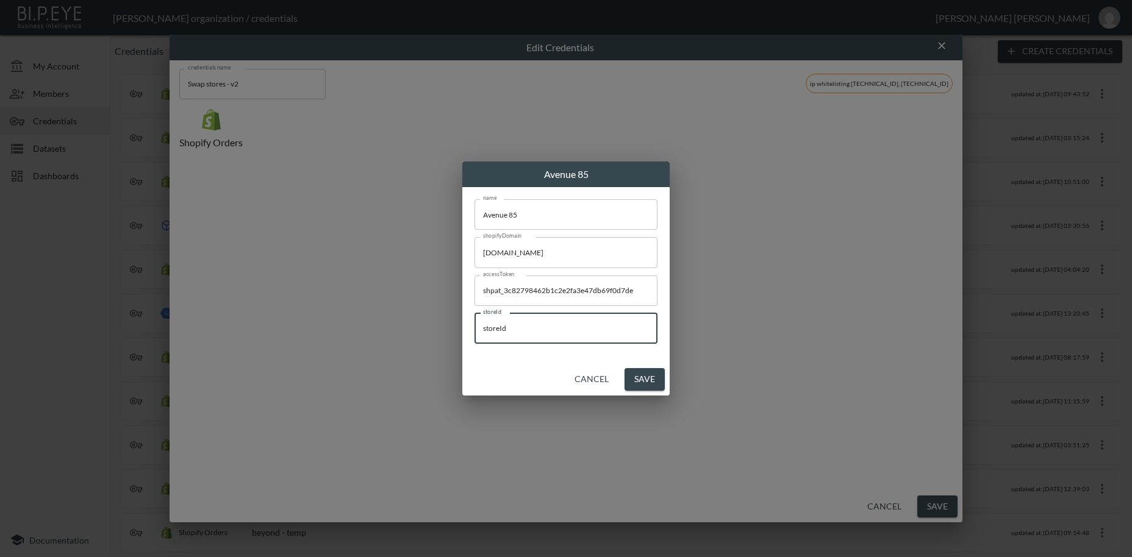
drag, startPoint x: 492, startPoint y: 327, endPoint x: 435, endPoint y: 325, distance: 56.2
click at [474, 325] on input "storeId" at bounding box center [565, 328] width 183 height 30
paste input "2UzSIenVRZXcWGnqrFoY"
type input "2UzSIenVRZXcWGnqrFoY"
click at [654, 381] on button "Save" at bounding box center [644, 379] width 40 height 23
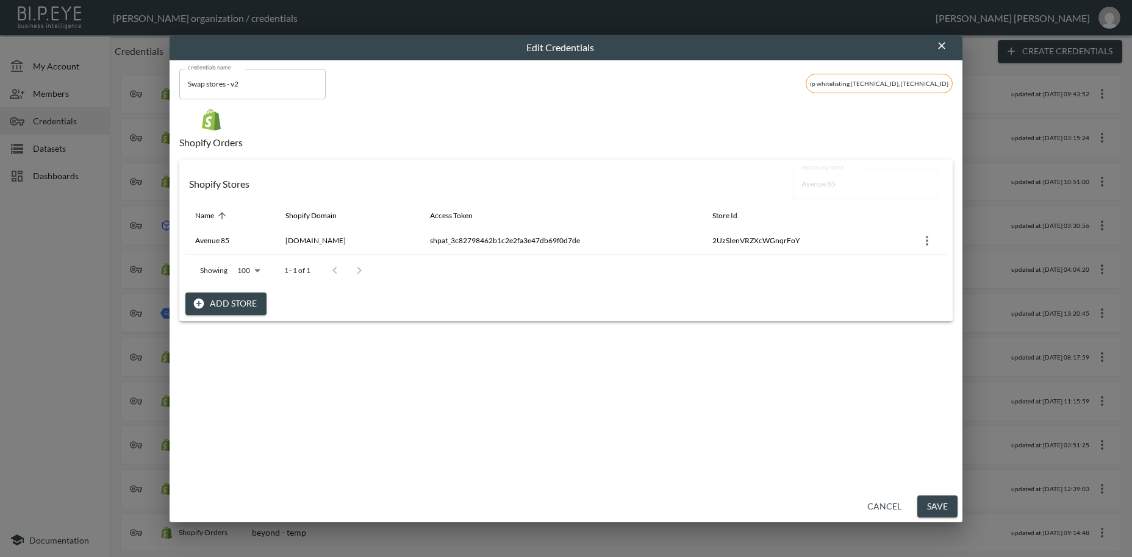
click at [937, 507] on button "Save" at bounding box center [937, 507] width 40 height 23
